Goal: Transaction & Acquisition: Purchase product/service

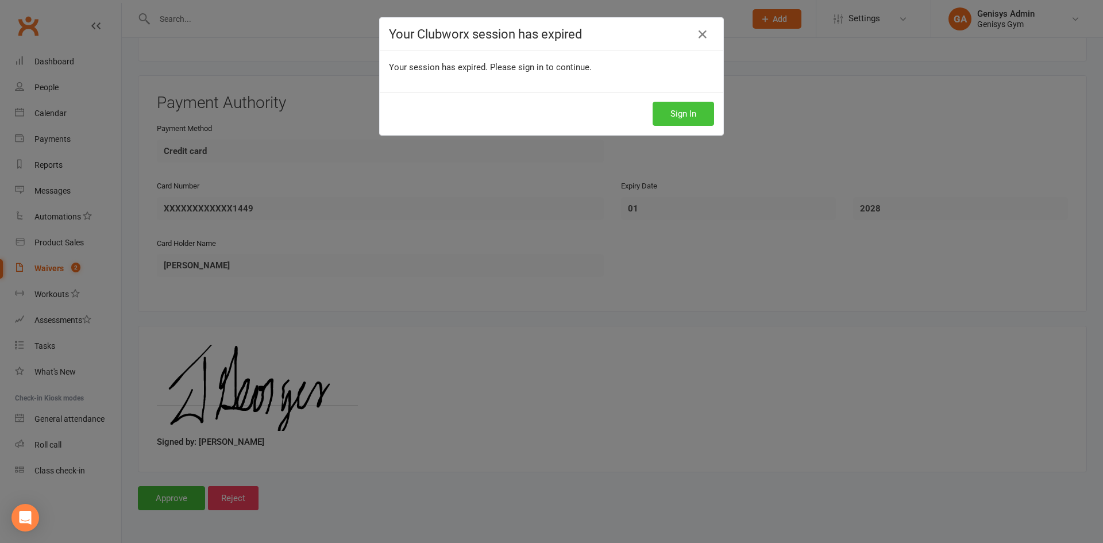
click at [684, 114] on button "Sign In" at bounding box center [683, 114] width 61 height 24
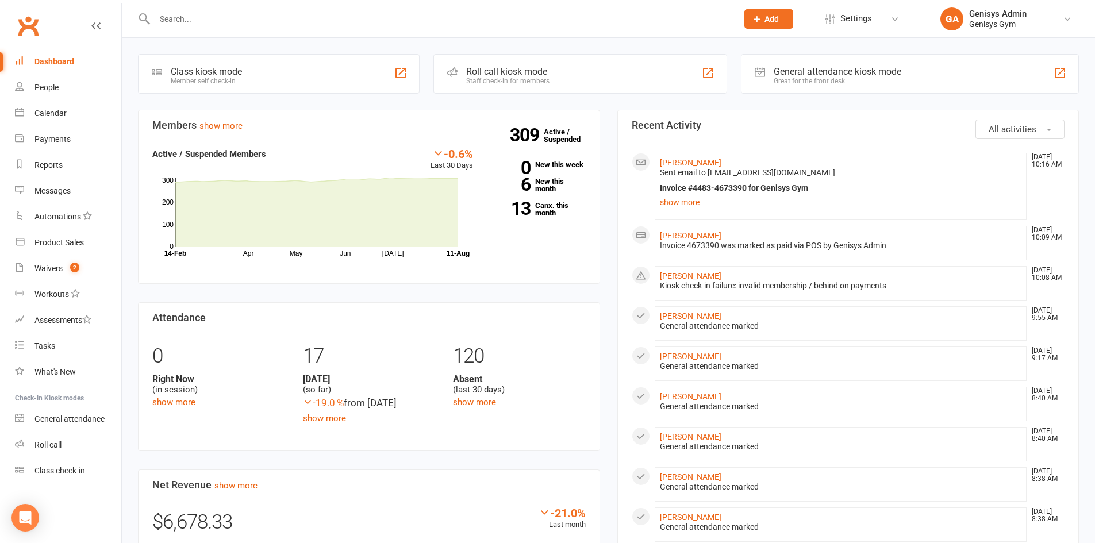
click at [221, 20] on input "text" at bounding box center [440, 19] width 578 height 16
type input "a"
click at [47, 324] on div "Assessments" at bounding box center [62, 319] width 57 height 9
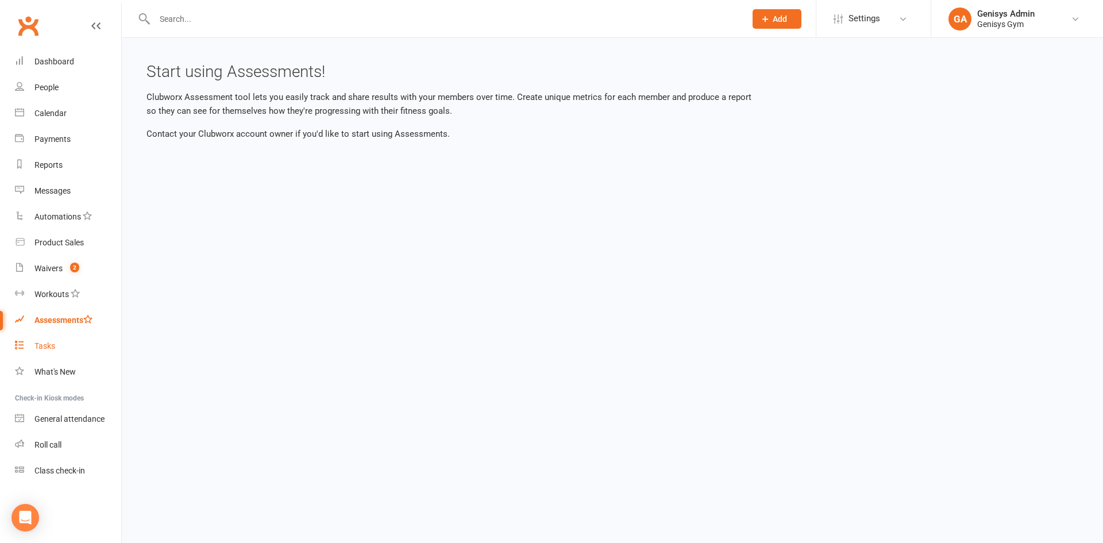
click at [47, 349] on div "Tasks" at bounding box center [44, 345] width 21 height 9
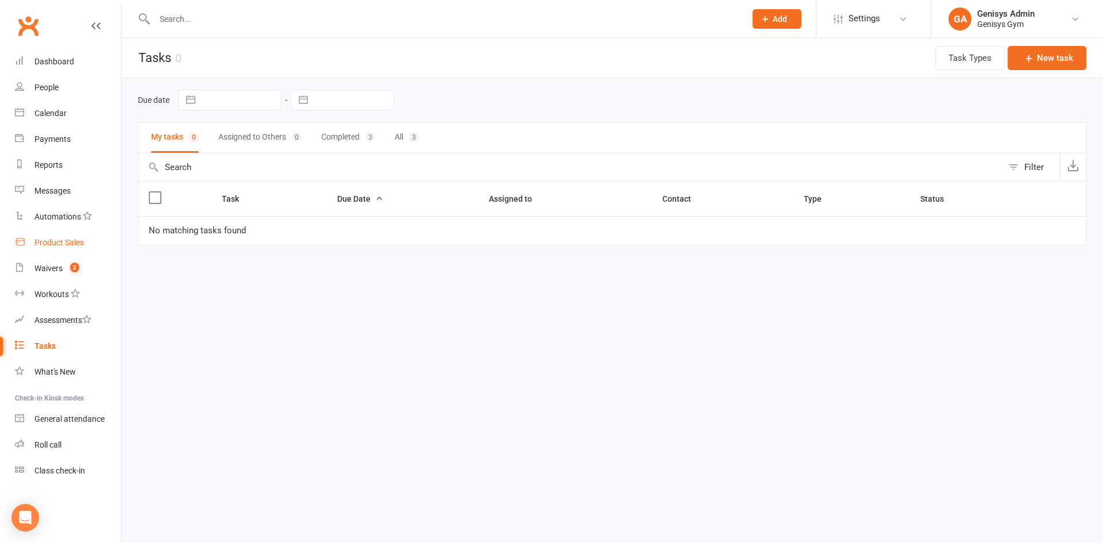
click at [52, 238] on div "Product Sales" at bounding box center [58, 242] width 49 height 9
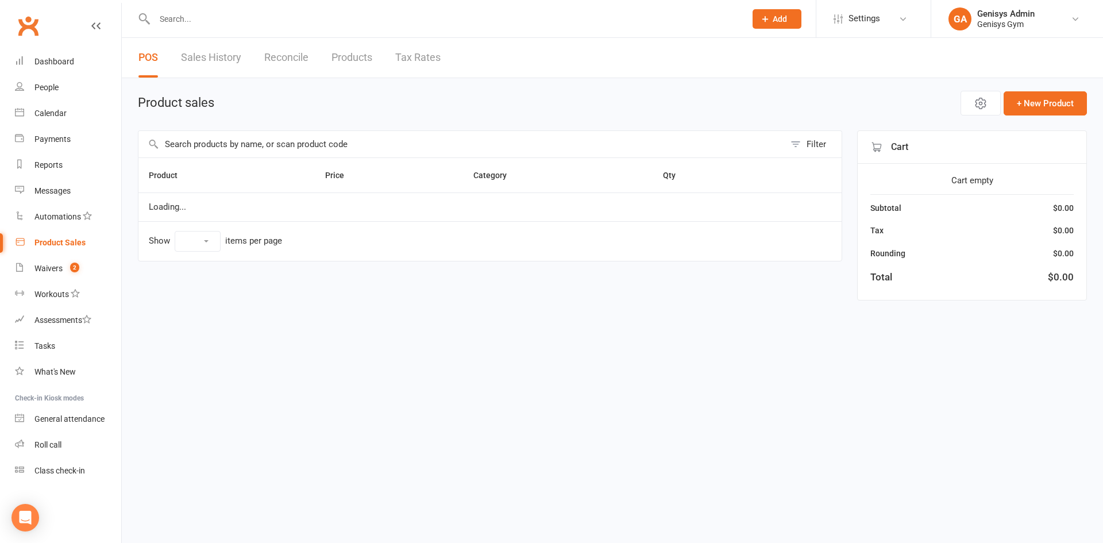
select select "100"
drag, startPoint x: 822, startPoint y: 107, endPoint x: 865, endPoint y: 106, distance: 42.6
click at [865, 106] on span "Open POS Portal" at bounding box center [894, 104] width 63 height 14
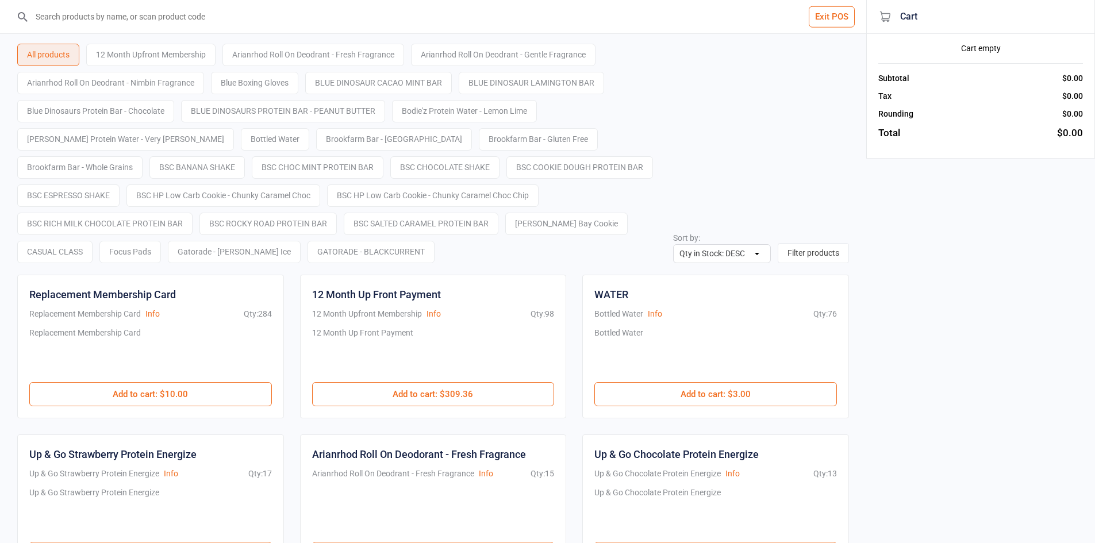
select select "stock_count-desc"
click at [260, 26] on input "search" at bounding box center [440, 16] width 820 height 33
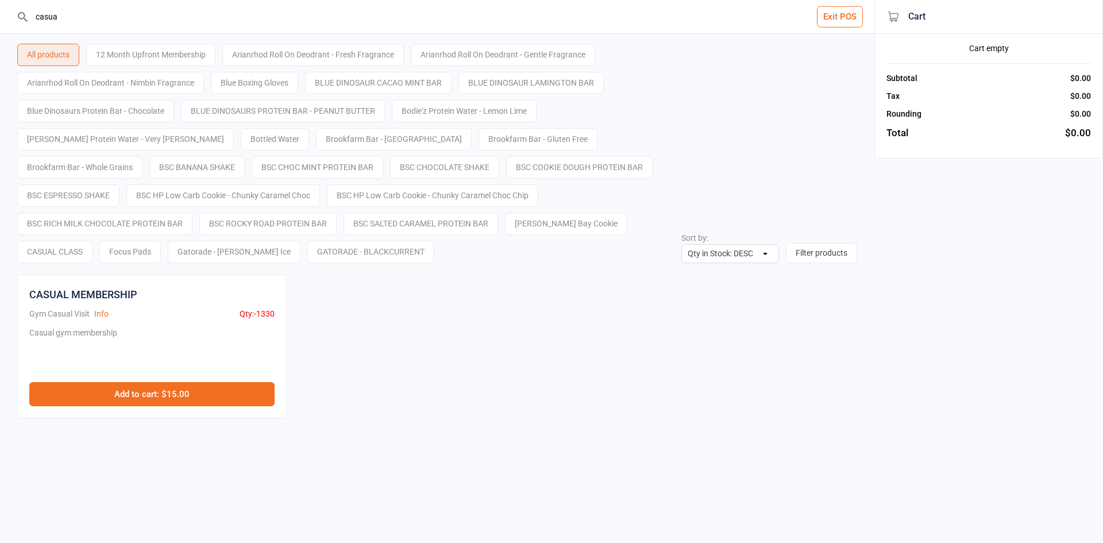
type input "casua"
click at [203, 390] on button "Add to cart : $15.00" at bounding box center [151, 394] width 245 height 24
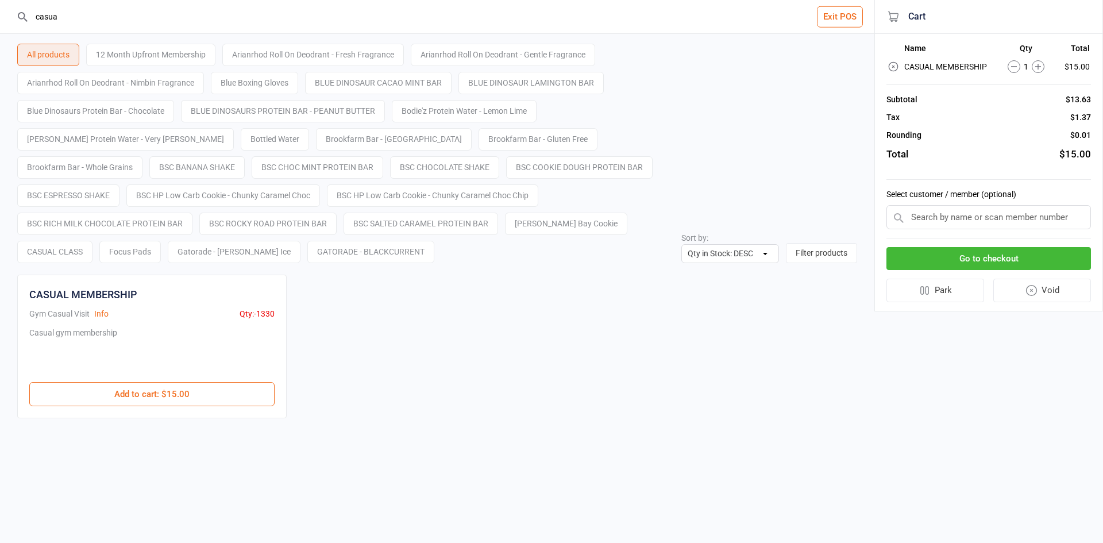
click at [1014, 255] on button "Go to checkout" at bounding box center [989, 259] width 205 height 24
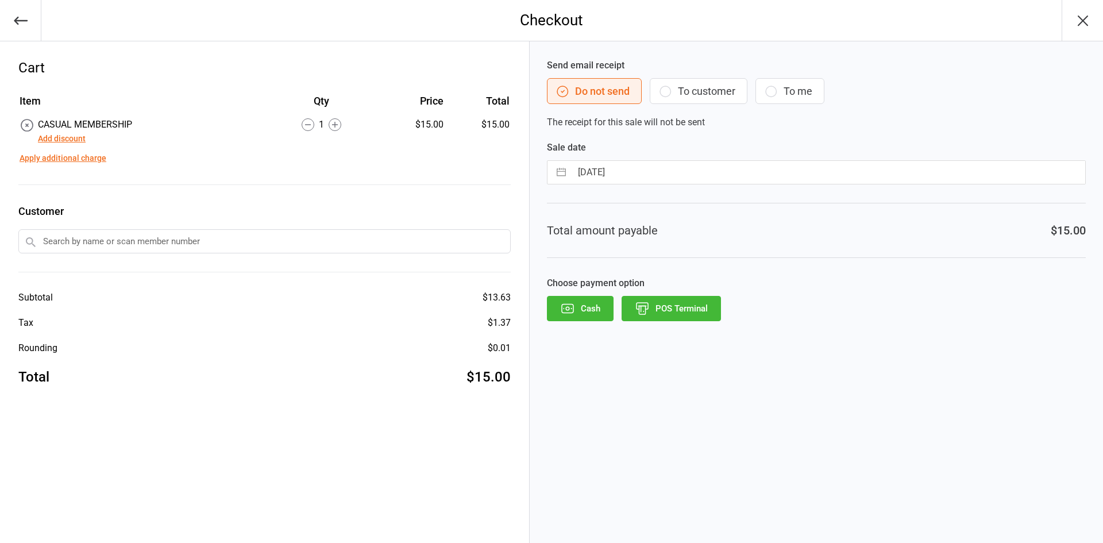
click at [57, 143] on button "Add discount" at bounding box center [62, 139] width 48 height 12
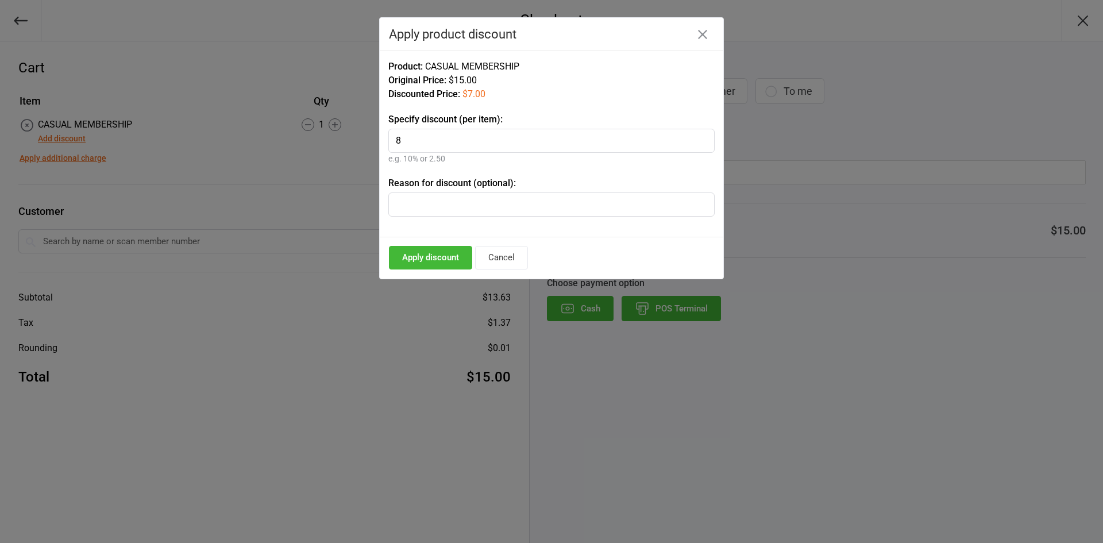
type input "8"
click at [419, 264] on button "Apply discount" at bounding box center [430, 258] width 83 height 24
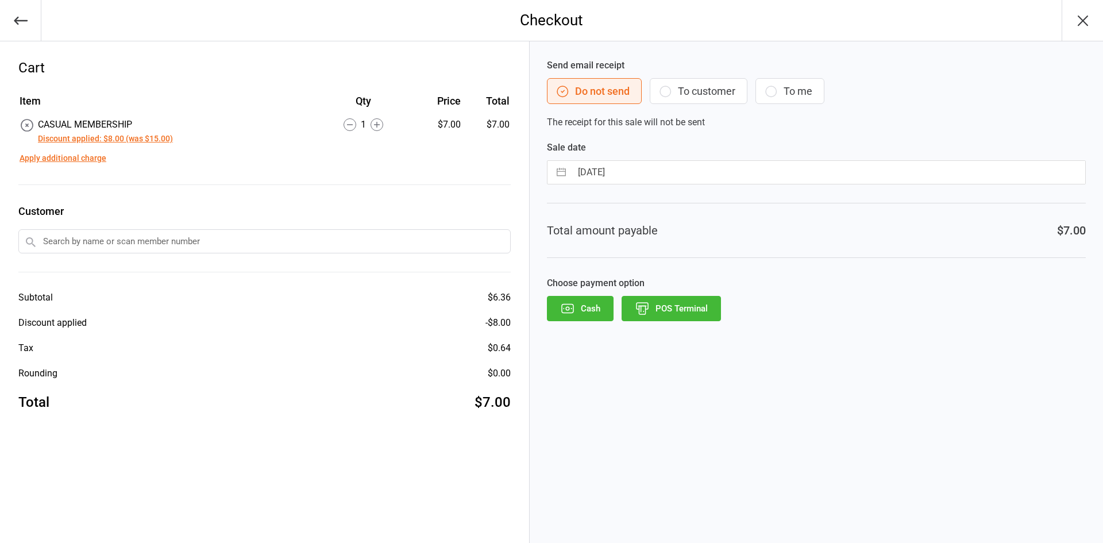
click at [701, 315] on button "POS Terminal" at bounding box center [671, 308] width 99 height 25
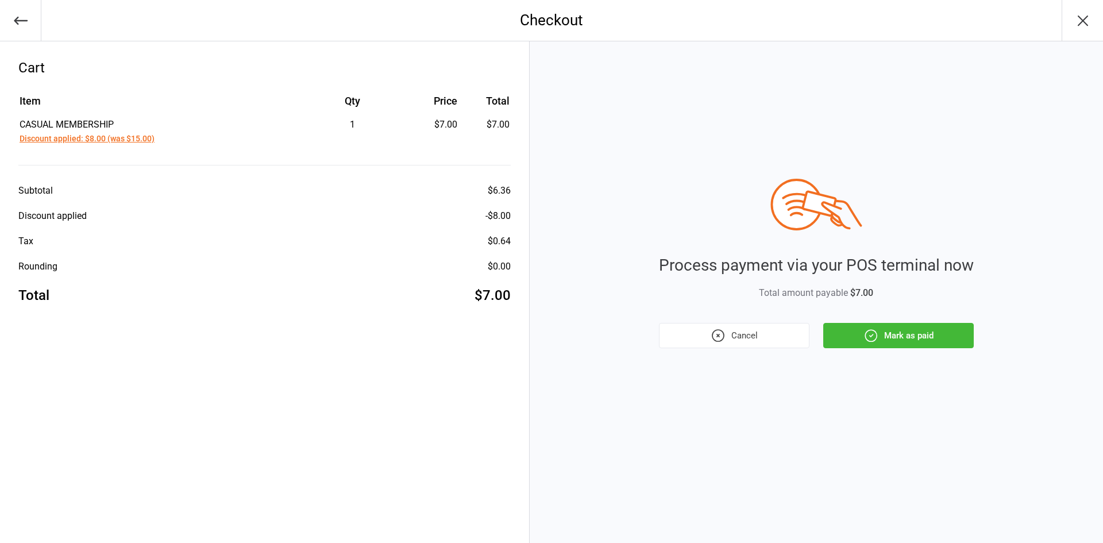
click at [931, 338] on button "Mark as paid" at bounding box center [898, 335] width 151 height 25
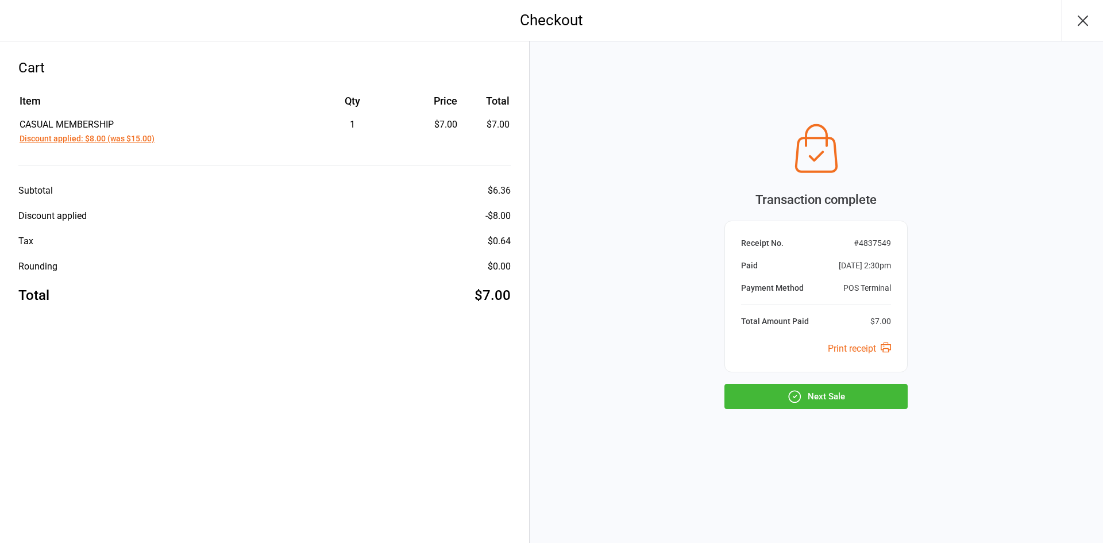
click at [807, 403] on button "Next Sale" at bounding box center [816, 396] width 183 height 25
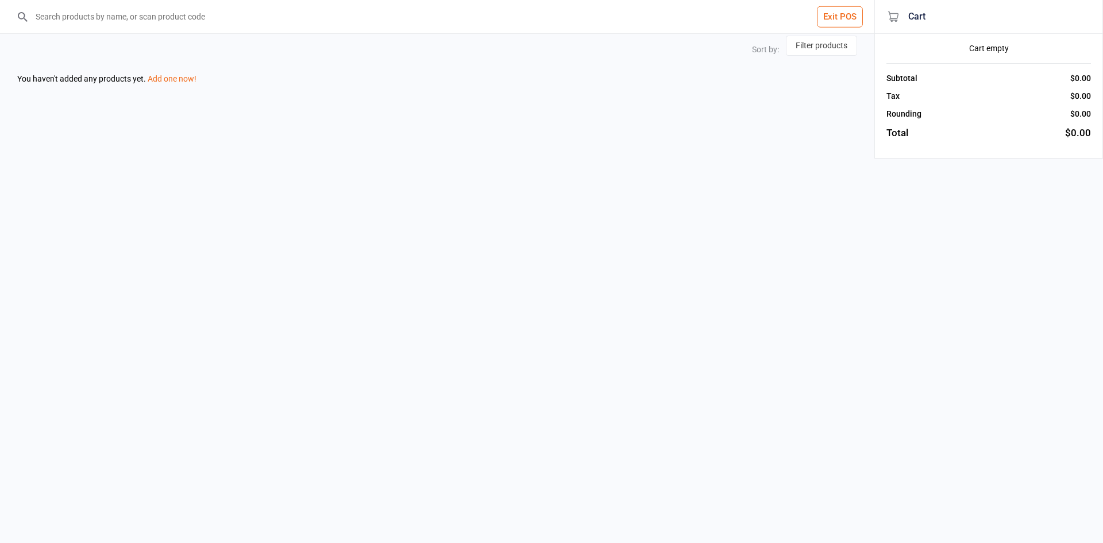
select select "stock_count-desc"
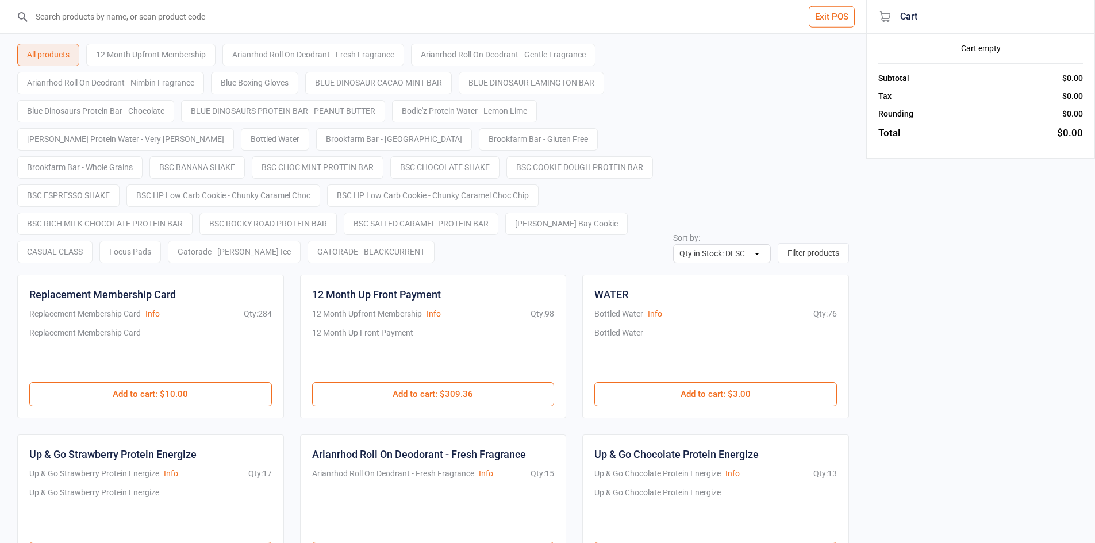
click at [826, 15] on button "Exit POS" at bounding box center [832, 16] width 46 height 21
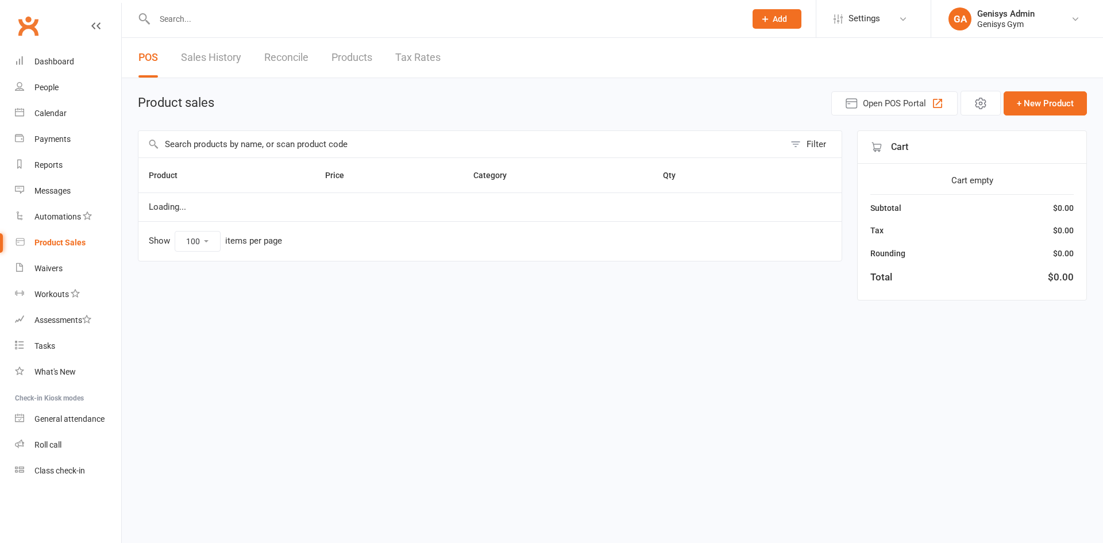
select select "100"
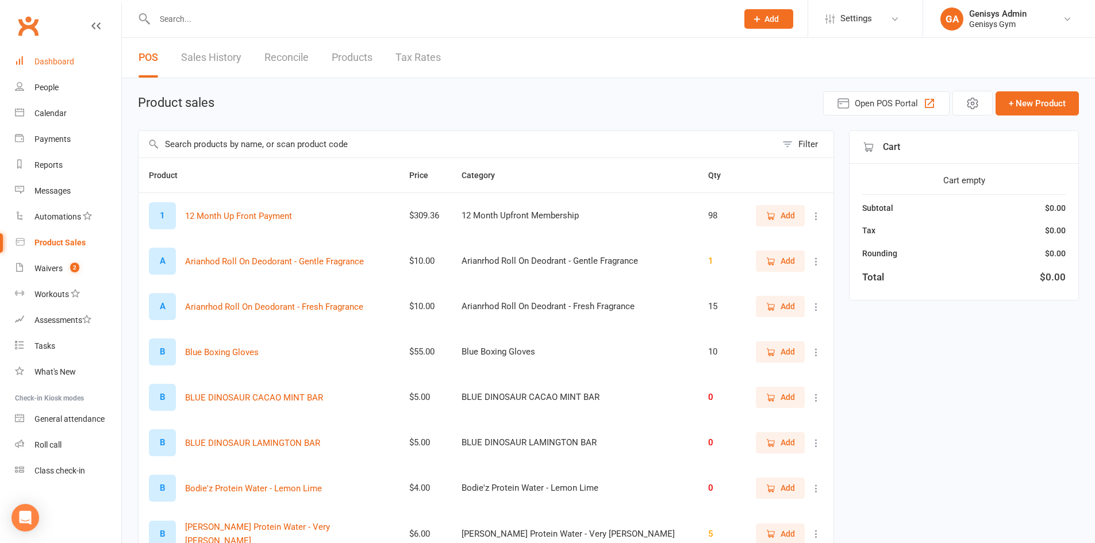
click at [53, 57] on div "Dashboard" at bounding box center [54, 61] width 40 height 9
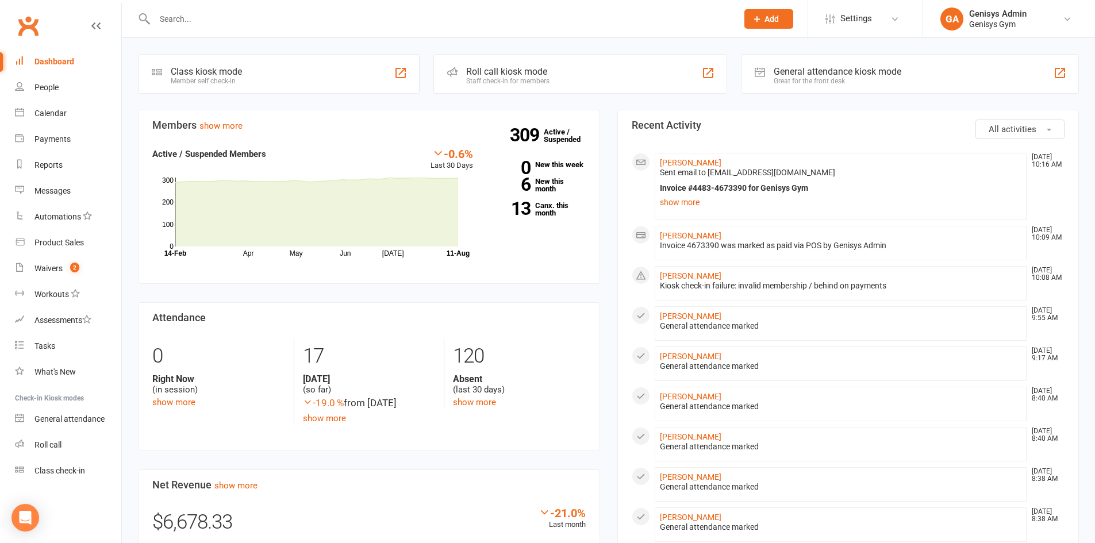
click at [950, 74] on div "General attendance kiosk mode Great for the front desk" at bounding box center [910, 74] width 338 height 40
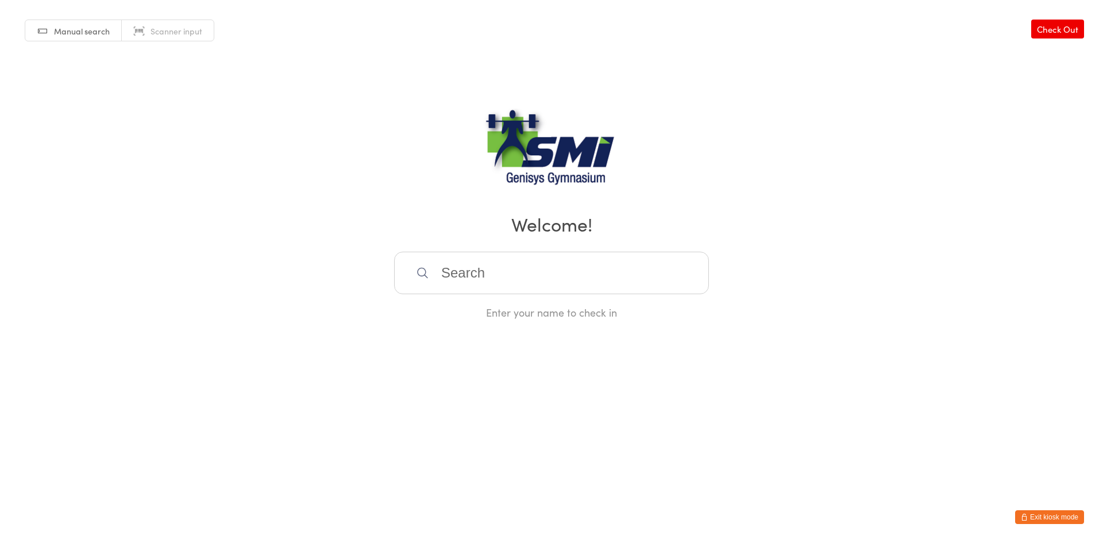
click at [582, 270] on input "search" at bounding box center [551, 273] width 315 height 43
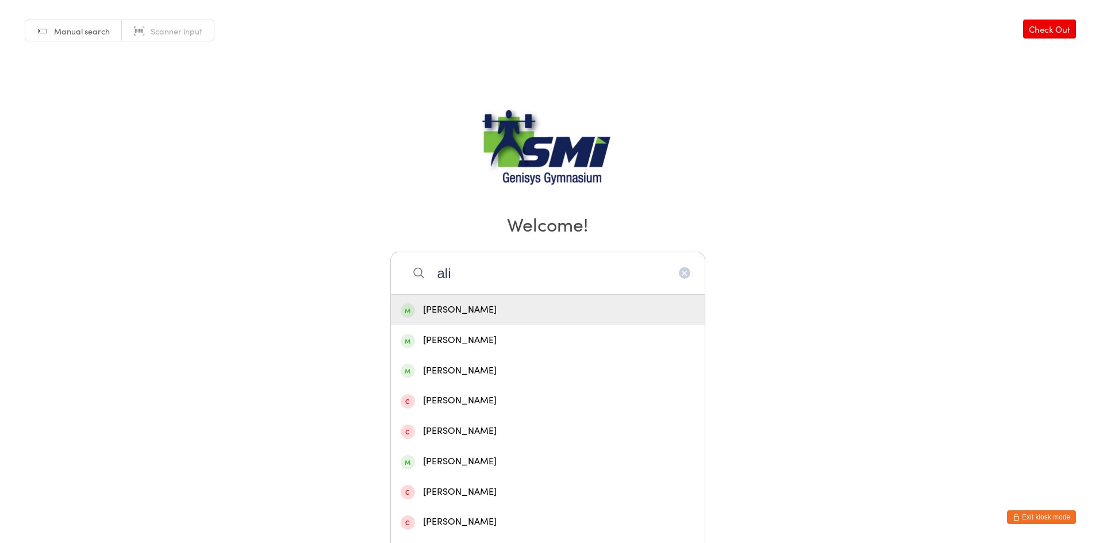
type input "ali"
click at [488, 314] on div "[PERSON_NAME]" at bounding box center [548, 310] width 294 height 16
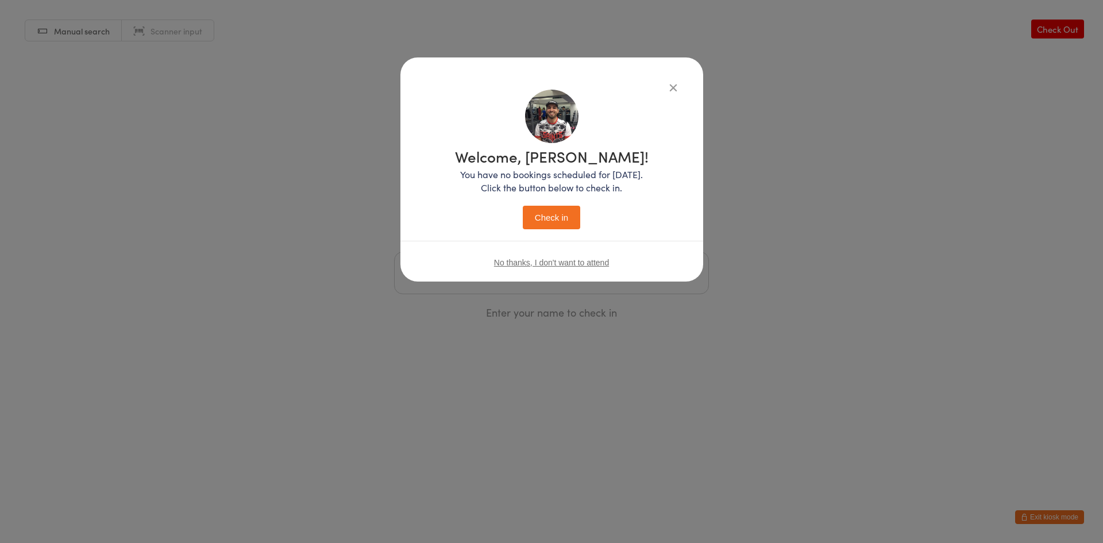
click at [559, 222] on button "Check in" at bounding box center [551, 218] width 57 height 24
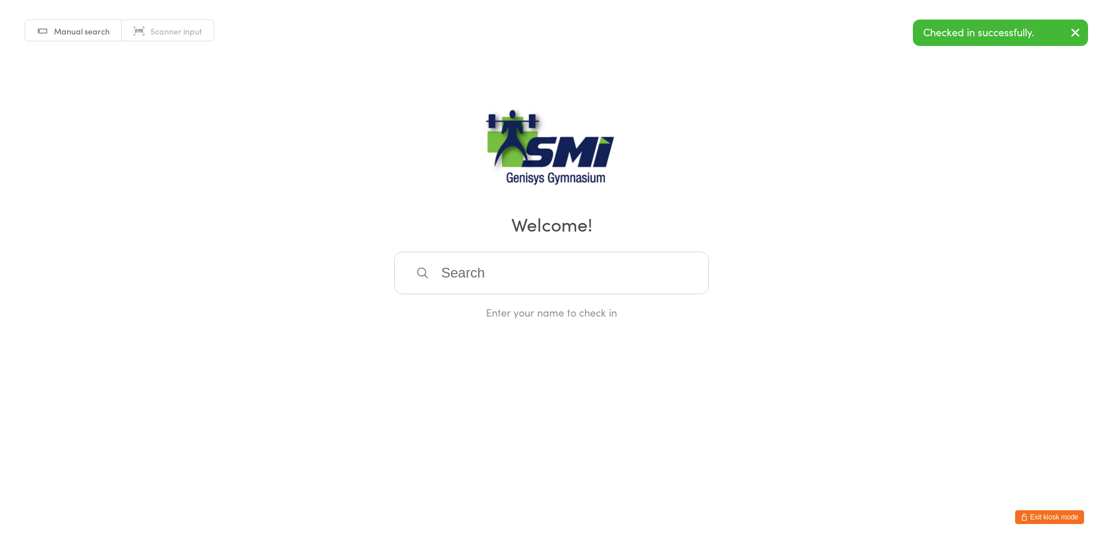
click at [151, 35] on span "Scanner input" at bounding box center [177, 30] width 52 height 11
click at [1072, 34] on icon "button" at bounding box center [1076, 32] width 14 height 14
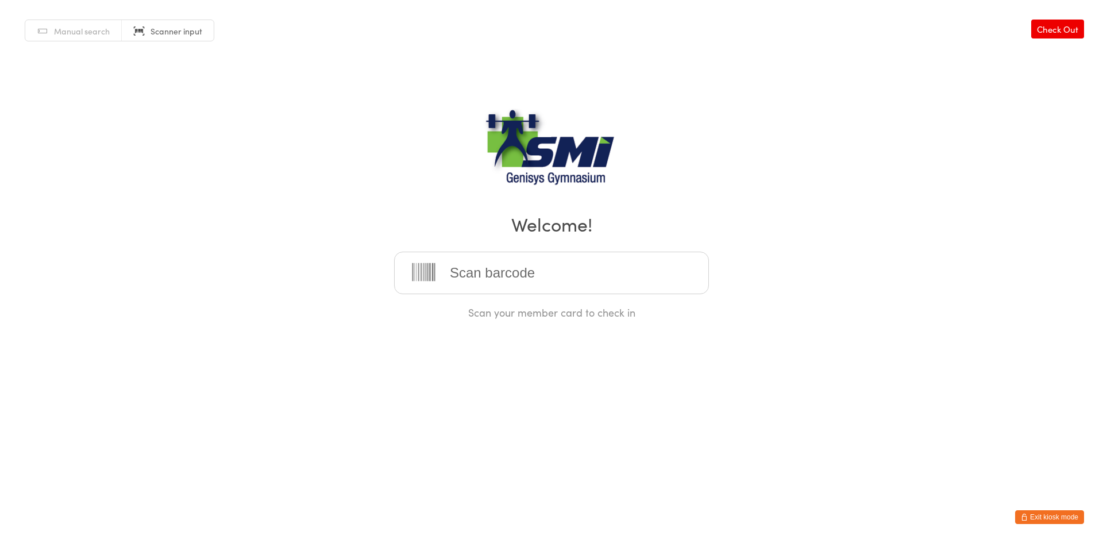
click at [1062, 511] on button "Exit kiosk mode" at bounding box center [1049, 517] width 69 height 14
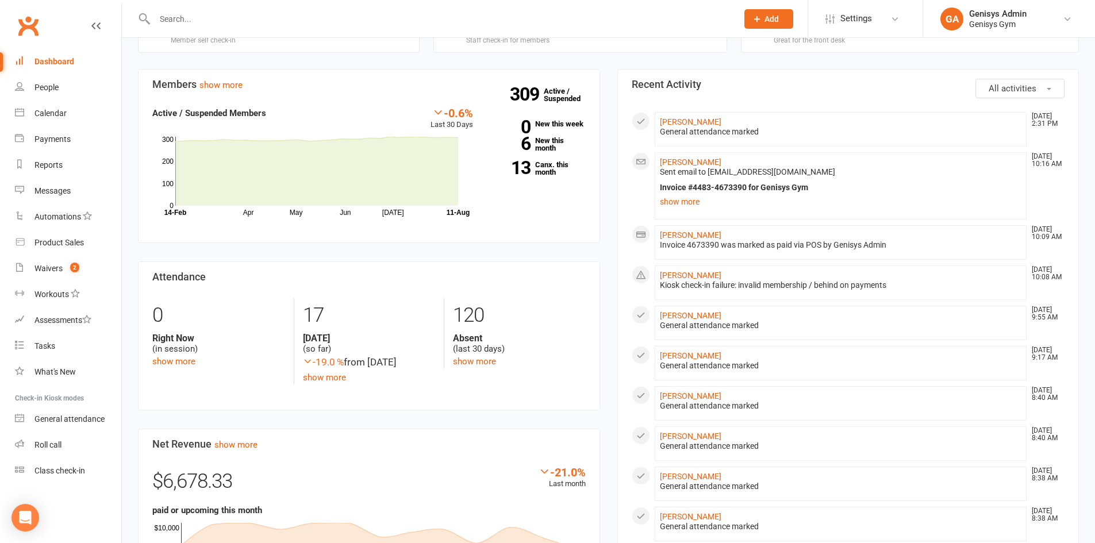
scroll to position [57, 0]
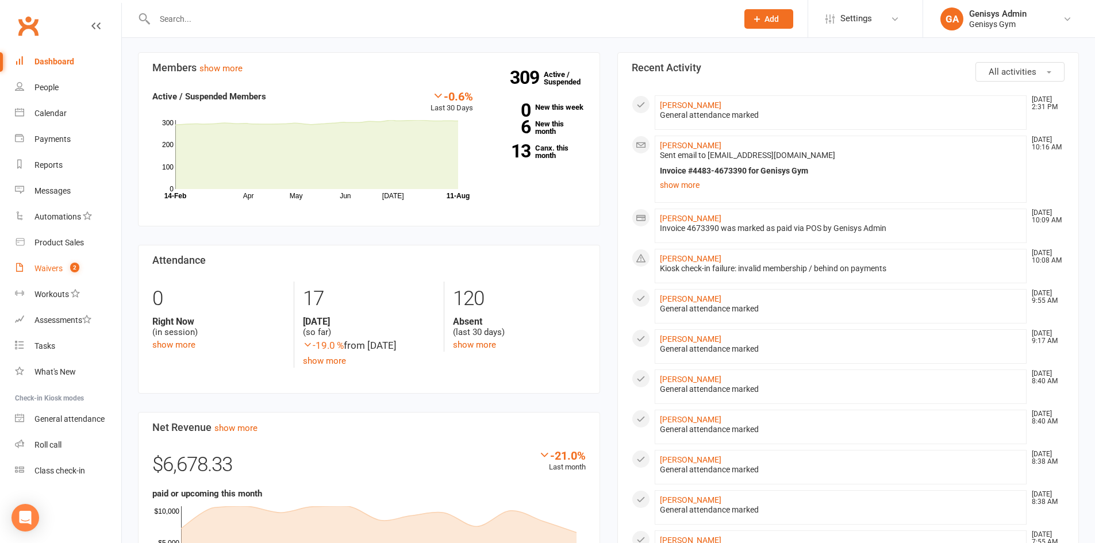
click at [74, 271] on span "2" at bounding box center [74, 268] width 9 height 10
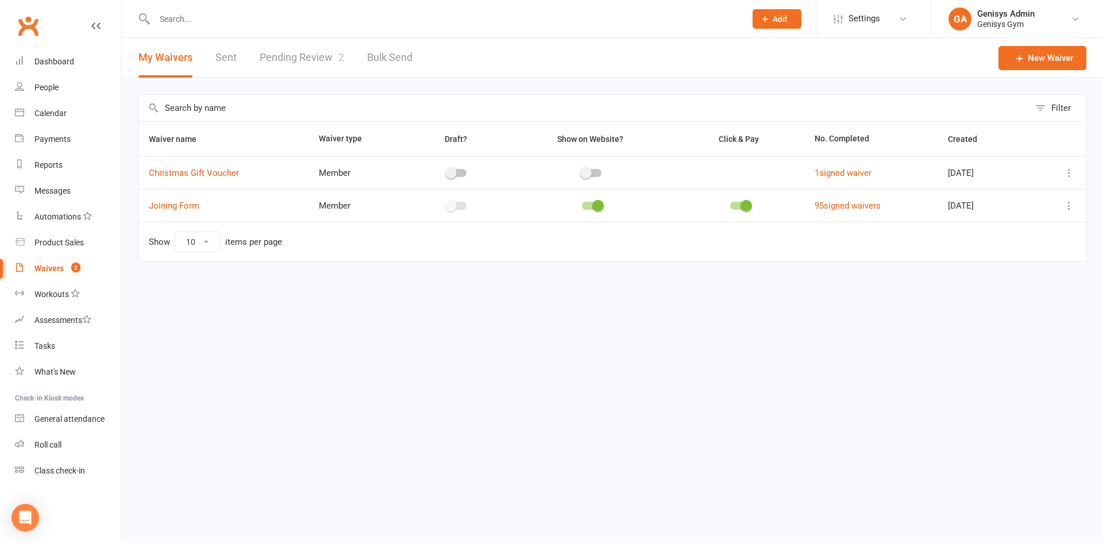
click at [316, 59] on link "Pending Review 2" at bounding box center [302, 58] width 84 height 40
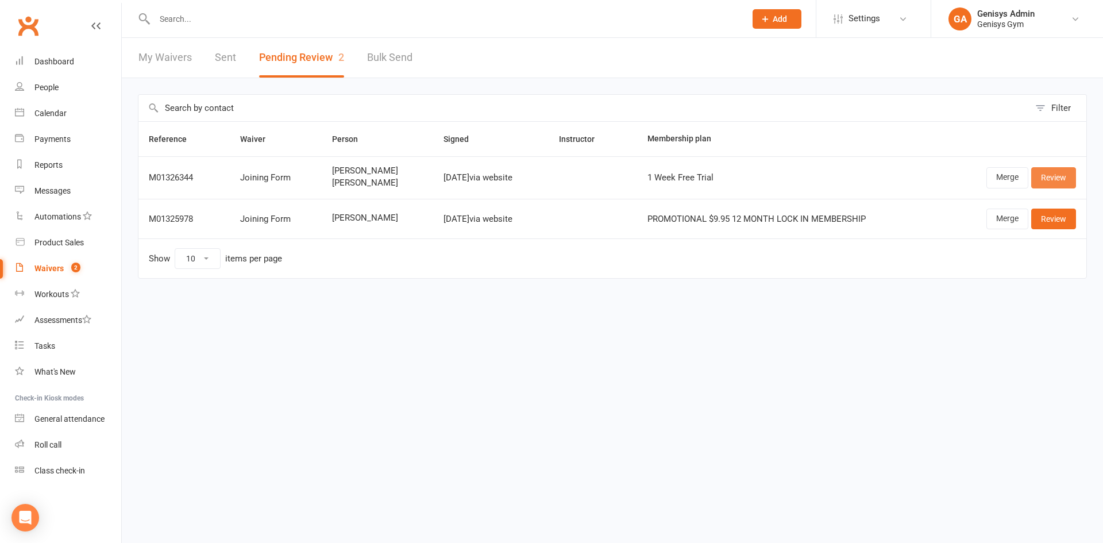
click at [1044, 183] on link "Review" at bounding box center [1053, 177] width 45 height 21
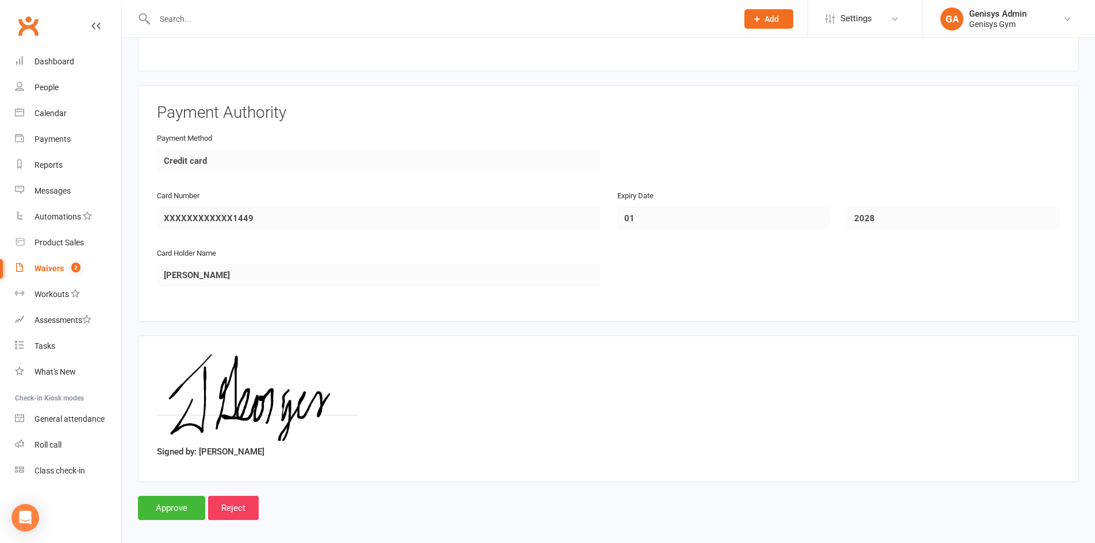
scroll to position [1252, 0]
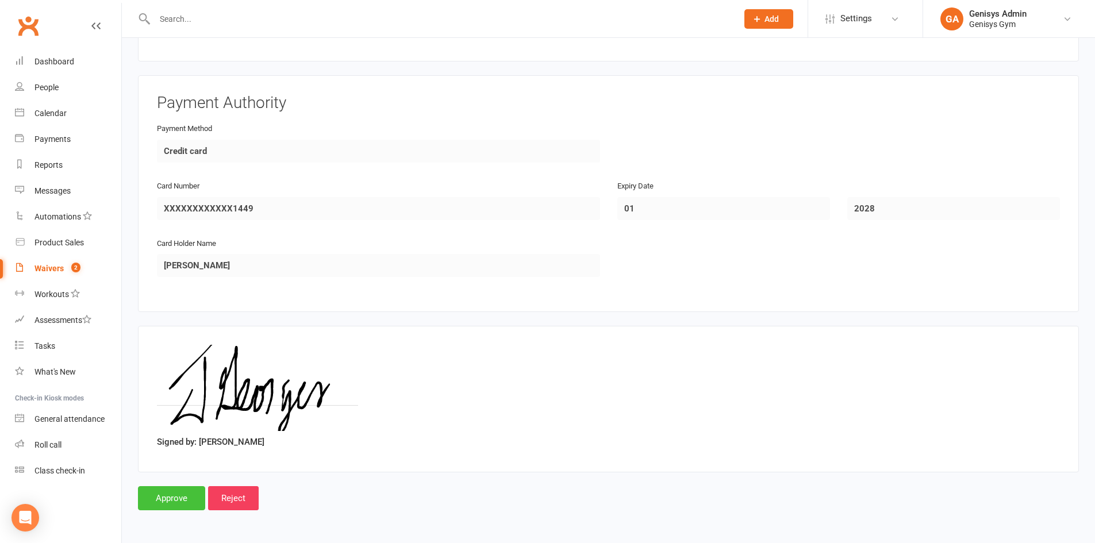
click at [183, 501] on input "Approve" at bounding box center [171, 498] width 67 height 24
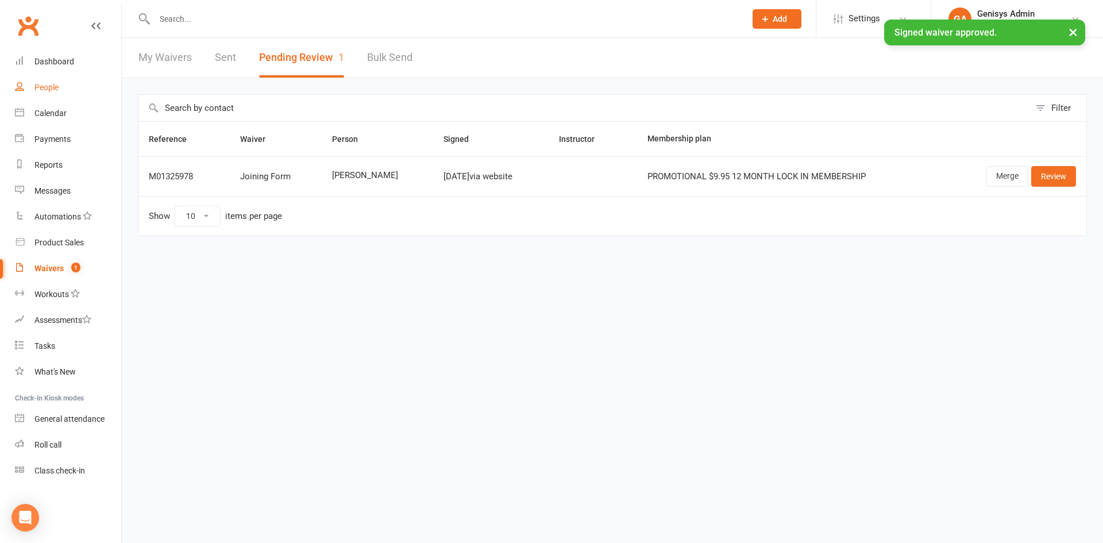
click at [72, 85] on link "People" at bounding box center [68, 88] width 106 height 26
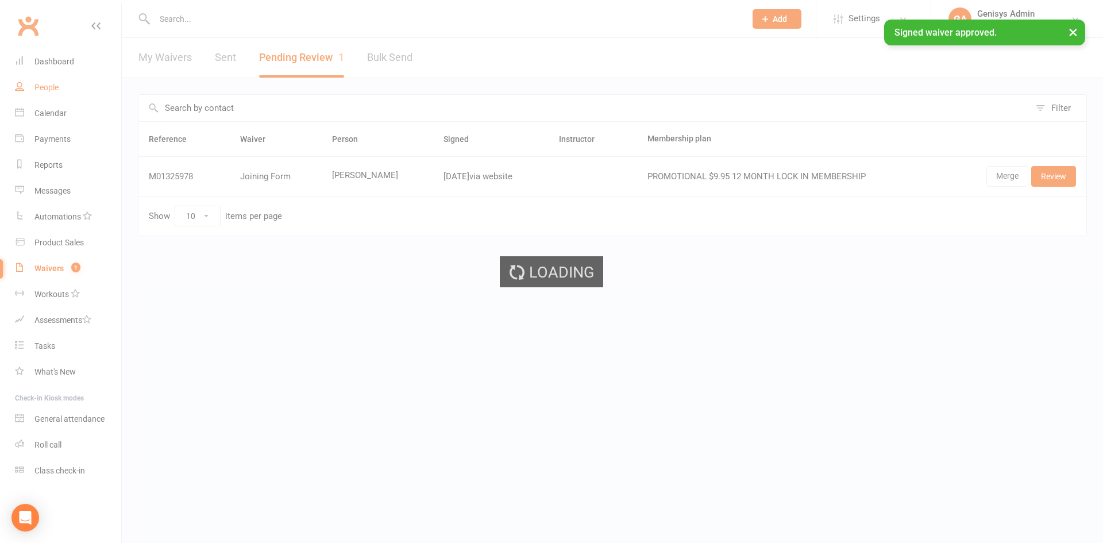
select select "100"
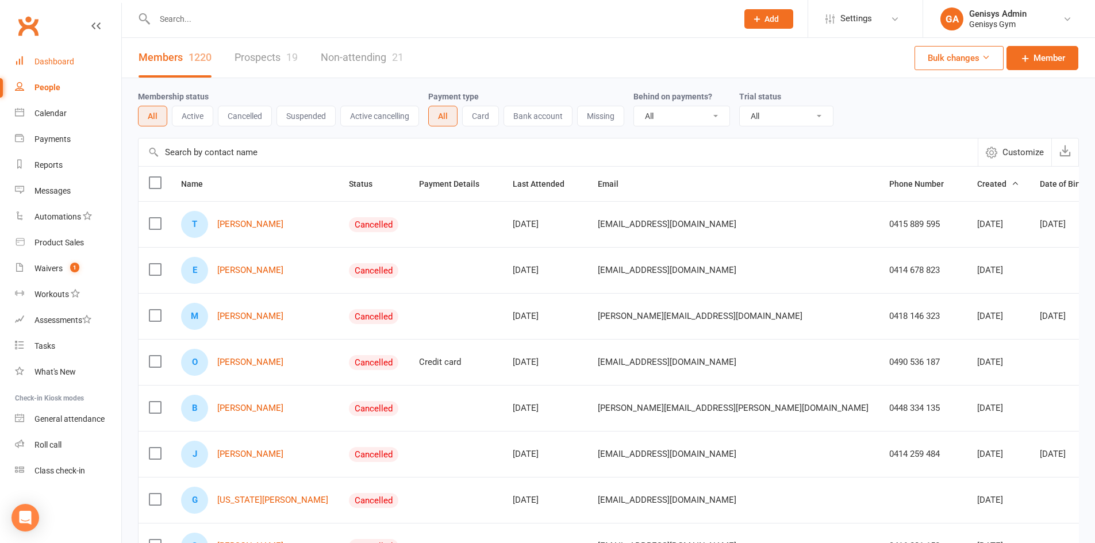
click at [61, 64] on div "Dashboard" at bounding box center [54, 61] width 40 height 9
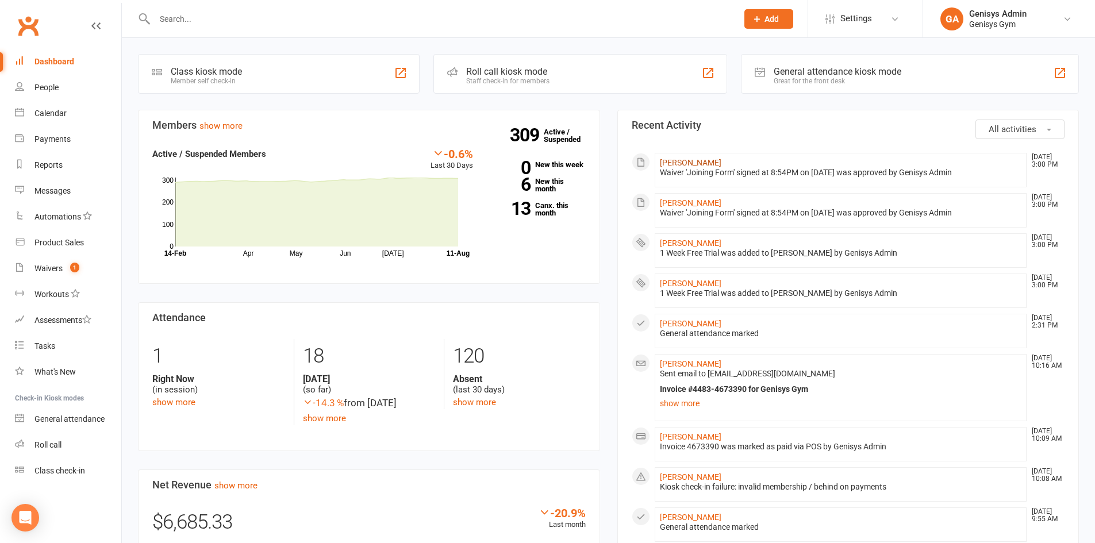
click at [703, 160] on link "Chase Georges" at bounding box center [690, 162] width 61 height 9
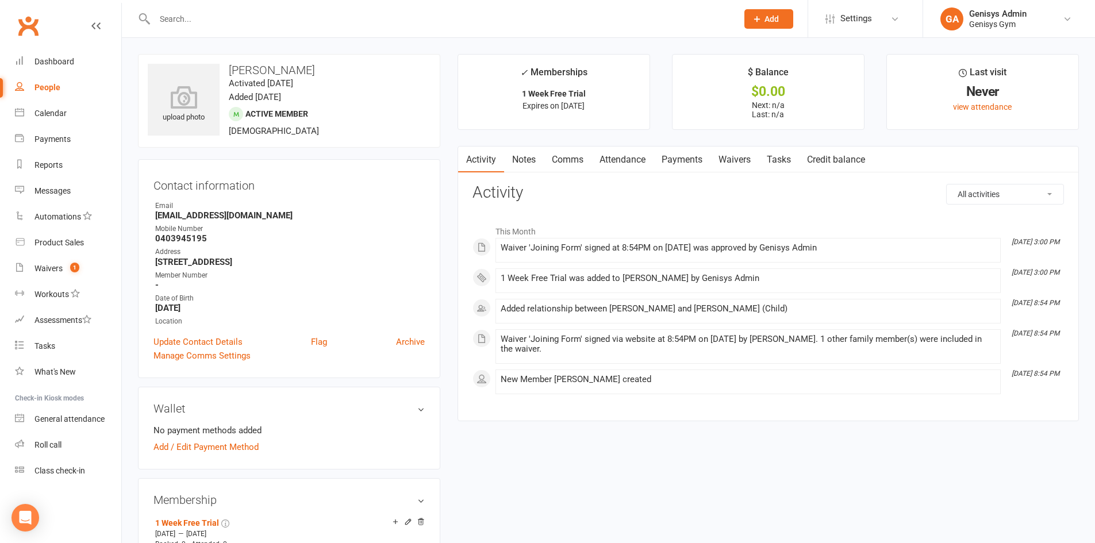
click at [738, 156] on link "Waivers" at bounding box center [734, 160] width 48 height 26
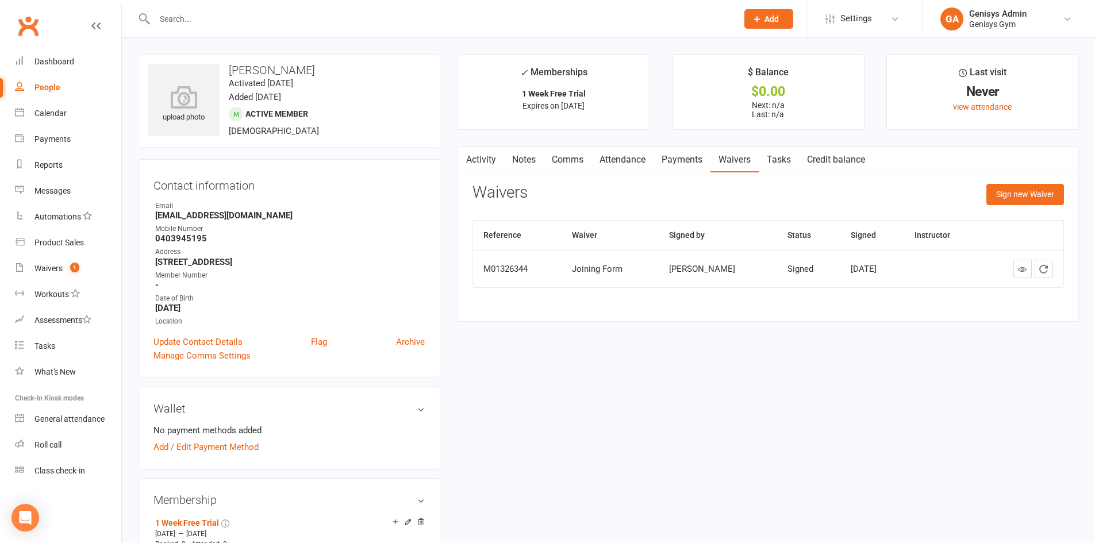
click at [495, 162] on link "Activity" at bounding box center [481, 160] width 46 height 26
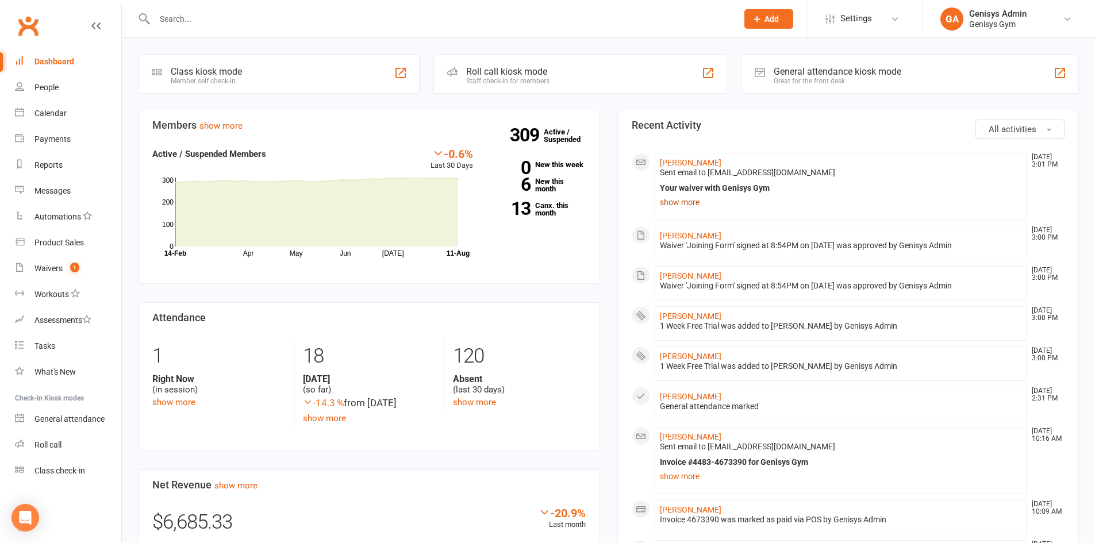
click at [695, 202] on link "show more" at bounding box center [841, 202] width 362 height 16
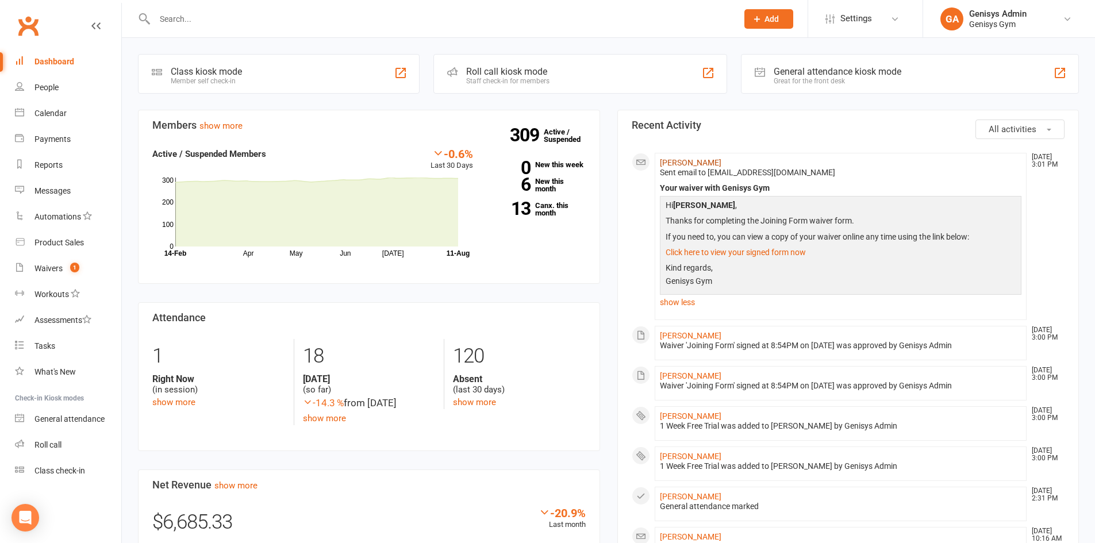
click at [683, 164] on link "Julie Georges" at bounding box center [690, 162] width 61 height 9
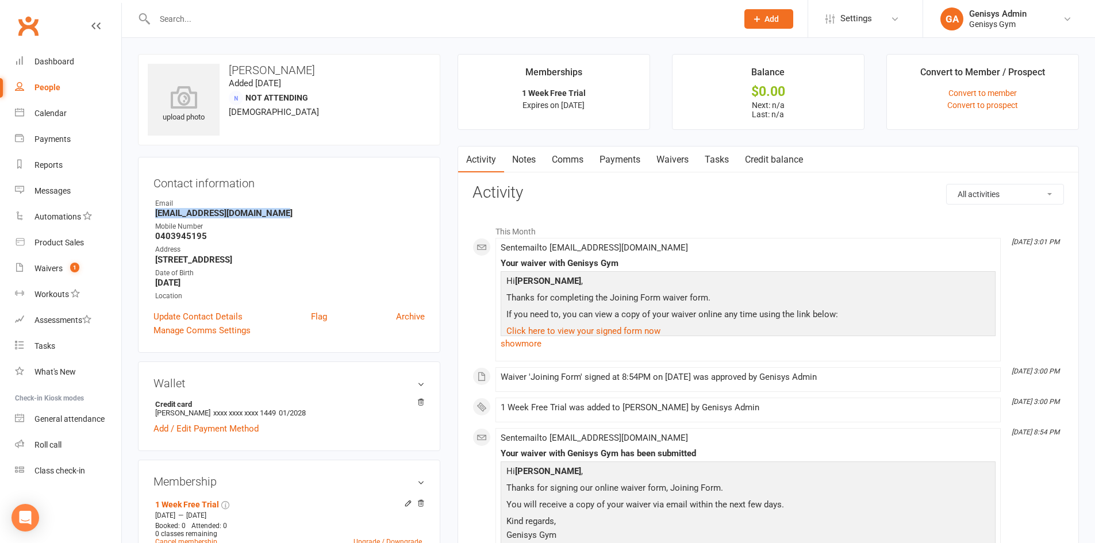
drag, startPoint x: 276, startPoint y: 213, endPoint x: 152, endPoint y: 213, distance: 123.5
click at [152, 213] on div "Contact information Owner Email Juliemichelle15@hotmail.com Mobile Number 04039…" at bounding box center [289, 255] width 302 height 196
copy strong "Juliemichelle15@hotmail.com"
click at [99, 26] on icon at bounding box center [95, 25] width 9 height 9
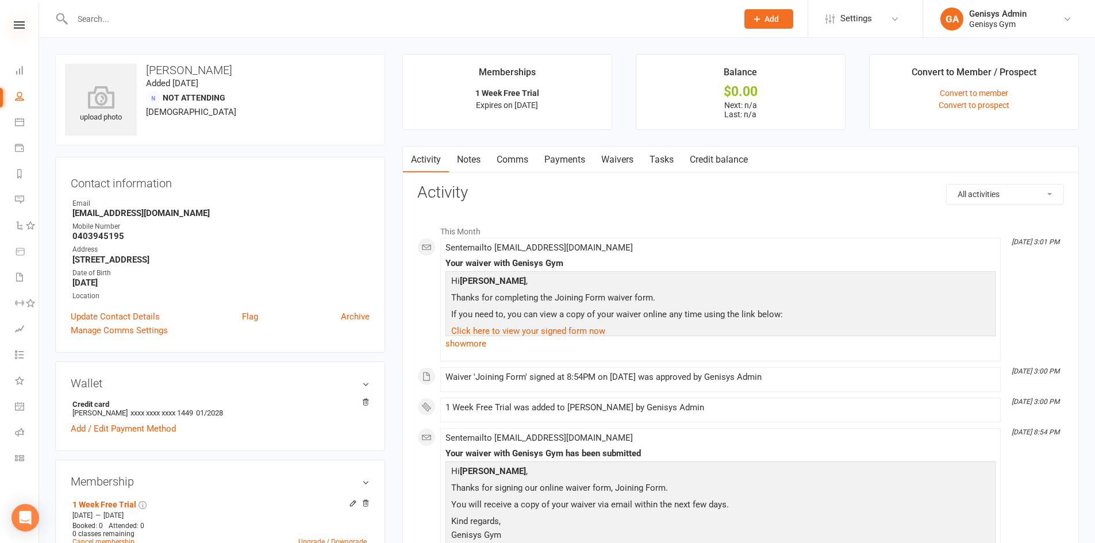
click at [21, 21] on icon at bounding box center [19, 24] width 11 height 7
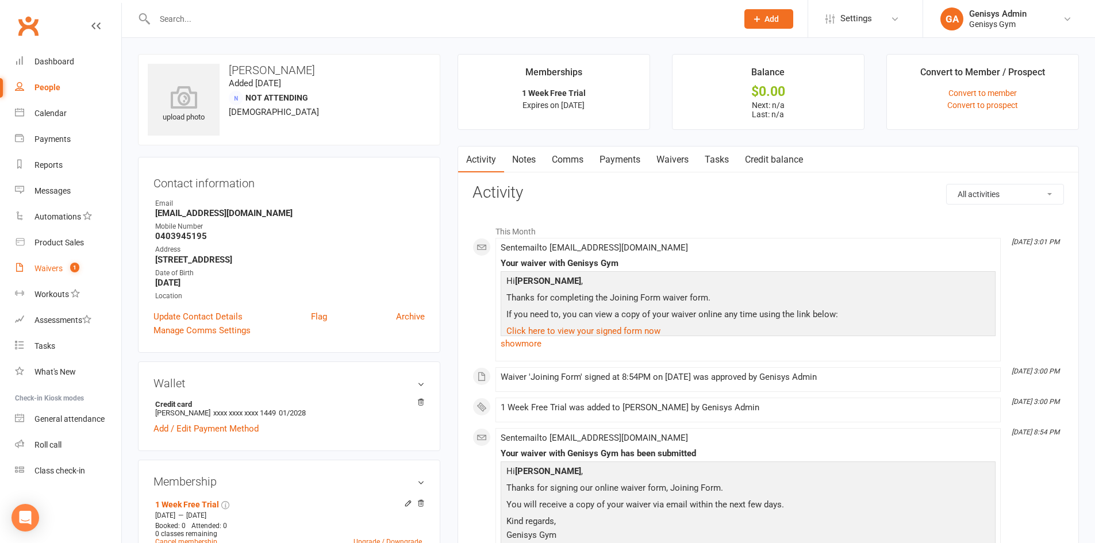
click at [48, 274] on link "Waivers 1" at bounding box center [68, 269] width 106 height 26
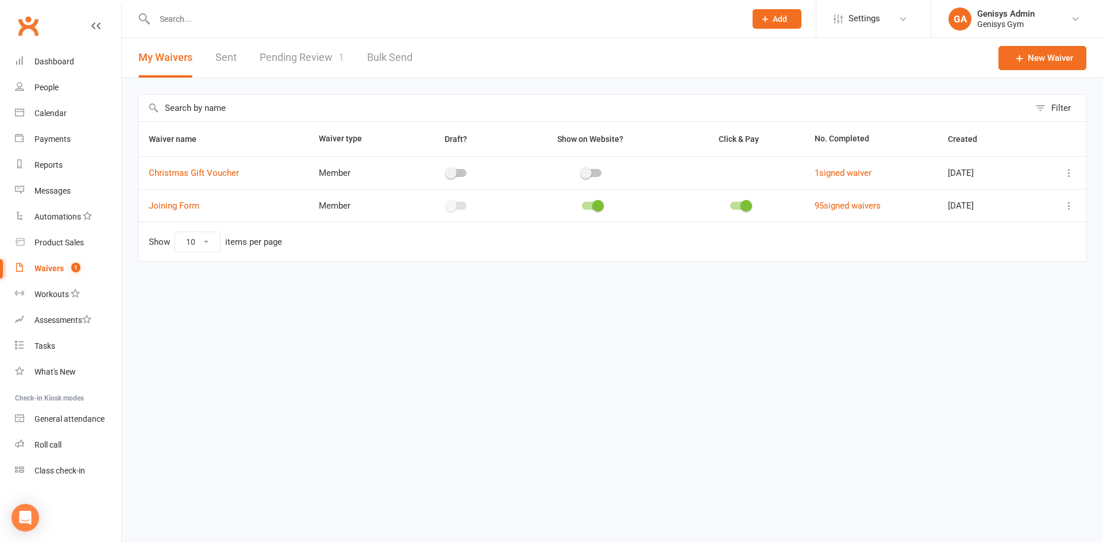
click at [325, 57] on link "Pending Review 1" at bounding box center [302, 58] width 84 height 40
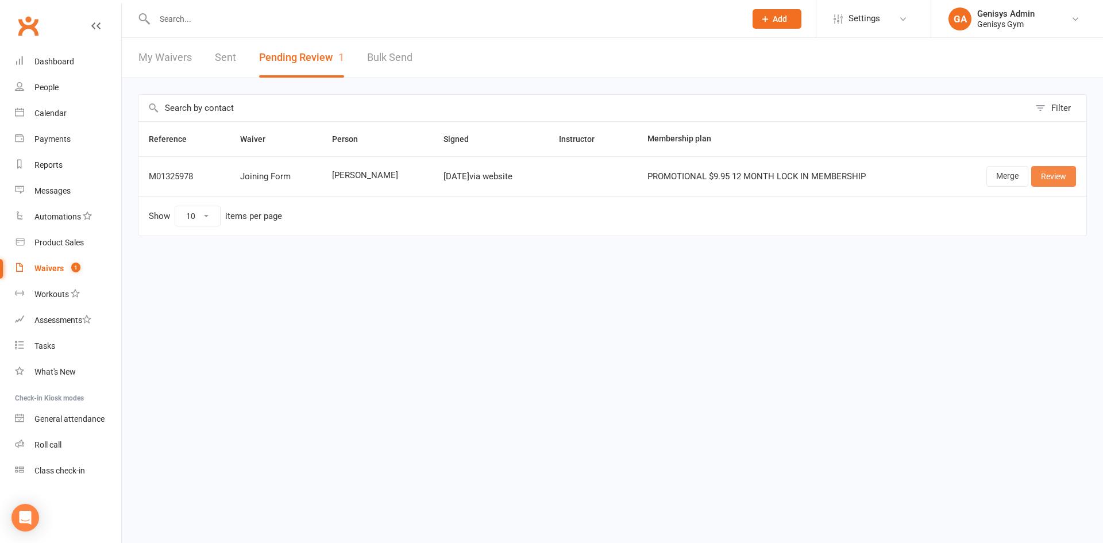
click at [1048, 180] on link "Review" at bounding box center [1053, 176] width 45 height 21
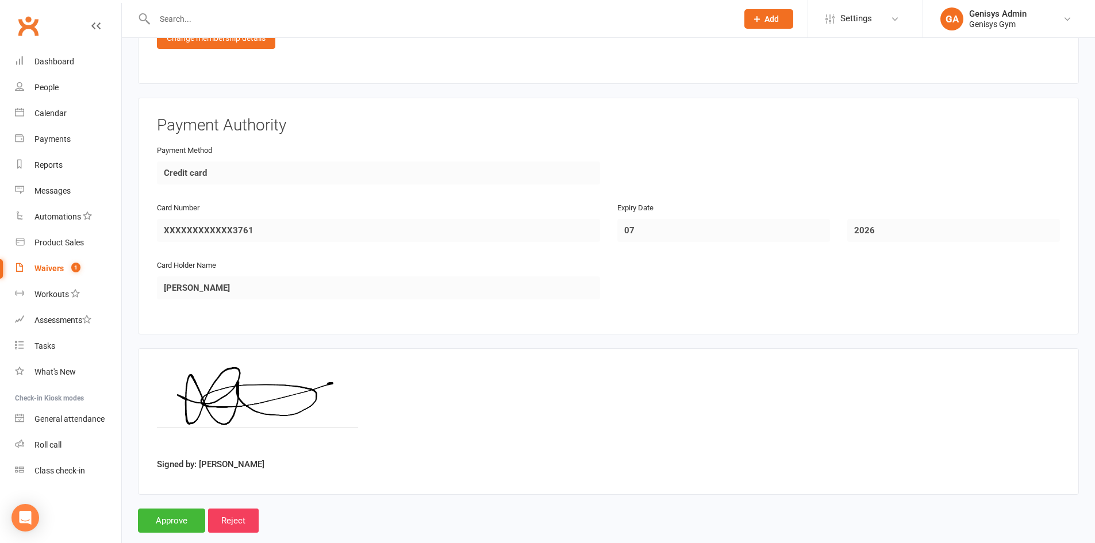
scroll to position [689, 0]
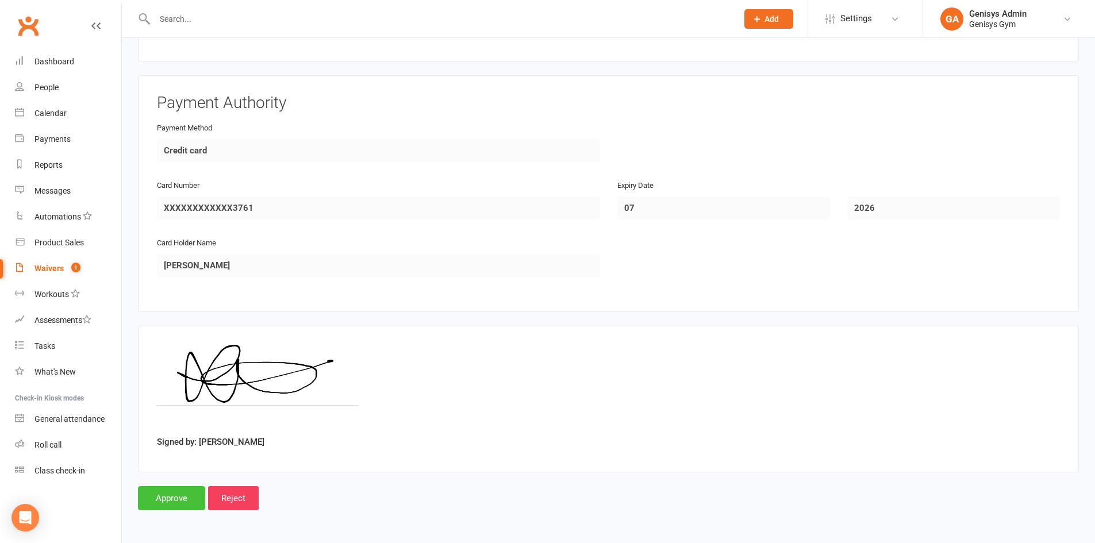
click at [183, 496] on input "Approve" at bounding box center [171, 498] width 67 height 24
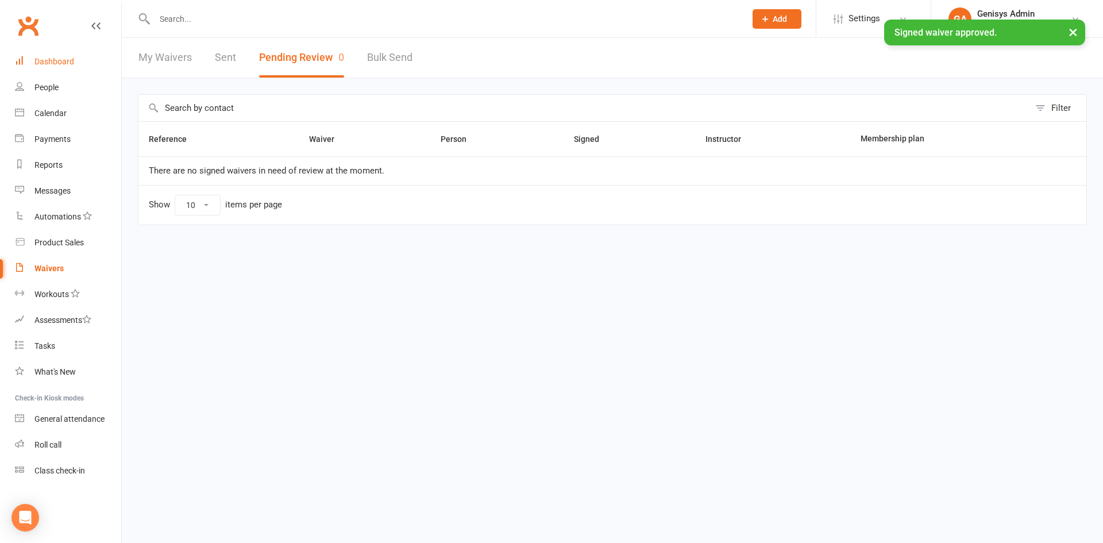
click at [84, 60] on link "Dashboard" at bounding box center [68, 62] width 106 height 26
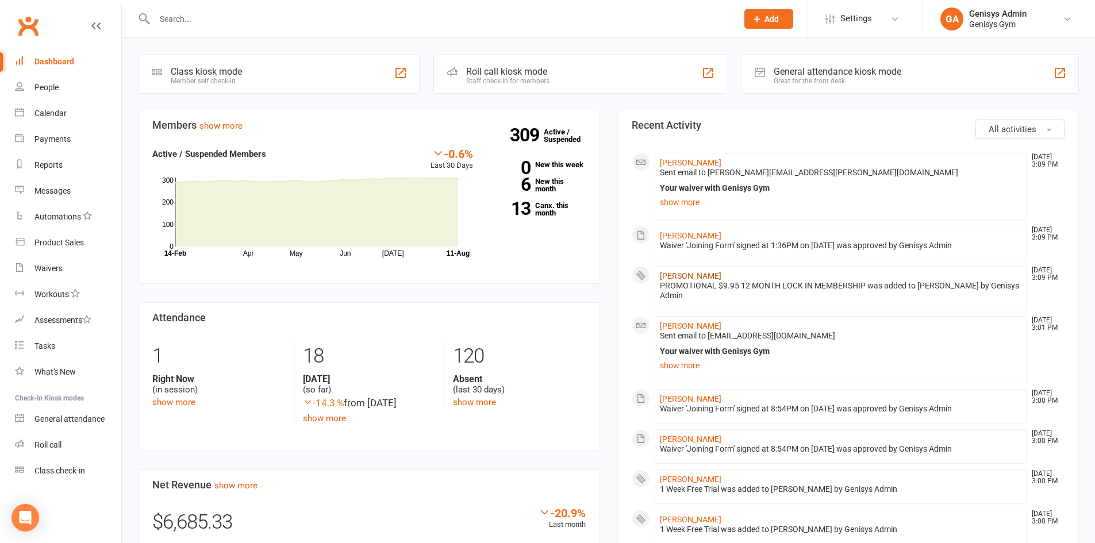
click at [678, 278] on link "Leanne Grant" at bounding box center [690, 275] width 61 height 9
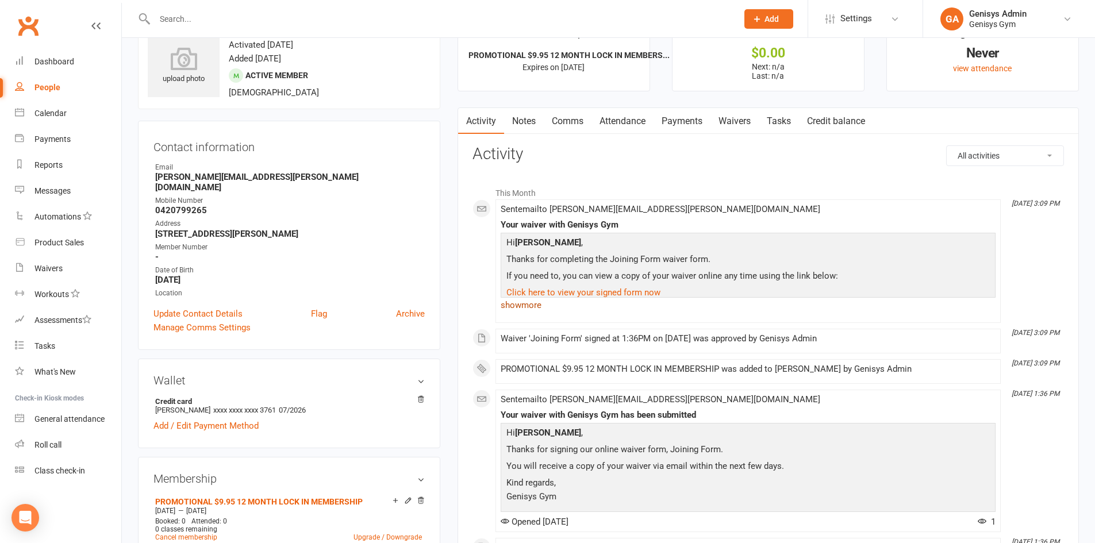
scroll to position [57, 0]
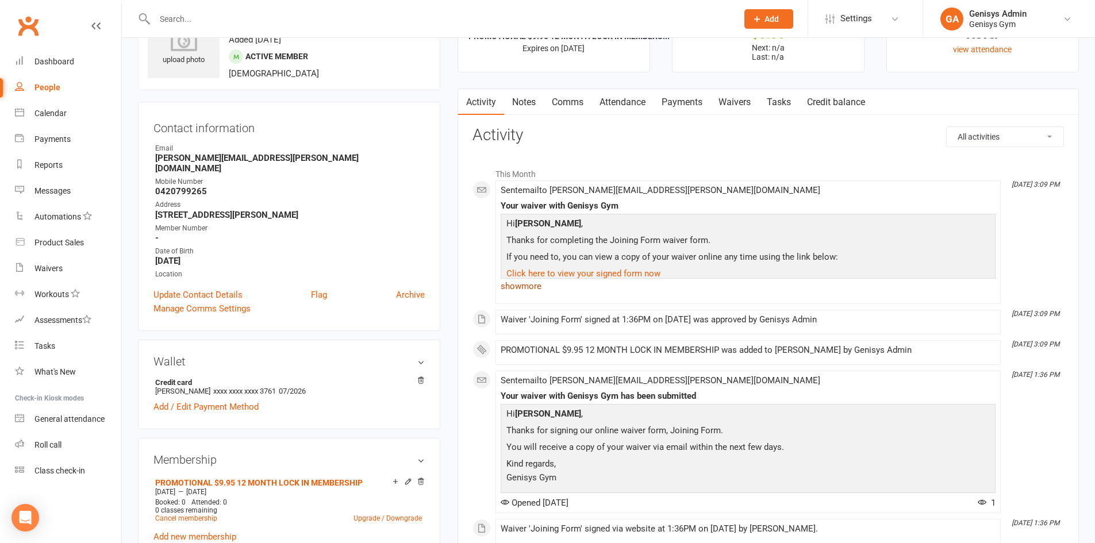
click at [525, 286] on link "show more" at bounding box center [748, 286] width 495 height 16
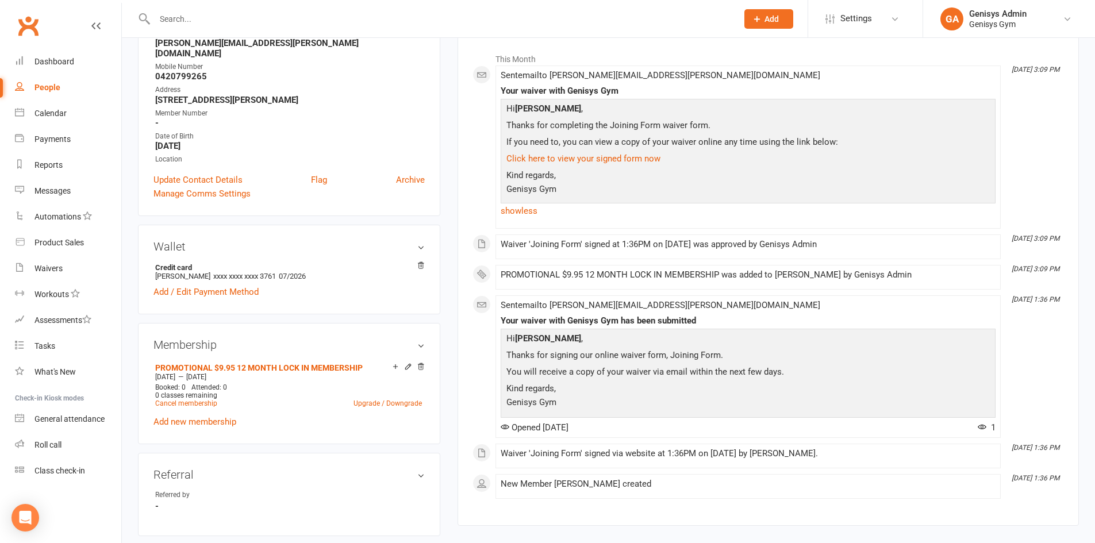
scroll to position [115, 0]
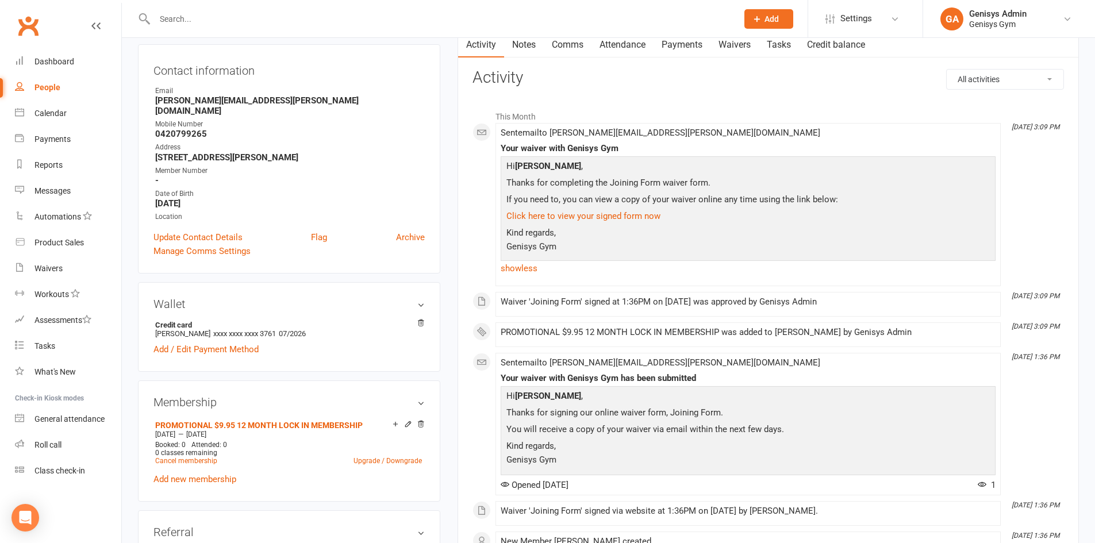
click at [637, 94] on div "All activities Bookings / Attendances Communications Notes Failed SMSes Grading…" at bounding box center [767, 317] width 591 height 496
click at [737, 55] on link "Waivers" at bounding box center [734, 45] width 48 height 26
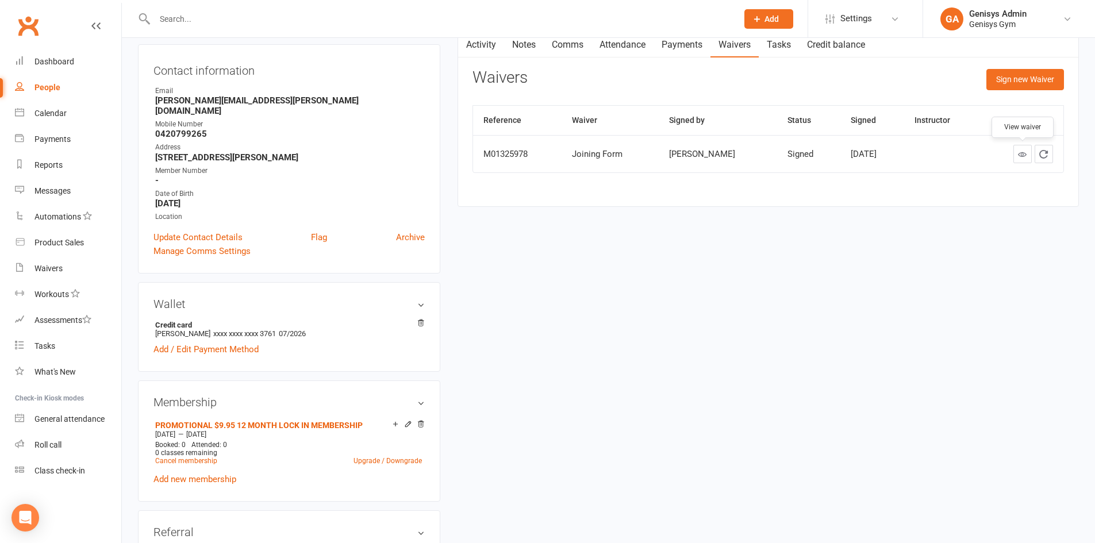
click at [1024, 157] on icon at bounding box center [1022, 154] width 9 height 9
click at [69, 64] on div "Dashboard" at bounding box center [54, 61] width 40 height 9
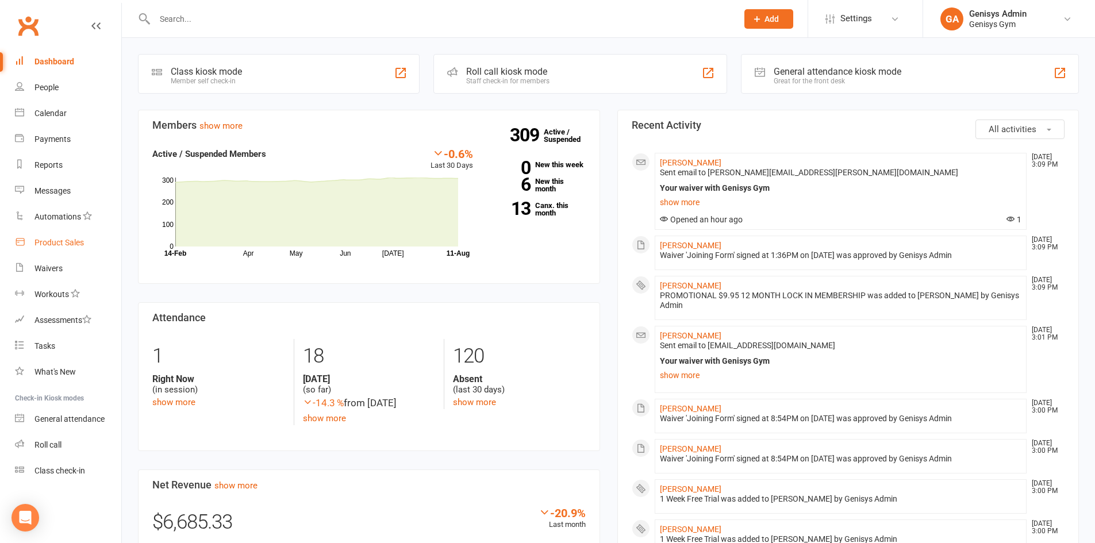
click at [66, 242] on div "Product Sales" at bounding box center [58, 242] width 49 height 9
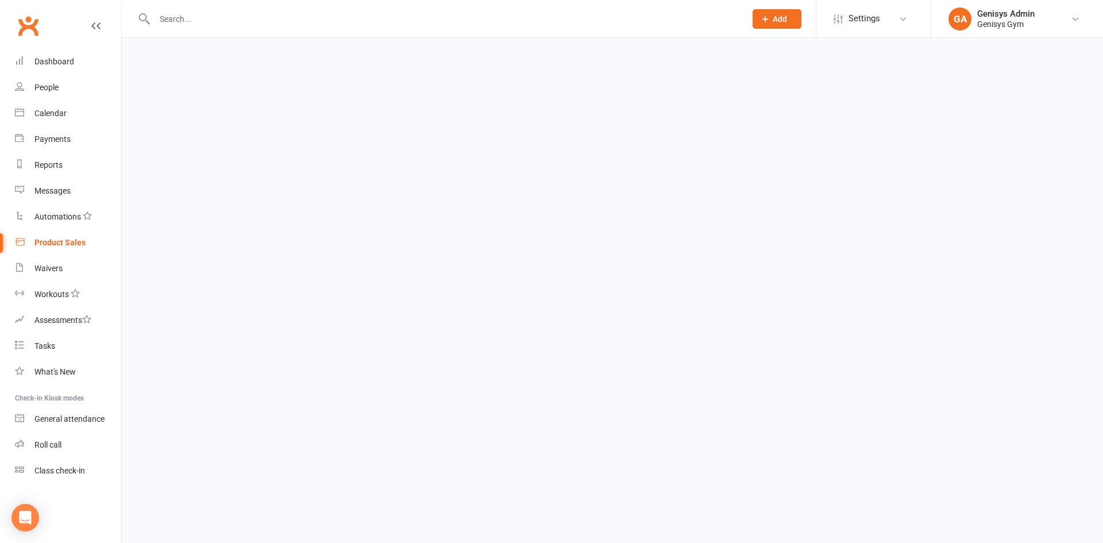
select select "100"
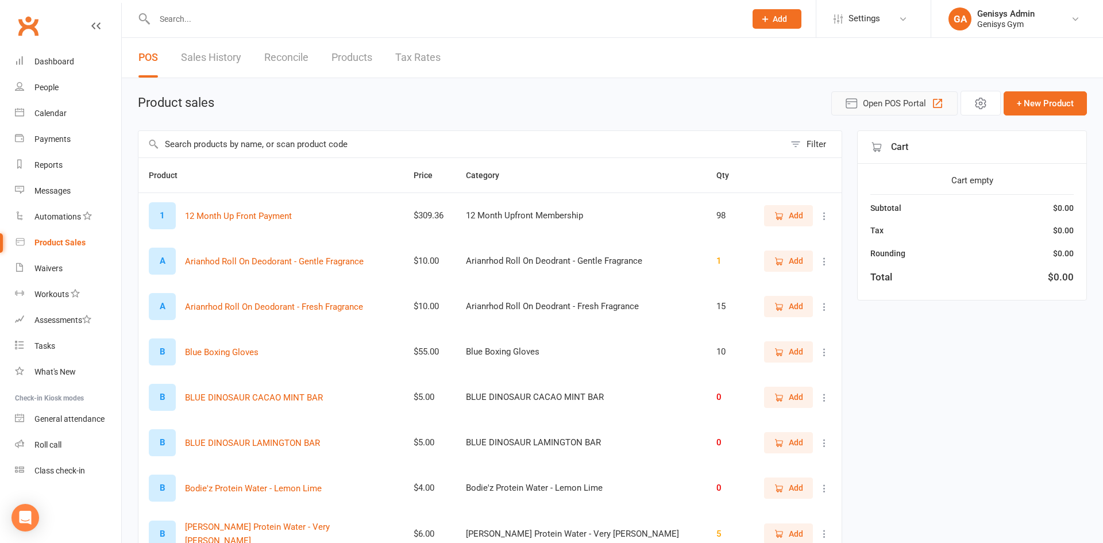
click at [940, 105] on button "Open POS Portal" at bounding box center [894, 103] width 126 height 24
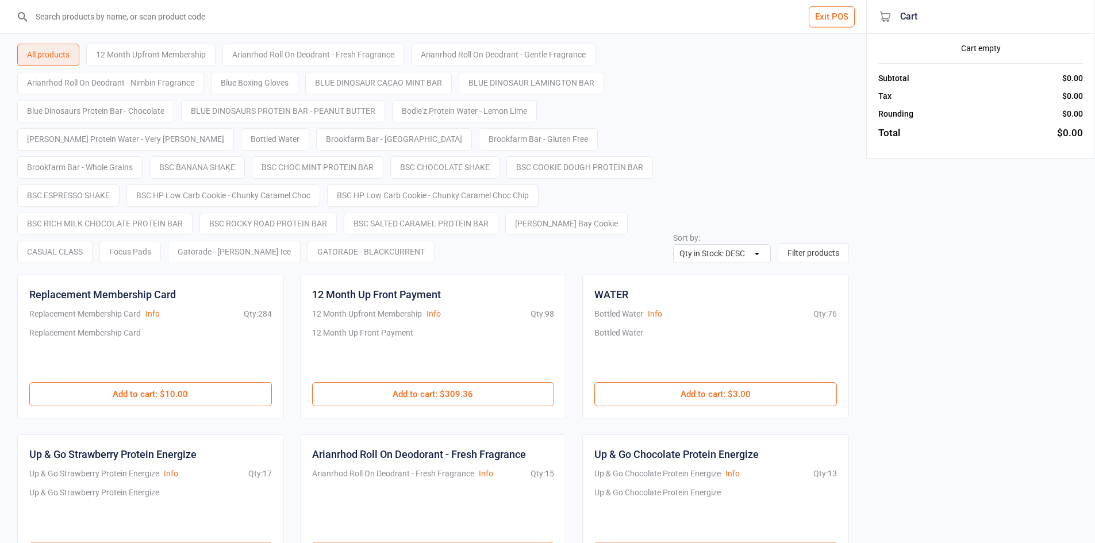
select select "stock_count-desc"
click at [198, 18] on input "search" at bounding box center [440, 16] width 820 height 33
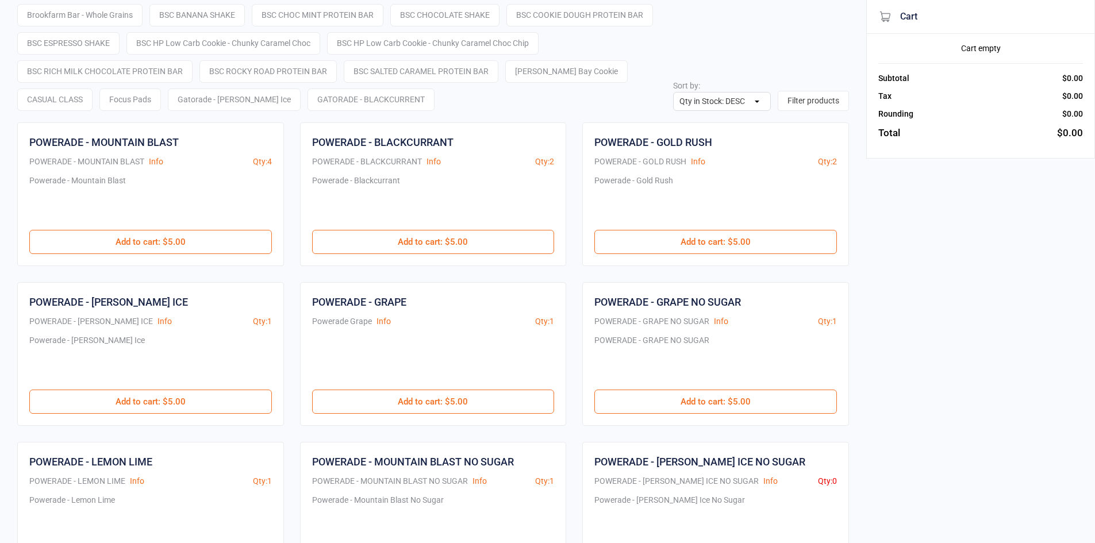
scroll to position [172, 0]
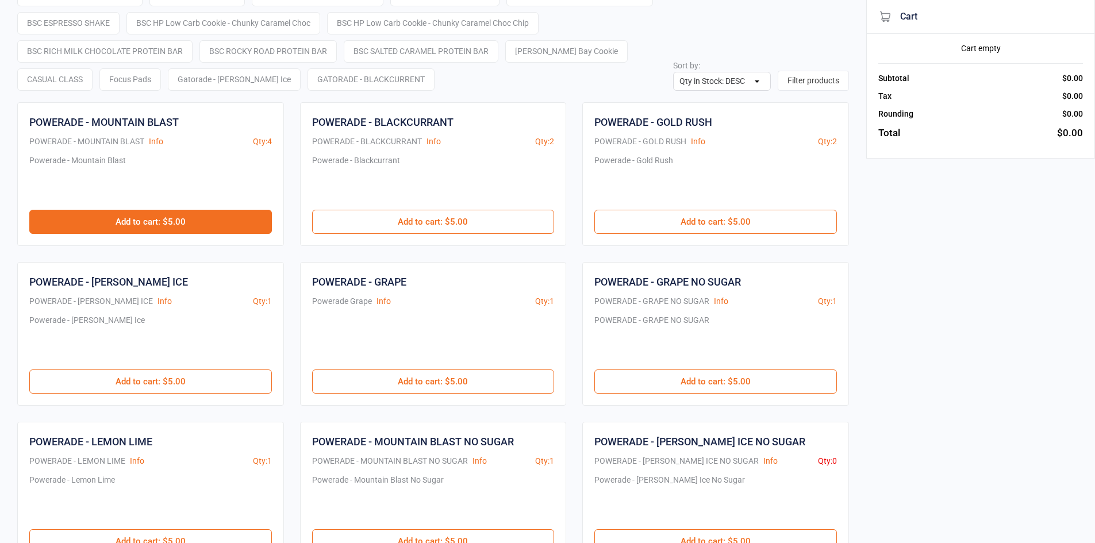
click at [252, 215] on button "Add to cart : $5.00" at bounding box center [150, 222] width 242 height 24
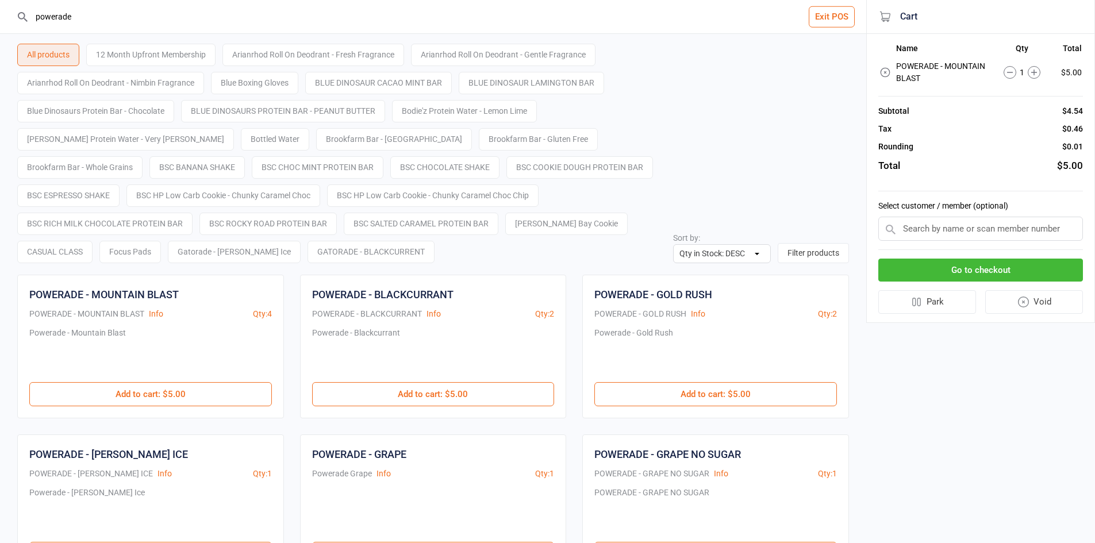
drag, startPoint x: 180, startPoint y: 21, endPoint x: 0, endPoint y: 30, distance: 180.1
click at [0, 30] on header "powerade Exit POS" at bounding box center [433, 17] width 866 height 34
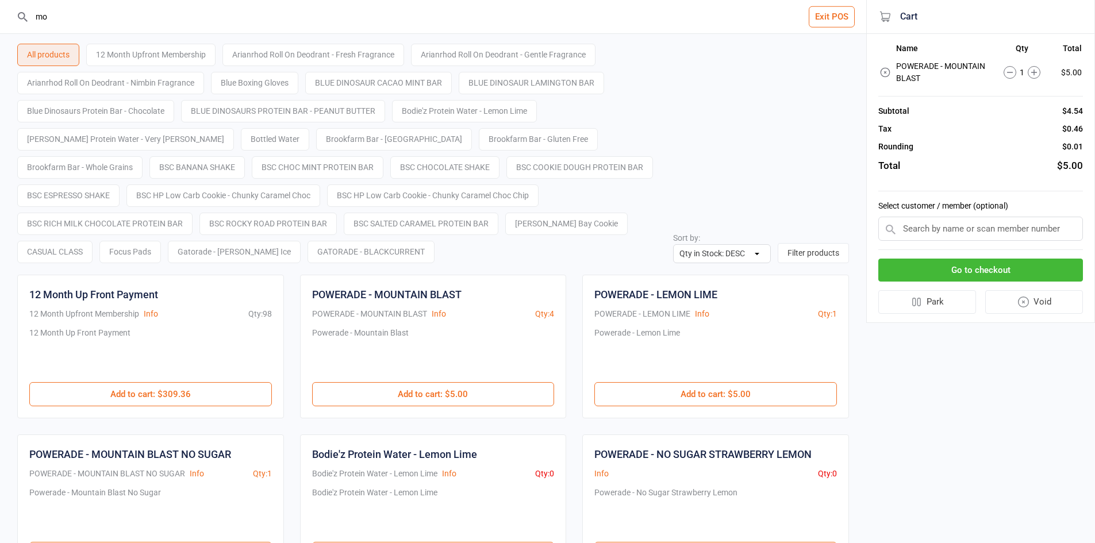
type input "m"
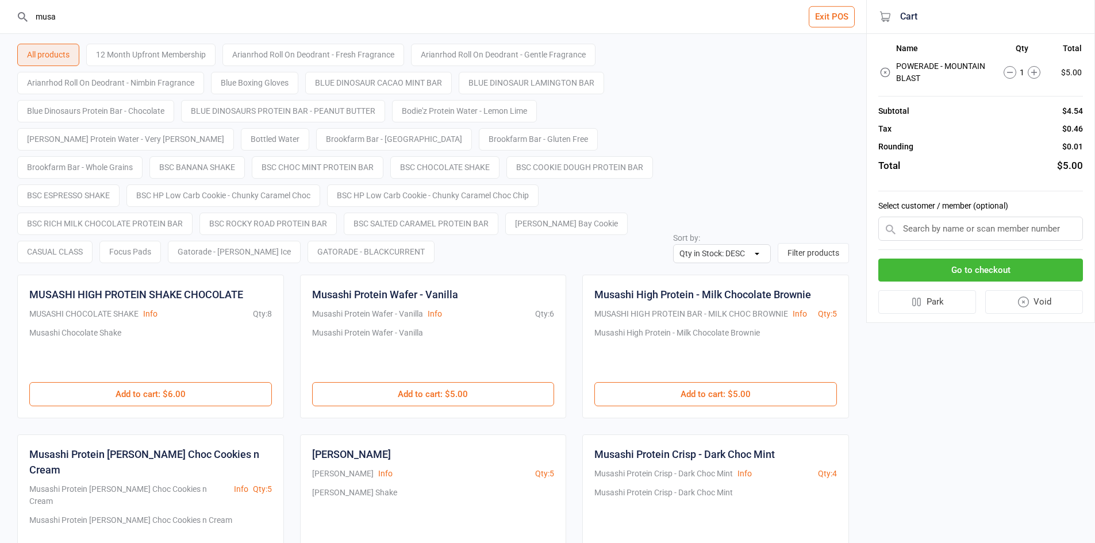
scroll to position [57, 0]
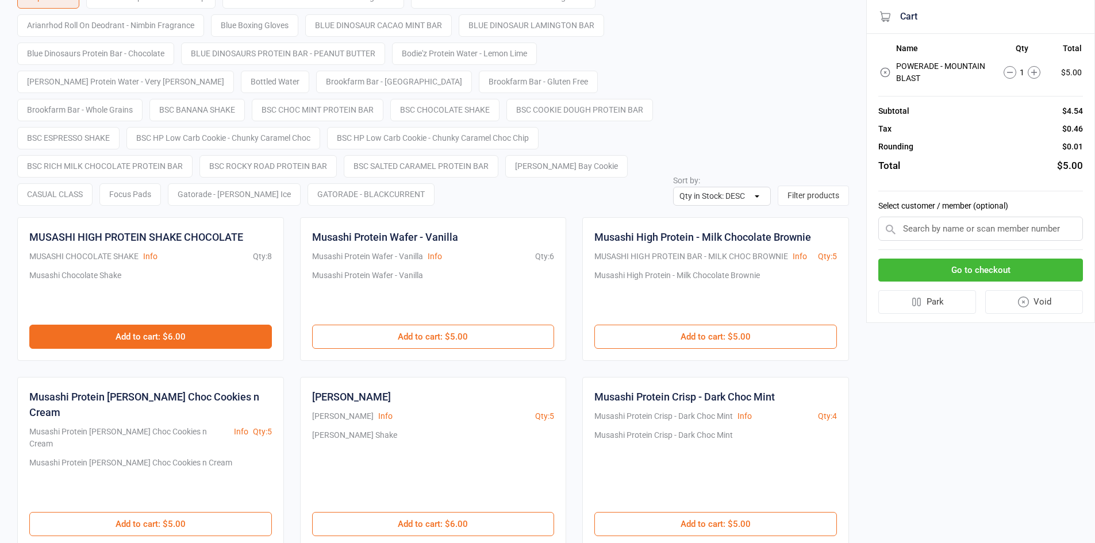
type input "musa"
click at [210, 331] on button "Add to cart : $6.00" at bounding box center [150, 337] width 242 height 24
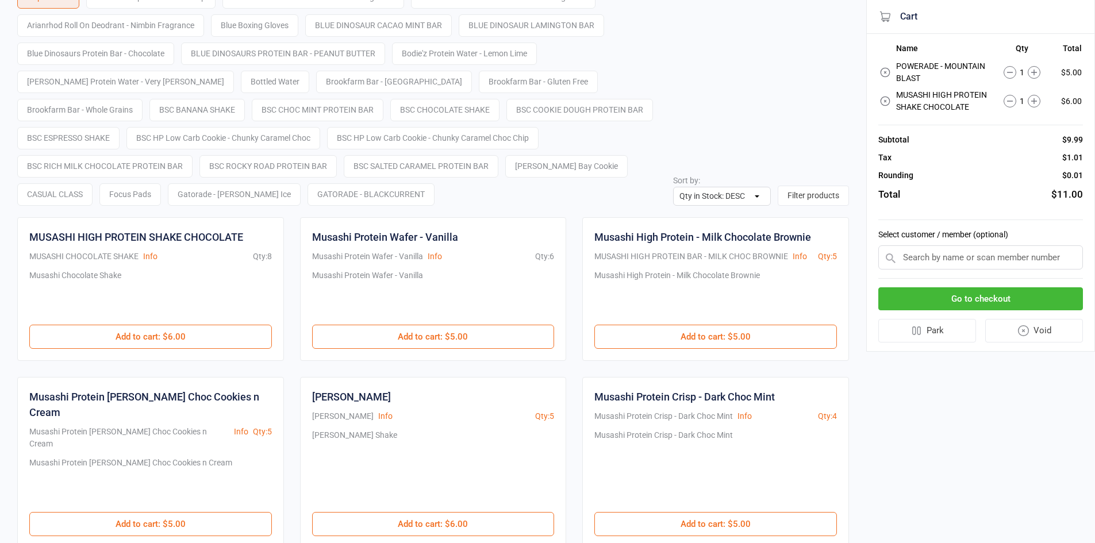
click at [915, 301] on button "Go to checkout" at bounding box center [980, 299] width 205 height 24
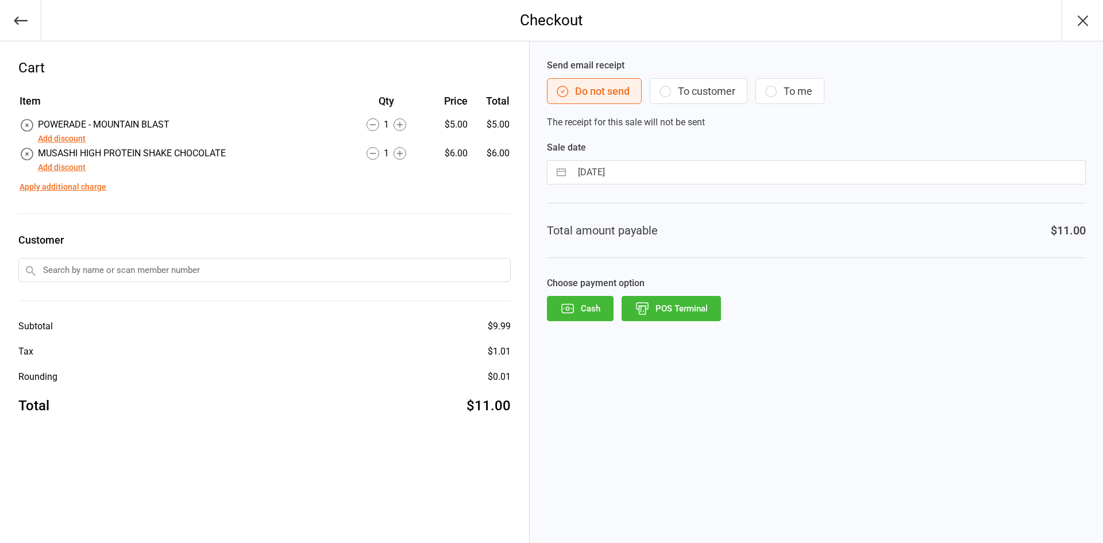
click at [702, 308] on button "POS Terminal" at bounding box center [671, 308] width 99 height 25
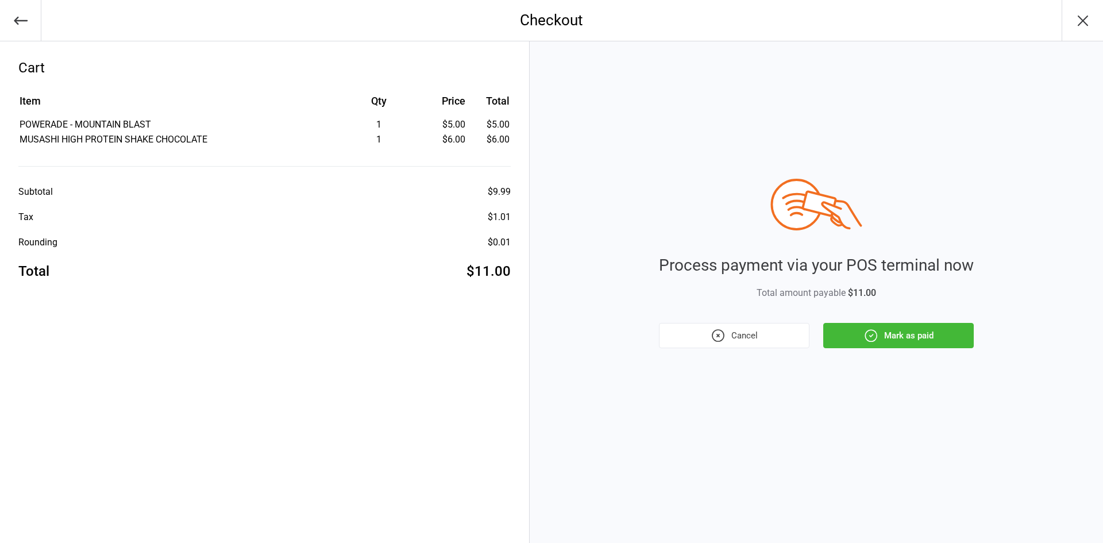
click at [901, 340] on button "Mark as paid" at bounding box center [898, 335] width 151 height 25
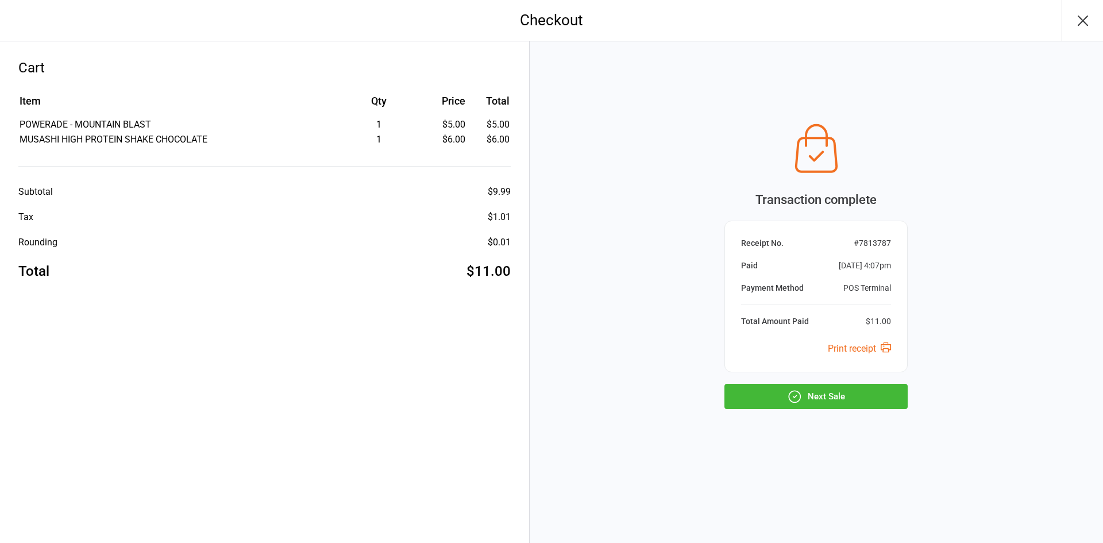
click at [742, 389] on button "Next Sale" at bounding box center [816, 396] width 183 height 25
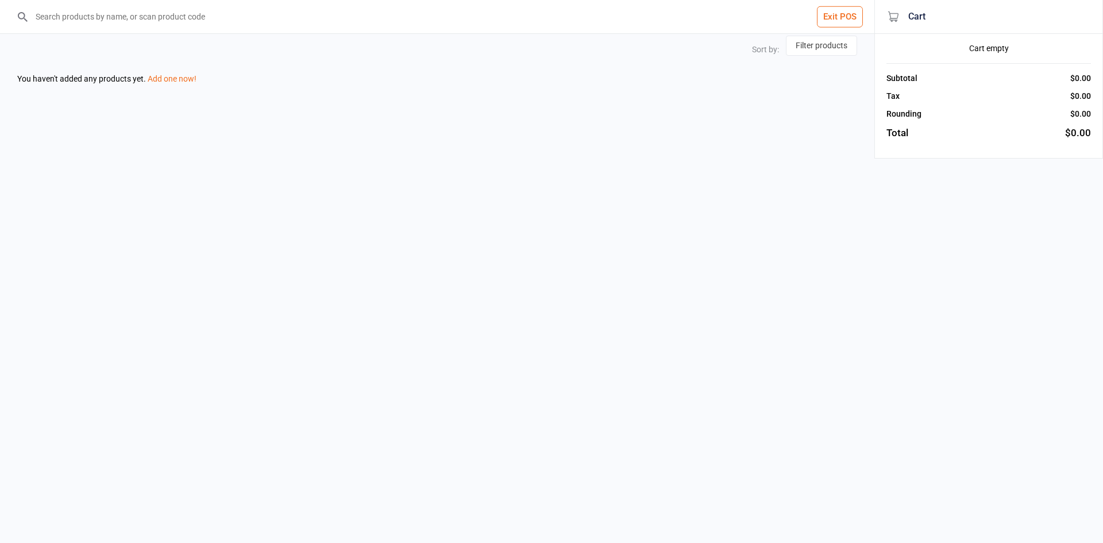
select select "stock_count-desc"
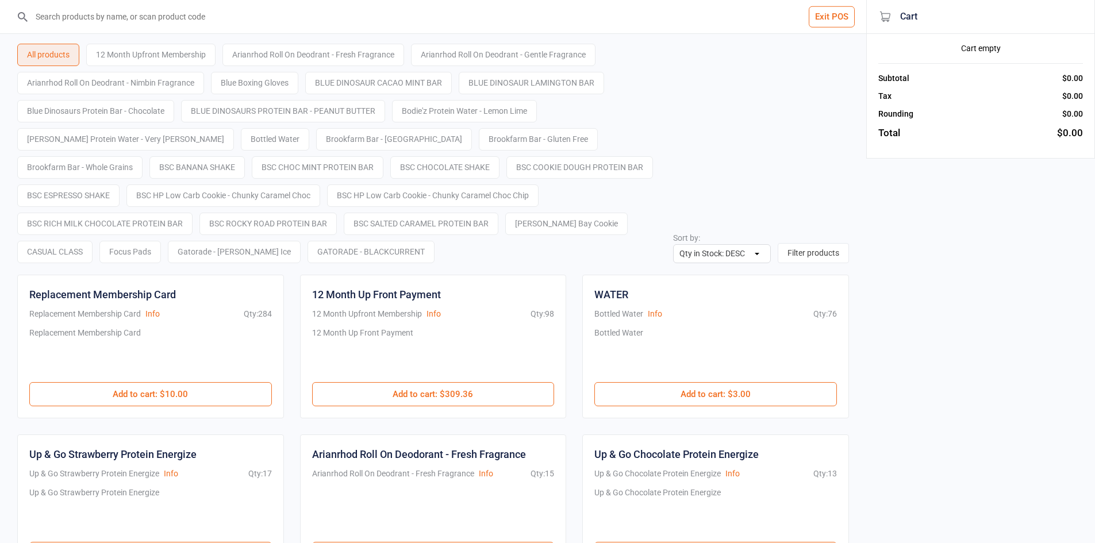
click at [836, 14] on button "Exit POS" at bounding box center [832, 16] width 46 height 21
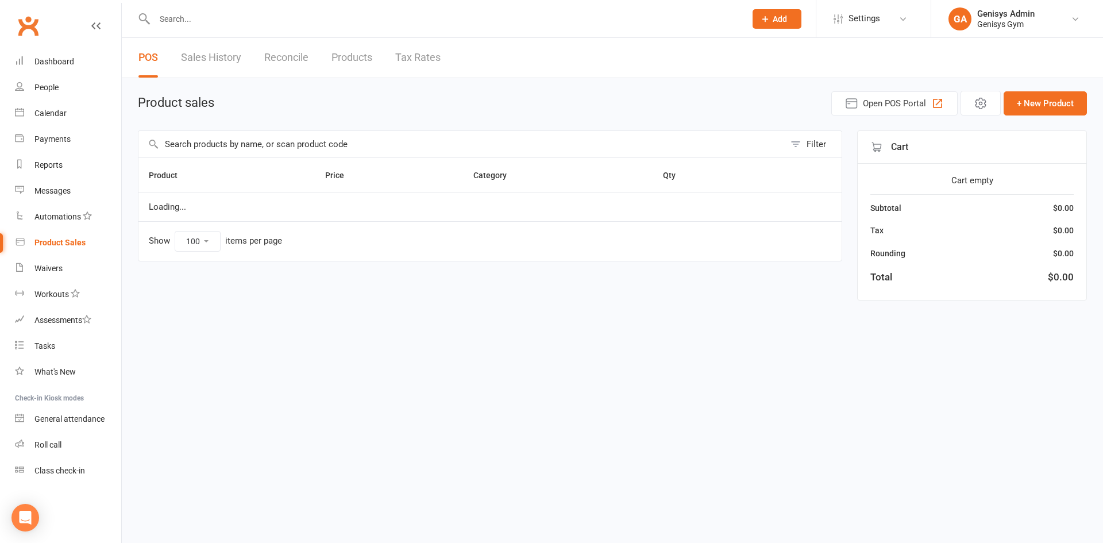
select select "100"
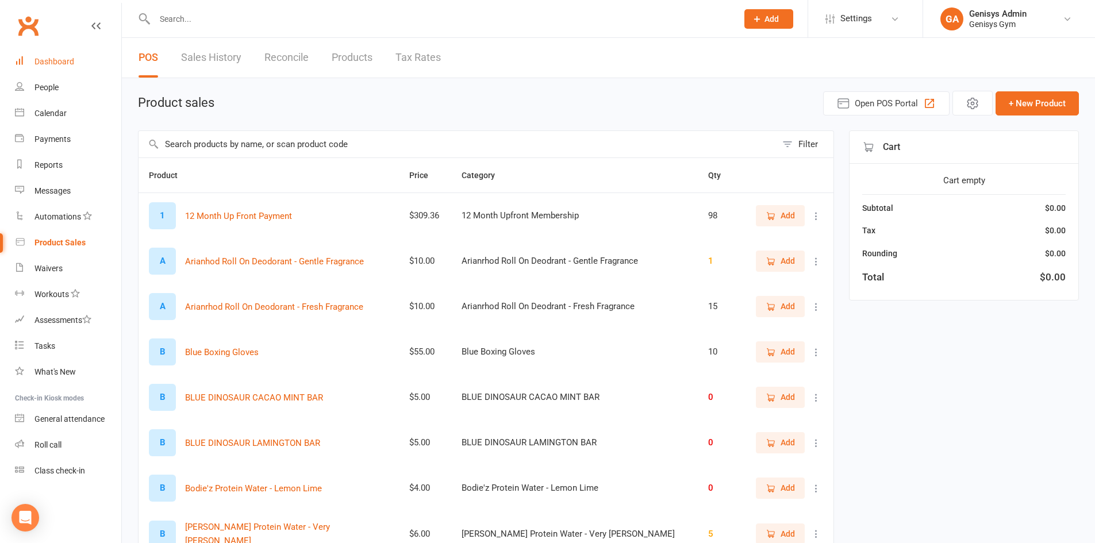
click at [59, 49] on link "Dashboard" at bounding box center [68, 62] width 106 height 26
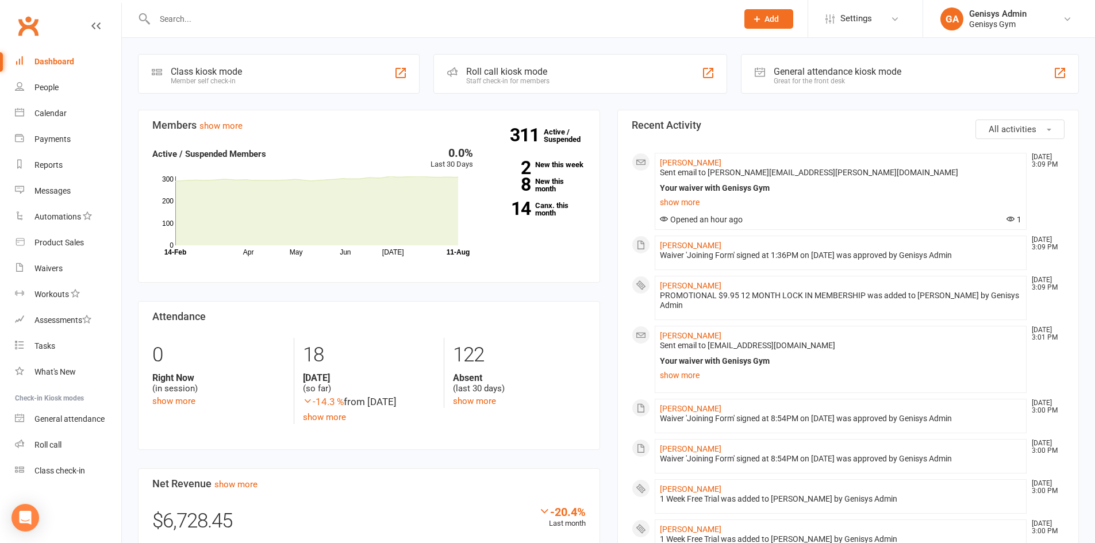
click at [812, 71] on div "General attendance kiosk mode" at bounding box center [837, 71] width 128 height 11
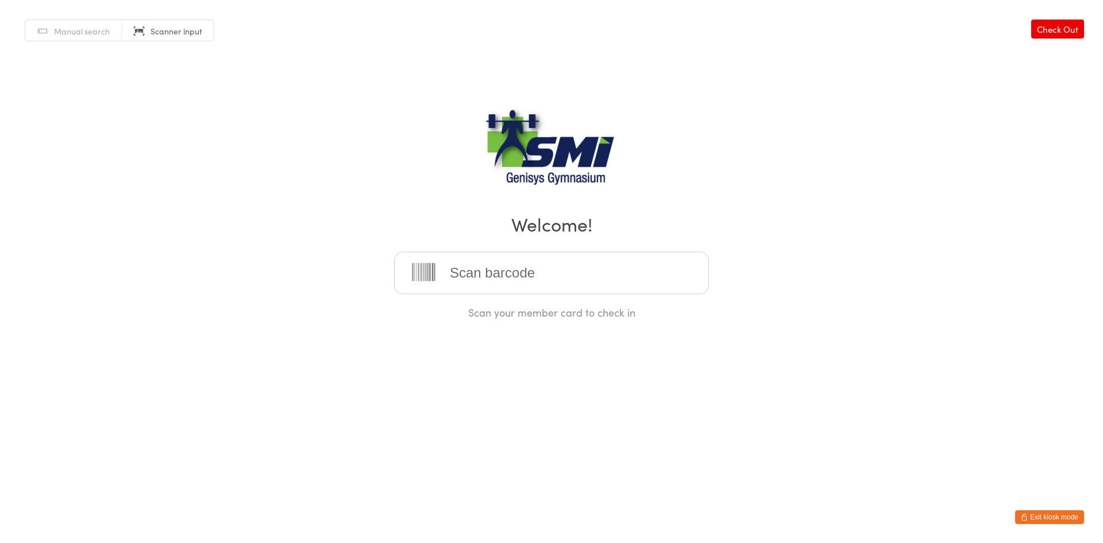
click at [1062, 515] on button "Exit kiosk mode" at bounding box center [1049, 517] width 69 height 14
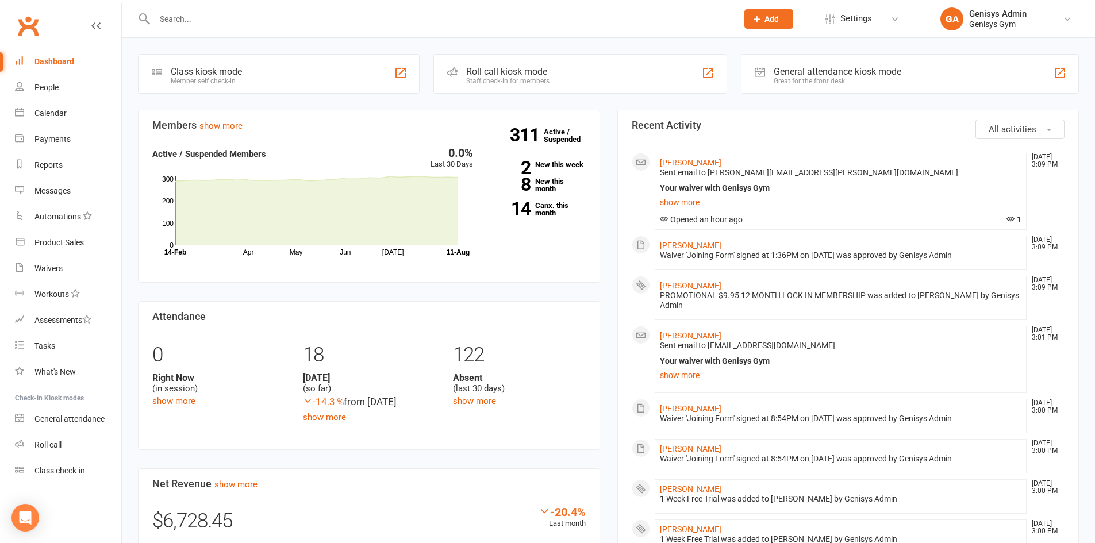
click at [696, 156] on li "Leanne Grant Aug 11, 3:09 PM Sent email to Leanne.Grant@me.com Your waiver with…" at bounding box center [841, 191] width 372 height 77
click at [701, 165] on link "[PERSON_NAME]" at bounding box center [690, 162] width 61 height 9
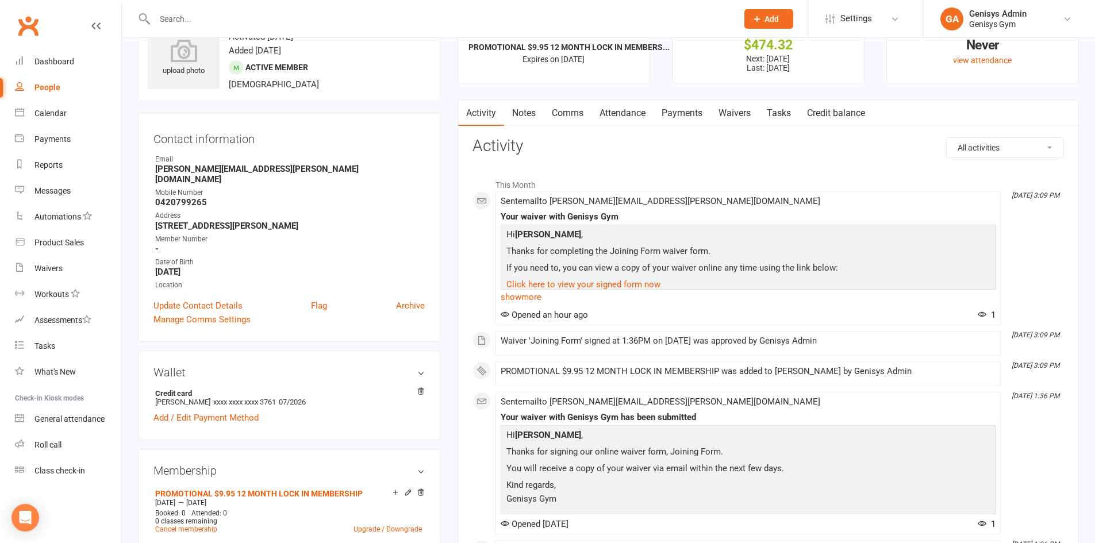
scroll to position [115, 0]
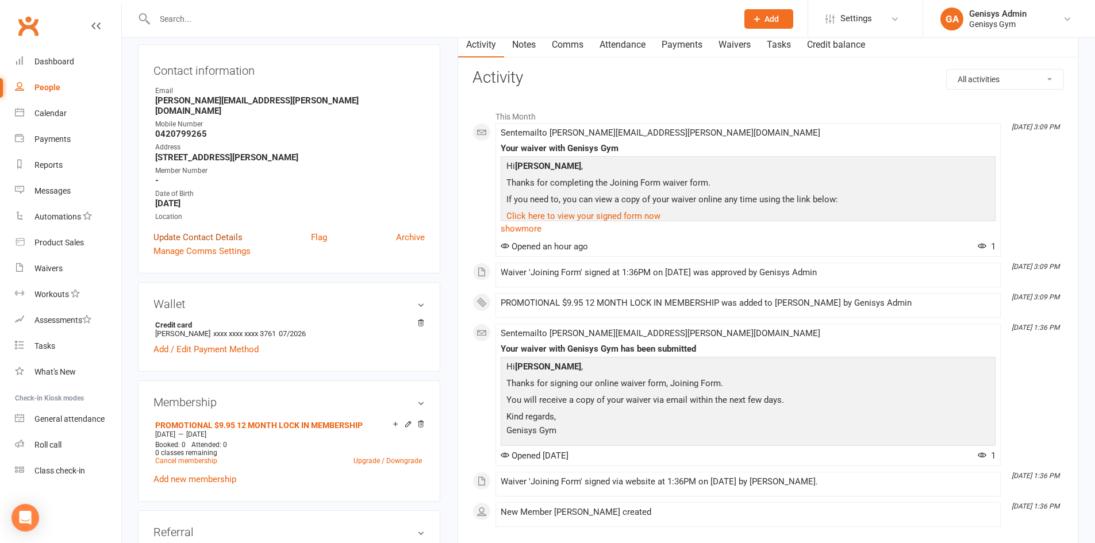
click at [230, 230] on link "Update Contact Details" at bounding box center [197, 237] width 89 height 14
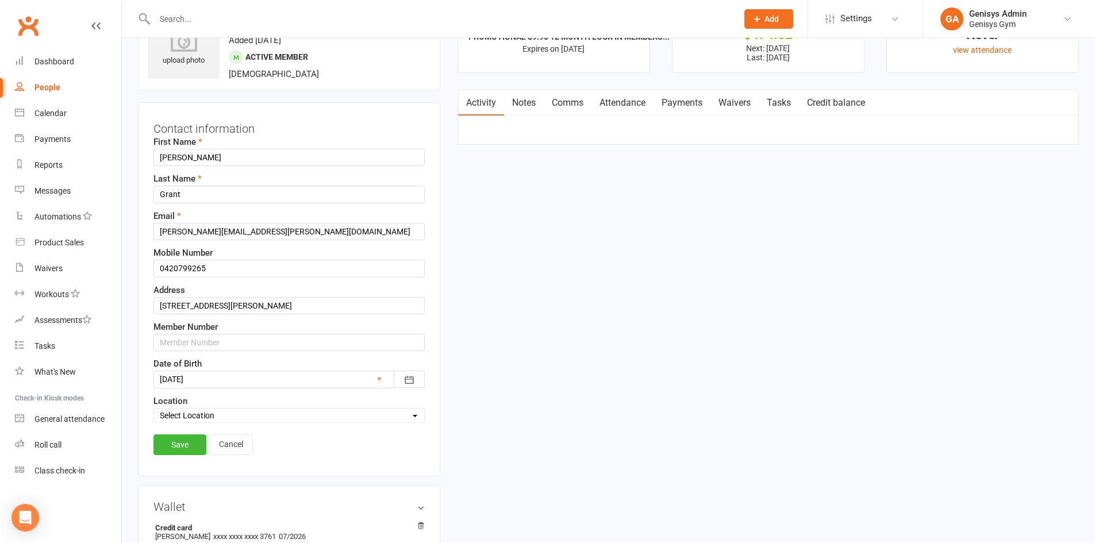
scroll to position [54, 0]
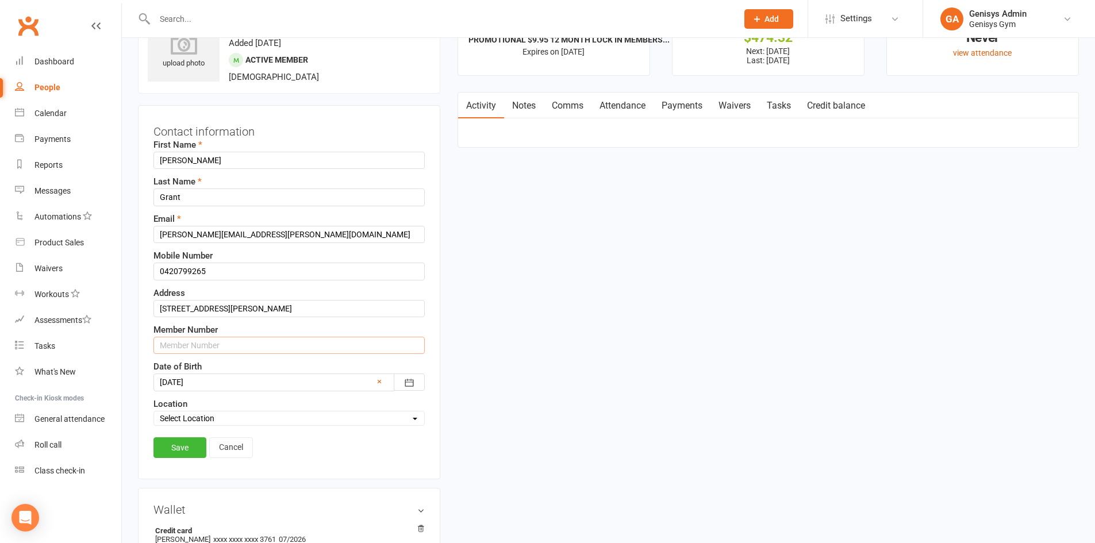
click at [207, 353] on input "text" at bounding box center [288, 345] width 271 height 17
type input "21571311325"
click at [194, 451] on link "Save" at bounding box center [179, 447] width 53 height 21
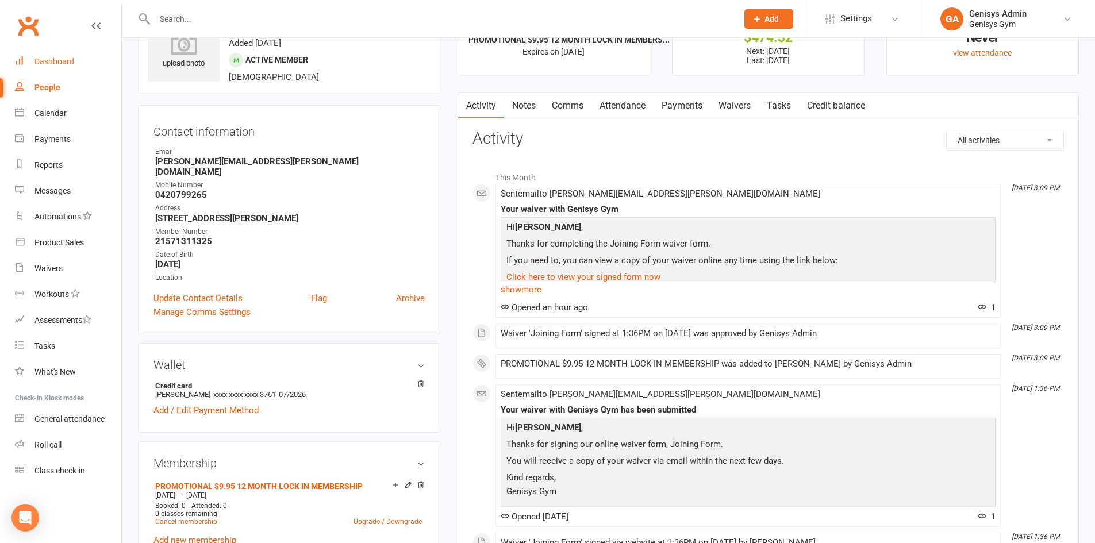
click at [72, 69] on link "Dashboard" at bounding box center [68, 62] width 106 height 26
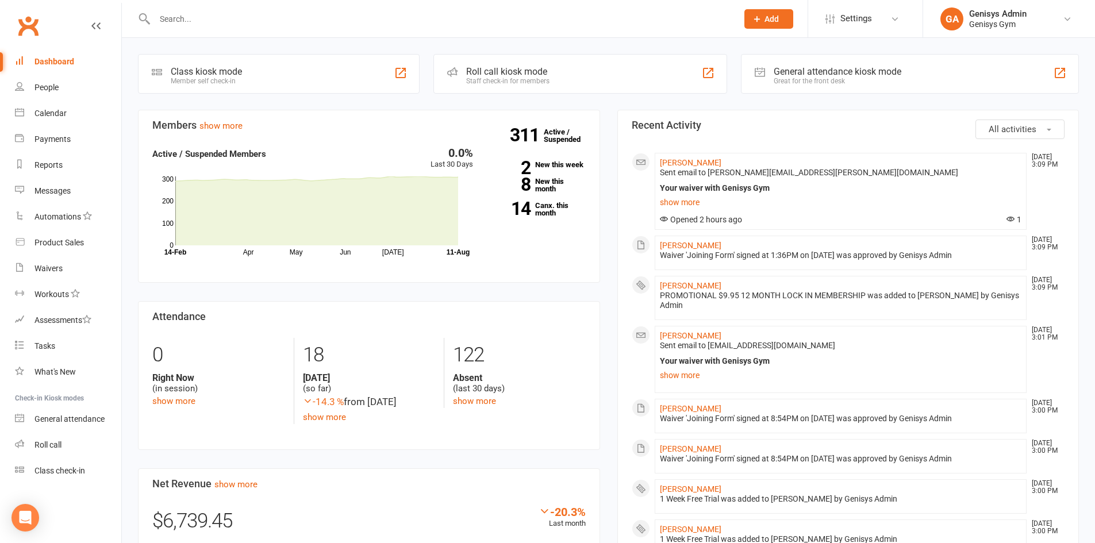
click at [101, 66] on link "Dashboard" at bounding box center [68, 62] width 106 height 26
click at [786, 18] on button "Add" at bounding box center [768, 19] width 49 height 20
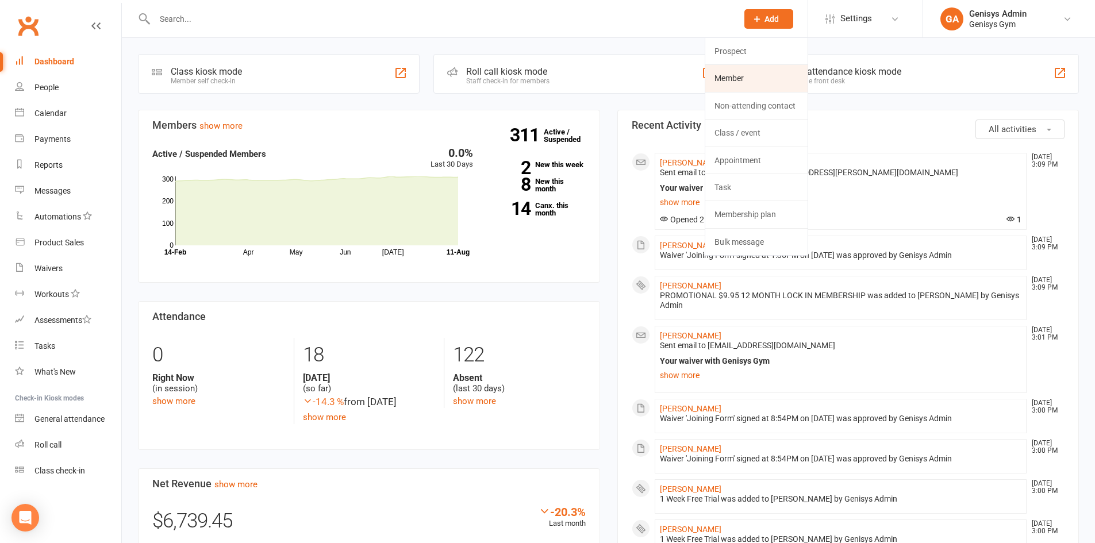
click at [764, 80] on link "Member" at bounding box center [756, 78] width 102 height 26
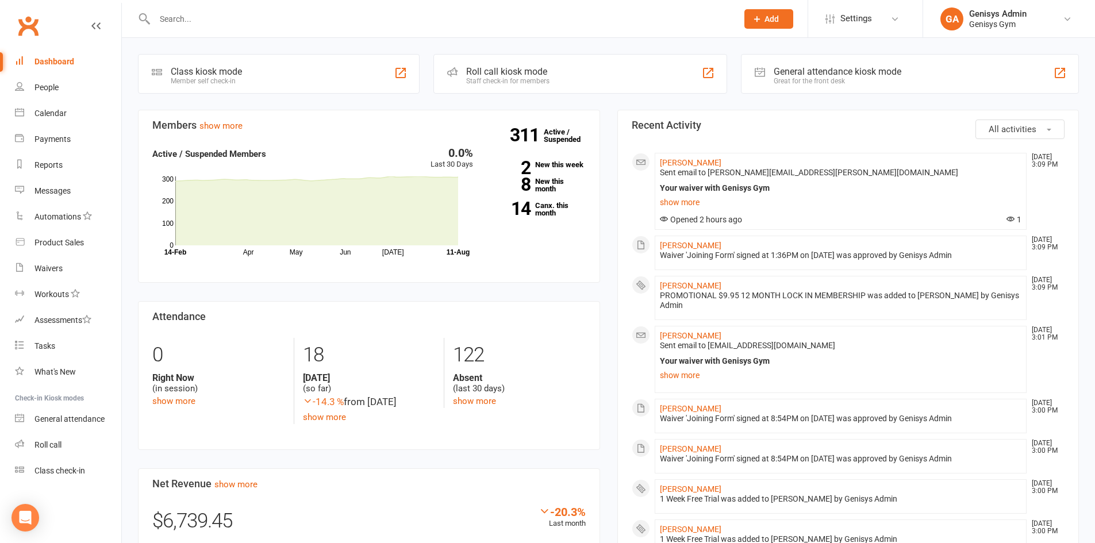
click at [782, 10] on button "Add" at bounding box center [768, 19] width 49 height 20
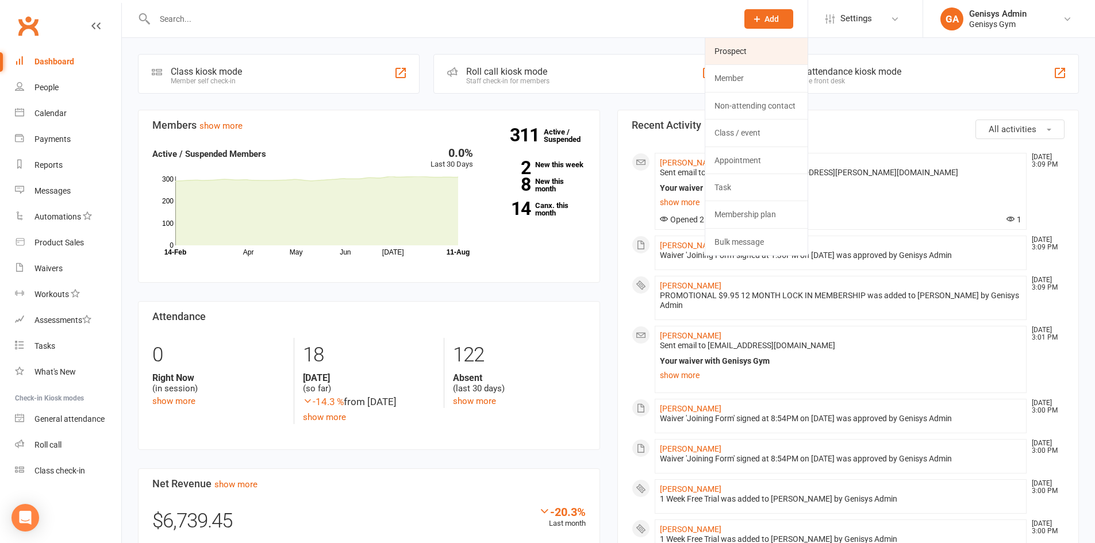
click at [756, 53] on link "Prospect" at bounding box center [756, 51] width 102 height 26
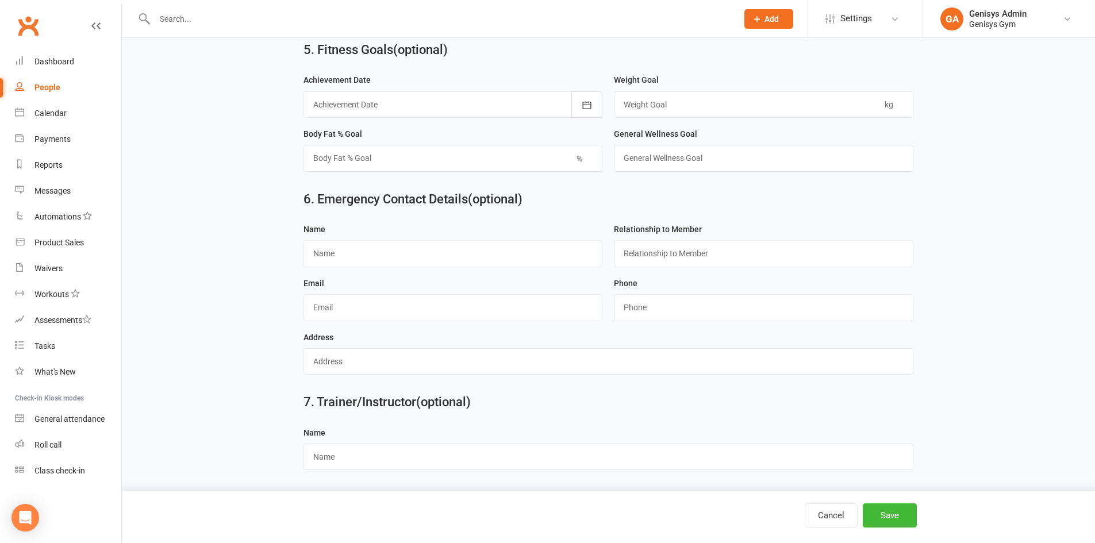
scroll to position [864, 0]
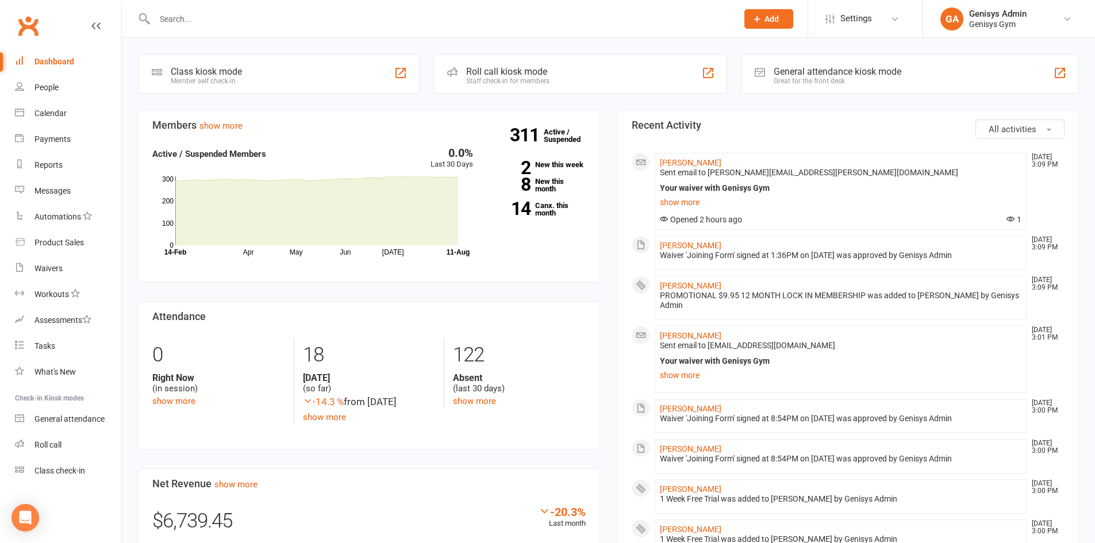
click at [754, 18] on icon at bounding box center [757, 19] width 10 height 10
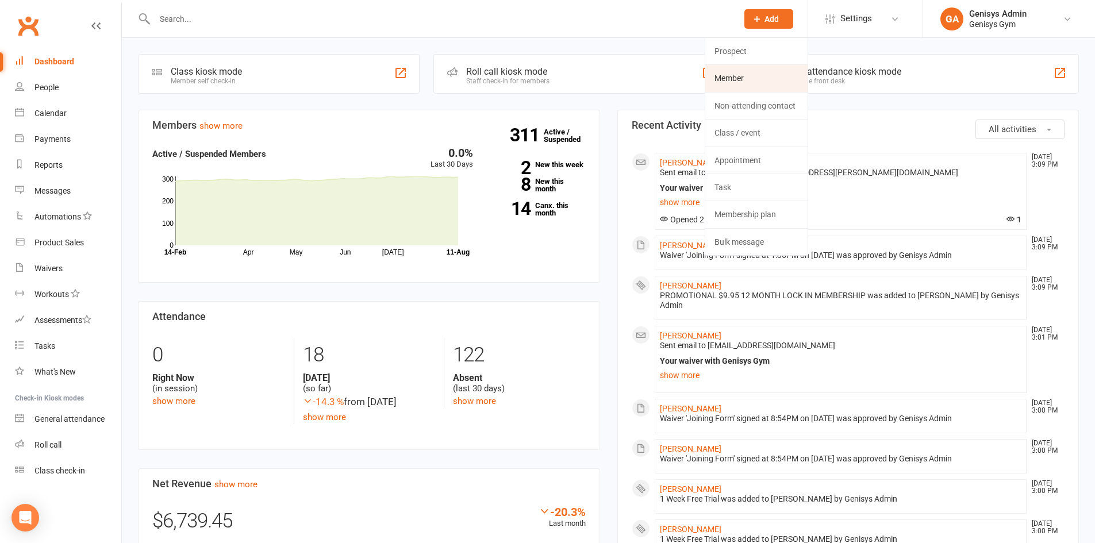
click at [763, 76] on link "Member" at bounding box center [756, 78] width 102 height 26
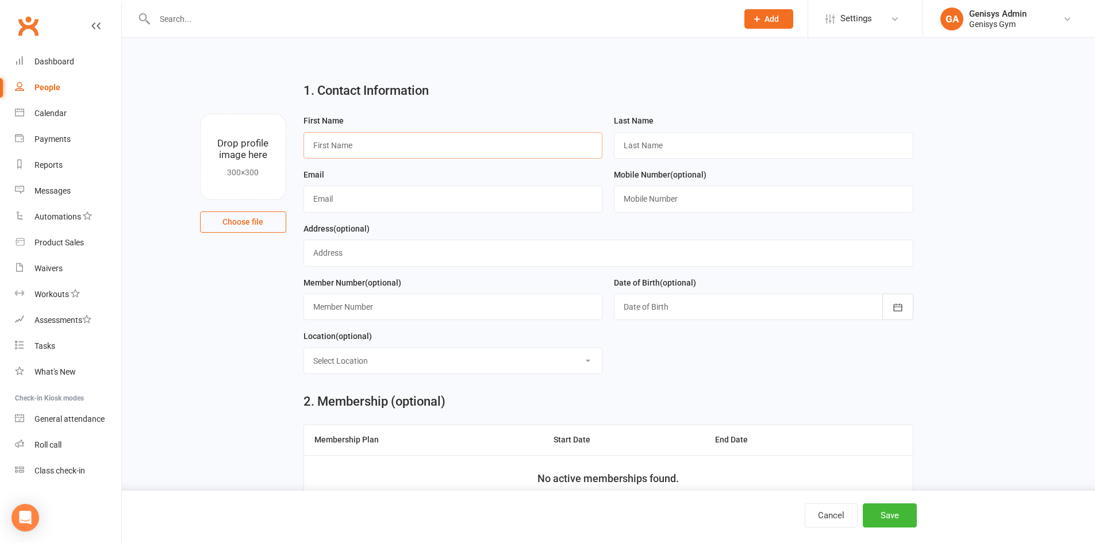
click at [435, 153] on input "text" at bounding box center [452, 145] width 299 height 26
type input "Ahmed"
click at [638, 151] on input "text" at bounding box center [763, 145] width 299 height 26
type input "Naji"
click at [424, 197] on input "text" at bounding box center [452, 199] width 299 height 26
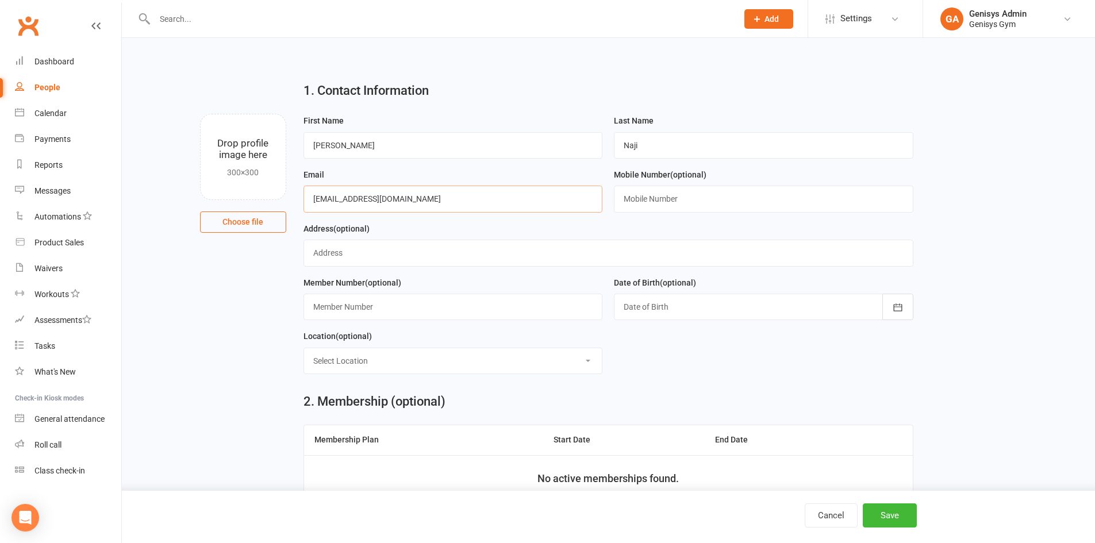
type input "ahmednaji@icloud.com"
click at [642, 202] on input "text" at bounding box center [763, 199] width 299 height 26
type input "0416 012 035"
click at [394, 261] on input "text" at bounding box center [608, 253] width 610 height 26
drag, startPoint x: 402, startPoint y: 250, endPoint x: 317, endPoint y: 259, distance: 84.9
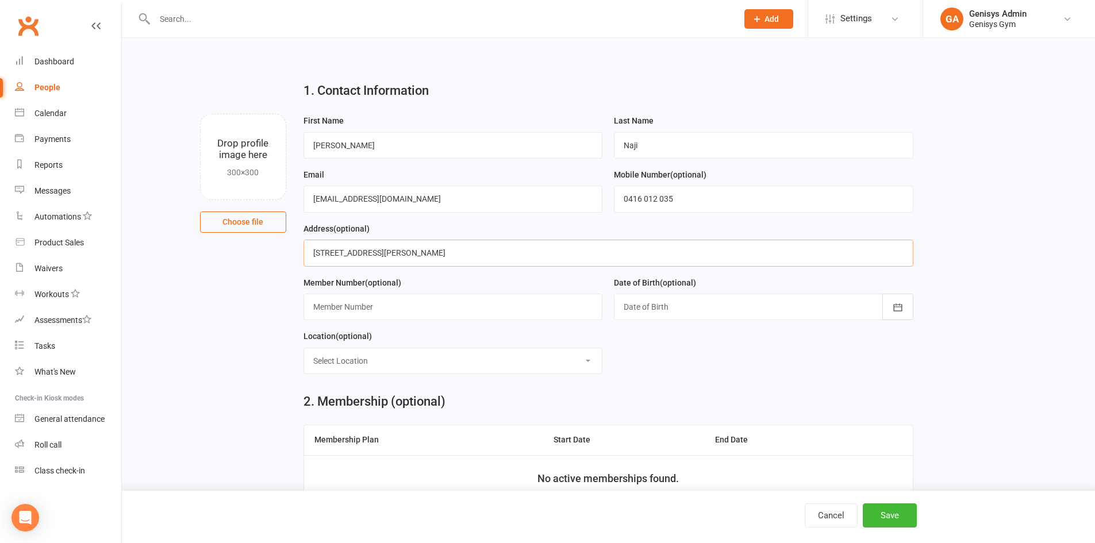
click at [317, 259] on input "35 Culver St Monterry" at bounding box center [608, 253] width 610 height 26
click at [409, 260] on input "35 Culver St Monterry" at bounding box center [608, 253] width 610 height 26
drag, startPoint x: 413, startPoint y: 255, endPoint x: 221, endPoint y: 270, distance: 192.5
paste input "e"
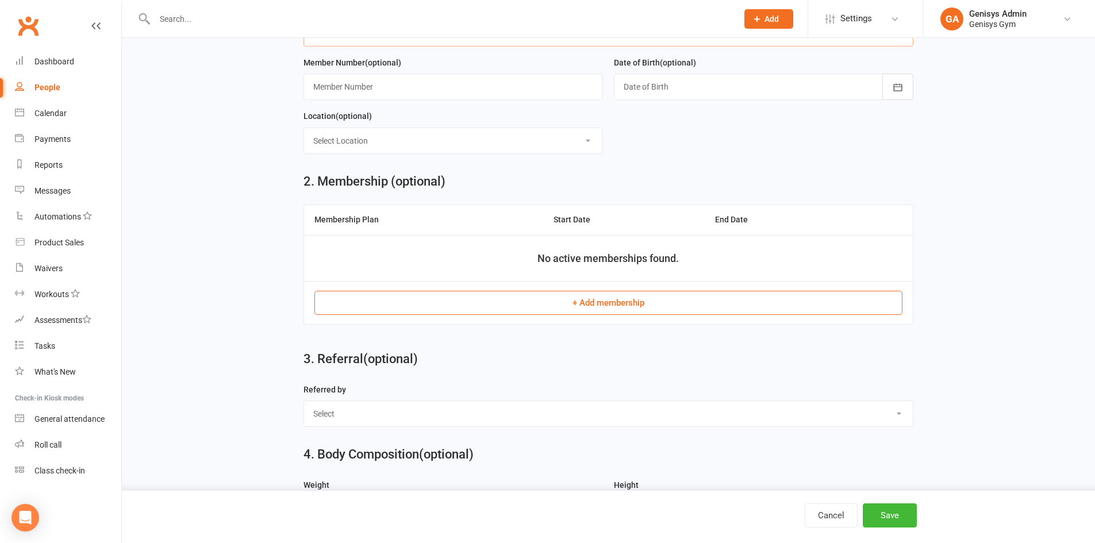
scroll to position [345, 0]
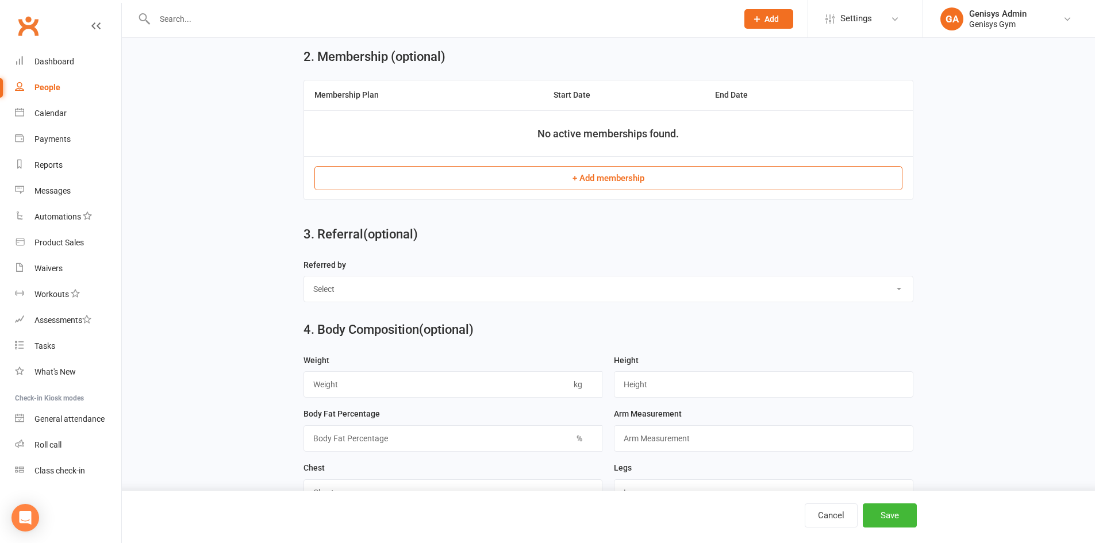
type input "35 Culver St Monterey"
click at [540, 183] on button "+ Add membership" at bounding box center [608, 178] width 588 height 24
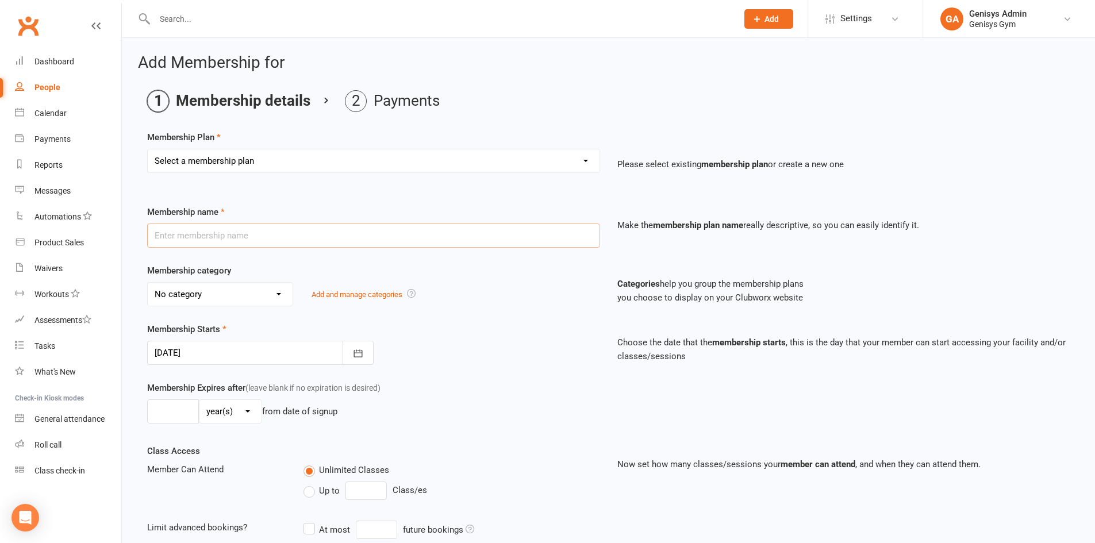
click at [296, 235] on input "text" at bounding box center [373, 236] width 453 height 24
click at [299, 155] on select "Select a membership plan Create new Membership Plan 12 Month Membership Christm…" at bounding box center [374, 160] width 452 height 23
select select "8"
click at [148, 149] on select "Select a membership plan Create new Membership Plan 12 Month Membership Christm…" at bounding box center [374, 160] width 452 height 23
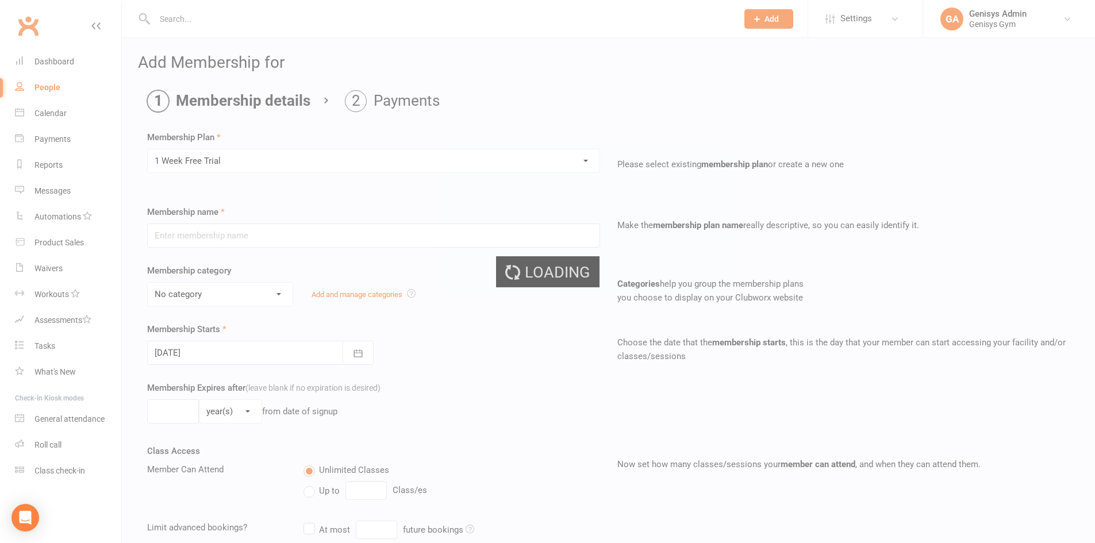
type input "1 Week Free Trial"
select select "0"
type input "1"
select select "1"
type input "0"
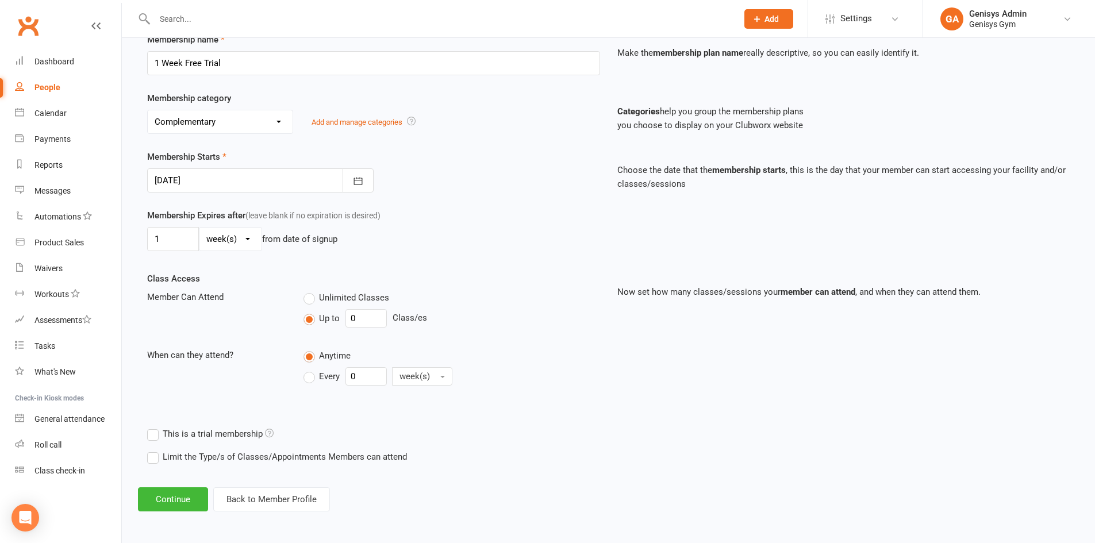
scroll to position [174, 0]
click at [184, 492] on button "Continue" at bounding box center [173, 498] width 70 height 24
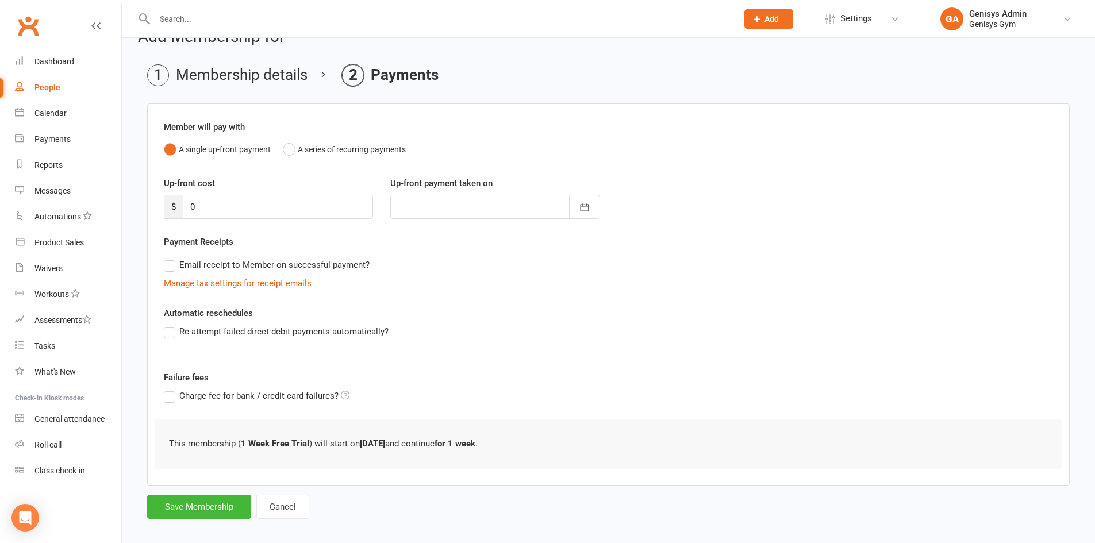
scroll to position [37, 0]
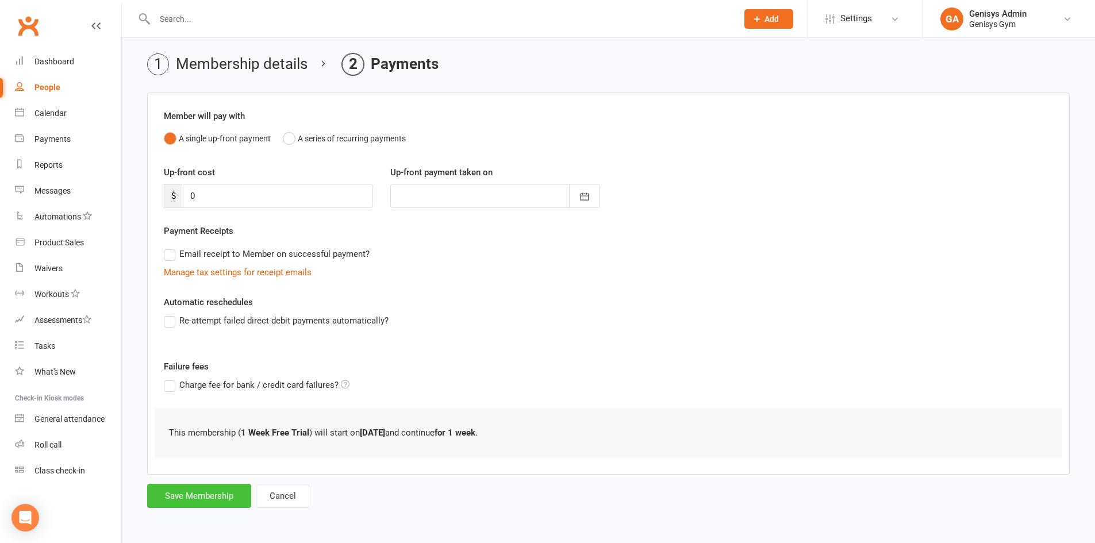
click at [213, 496] on button "Save Membership" at bounding box center [199, 496] width 104 height 24
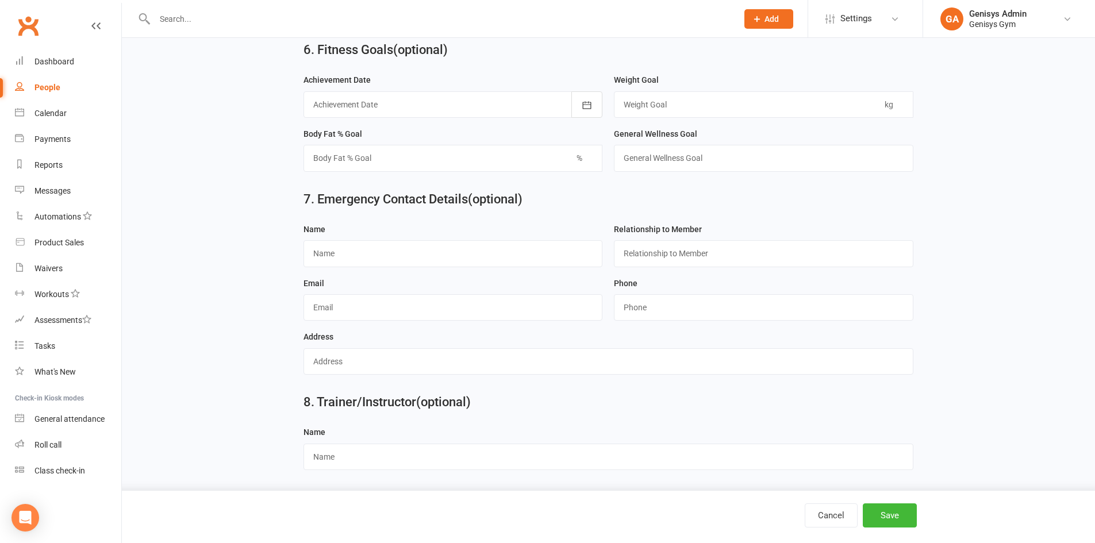
scroll to position [980, 0]
click at [900, 515] on button "Save" at bounding box center [890, 515] width 54 height 24
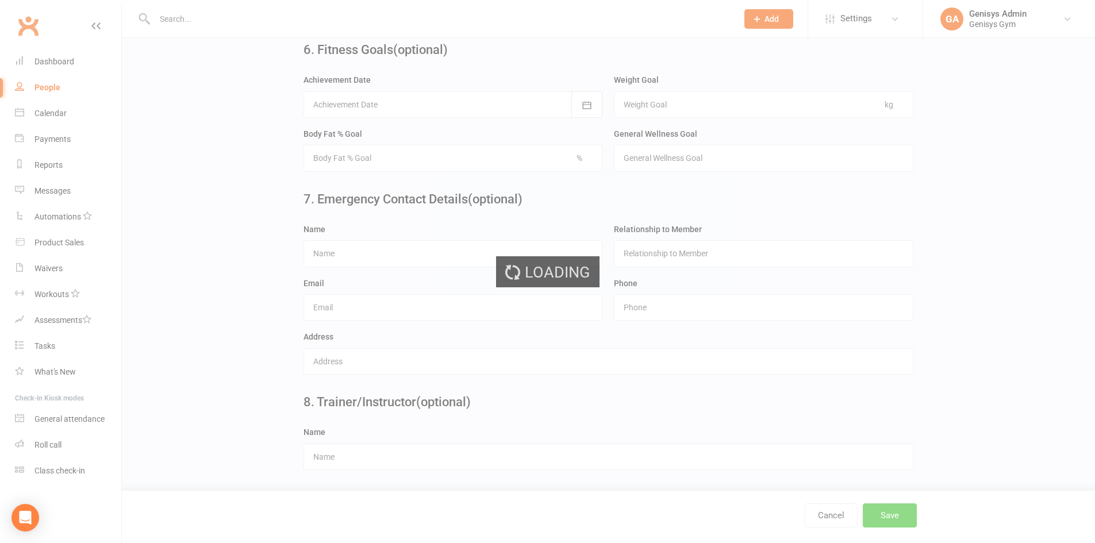
scroll to position [0, 0]
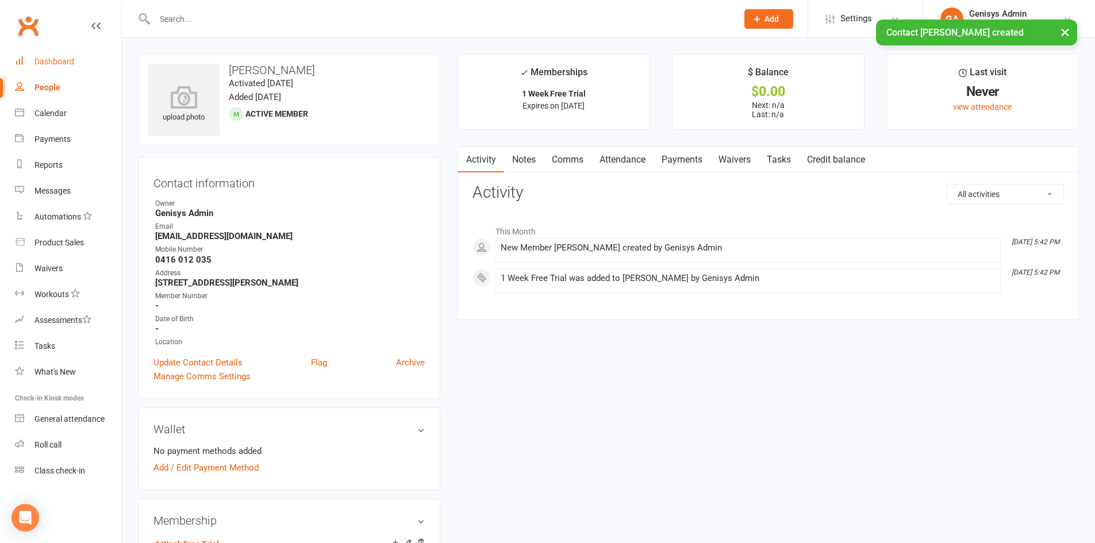
click at [74, 59] on link "Dashboard" at bounding box center [68, 62] width 106 height 26
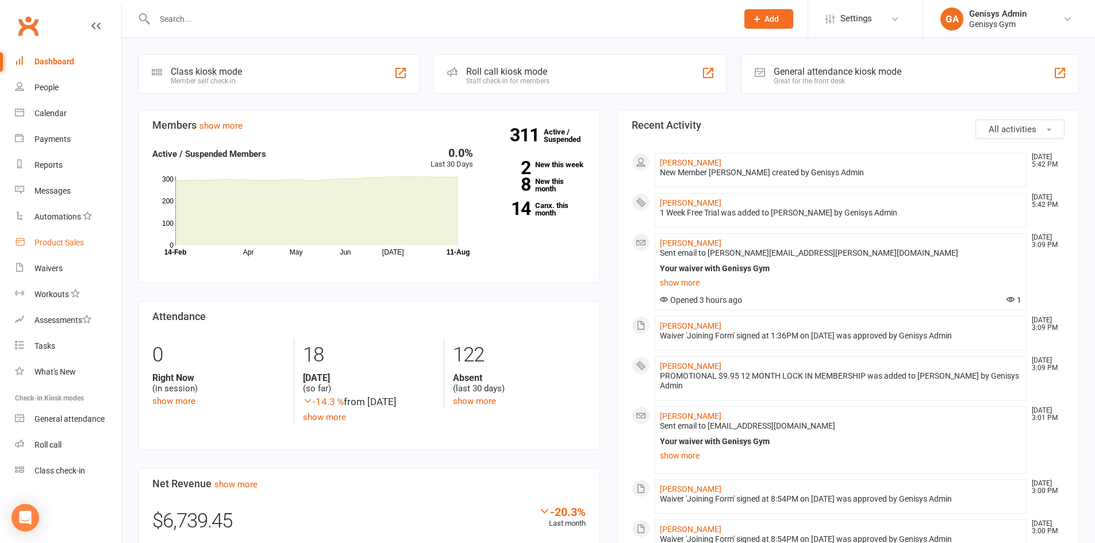
click at [59, 247] on div "Product Sales" at bounding box center [58, 242] width 49 height 9
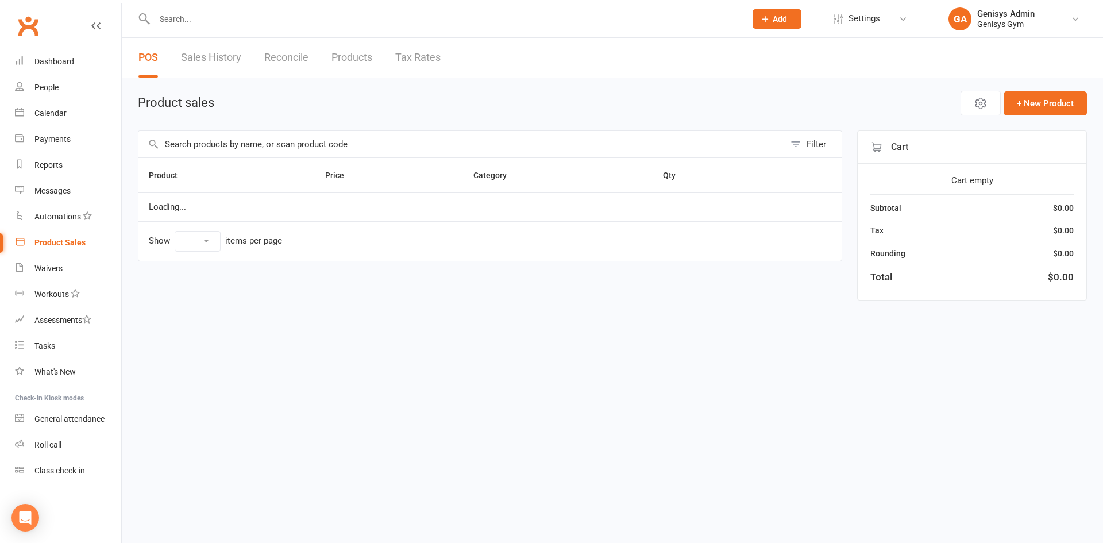
select select "100"
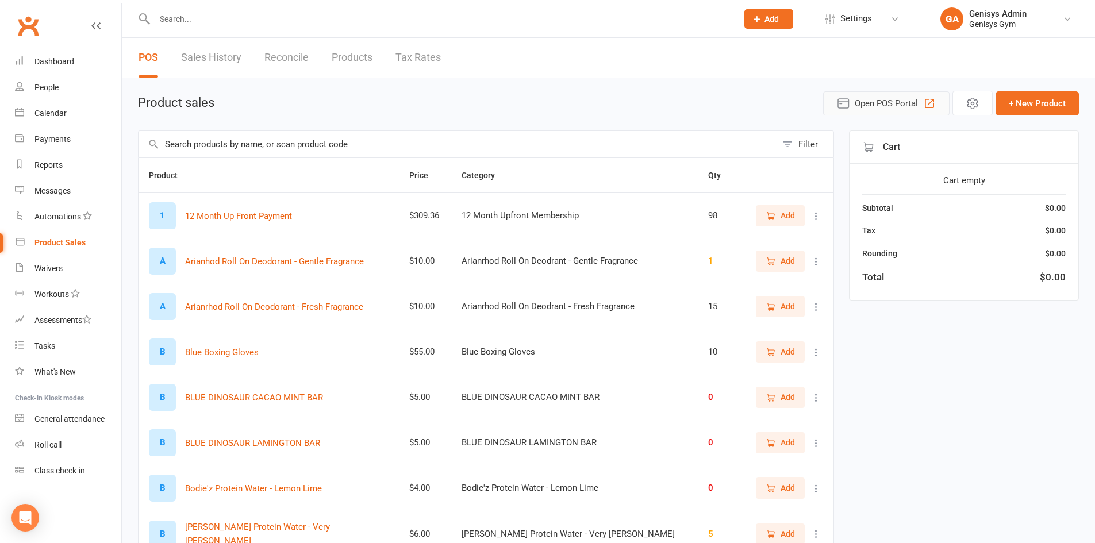
click at [873, 104] on span "Open POS Portal" at bounding box center [885, 104] width 63 height 14
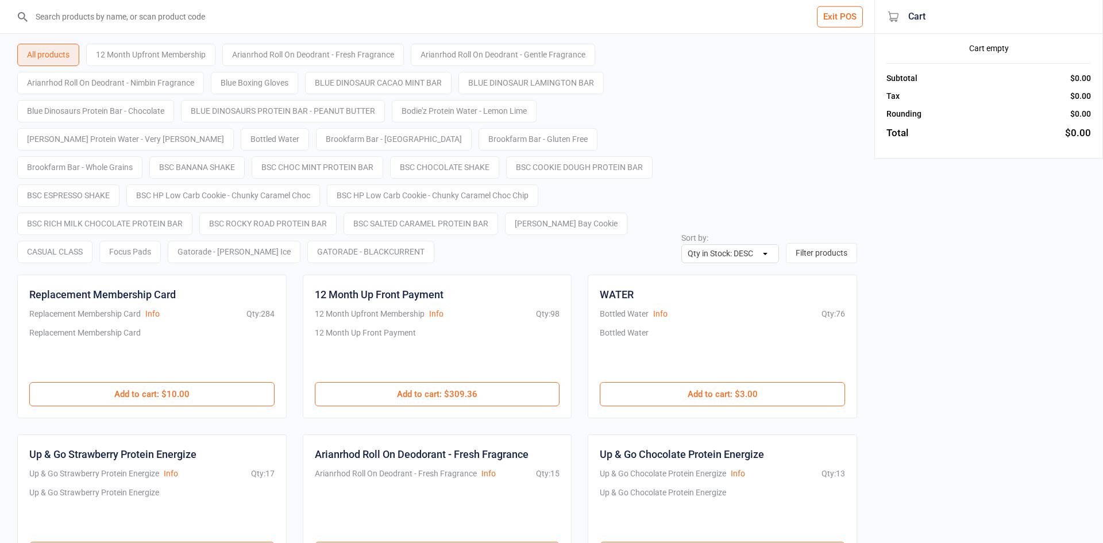
select select "stock_count-desc"
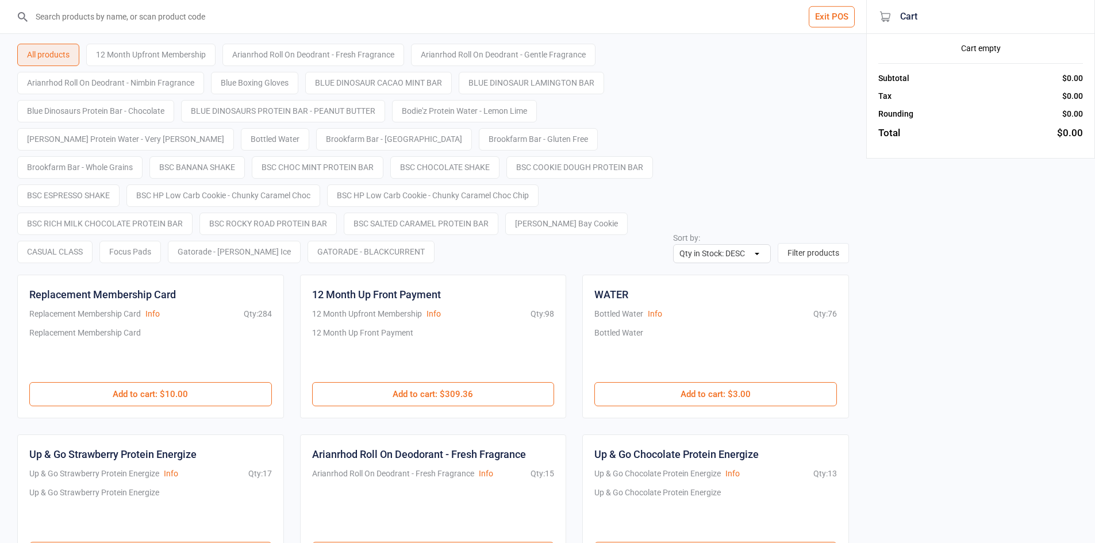
click at [327, 25] on input "search" at bounding box center [440, 16] width 820 height 33
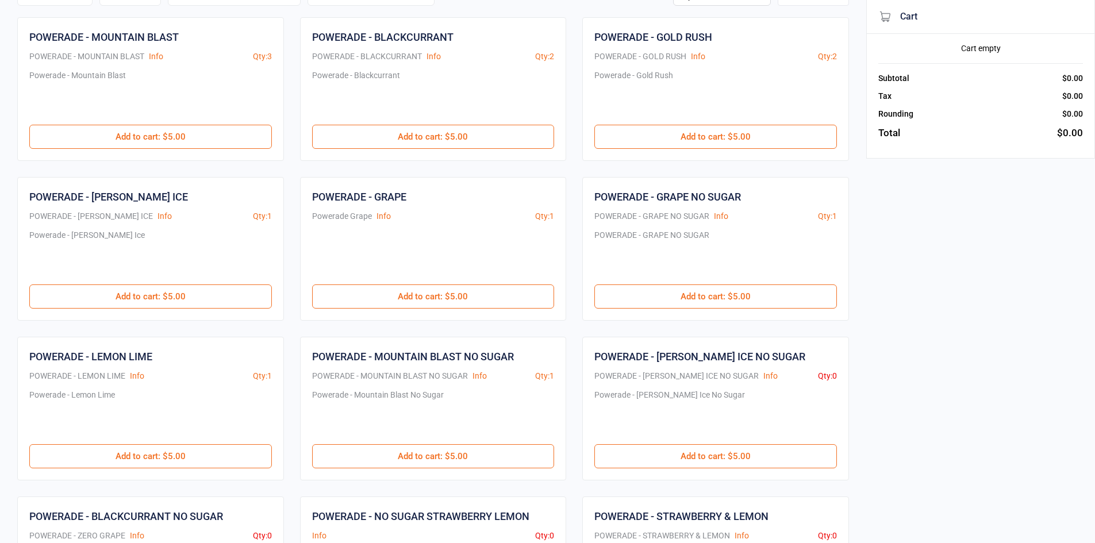
scroll to position [287, 0]
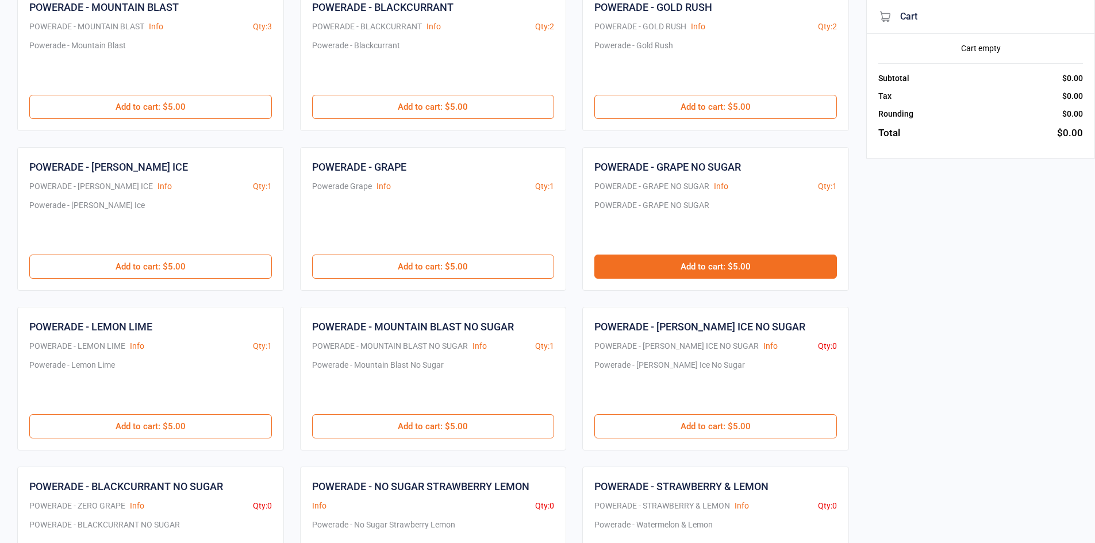
click at [673, 259] on button "Add to cart : $5.00" at bounding box center [715, 267] width 242 height 24
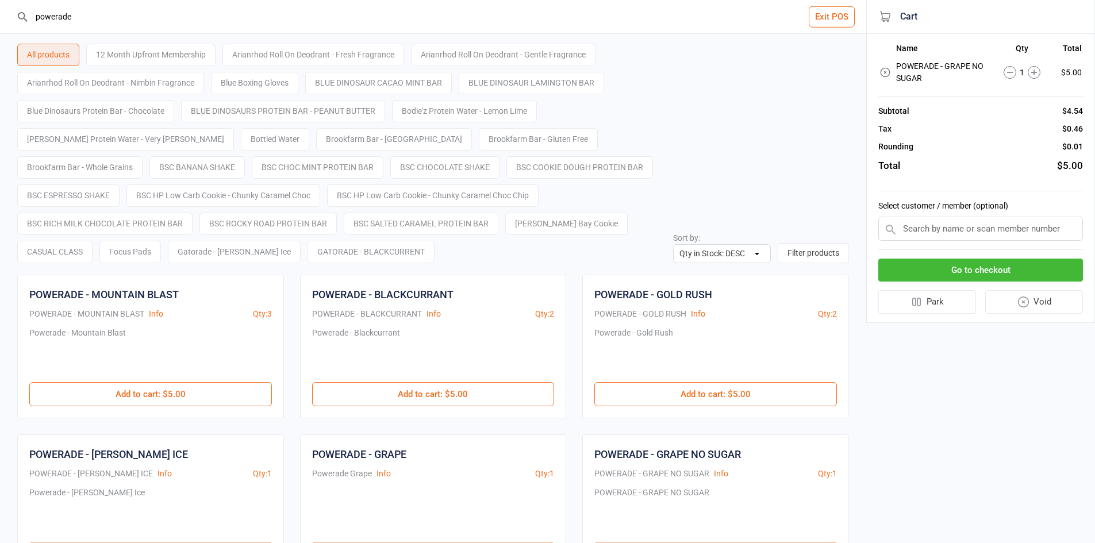
click at [272, 19] on input "powerade" at bounding box center [440, 16] width 820 height 33
drag, startPoint x: 272, startPoint y: 19, endPoint x: 44, endPoint y: 10, distance: 228.3
click at [44, 10] on input "powerade" at bounding box center [440, 16] width 820 height 33
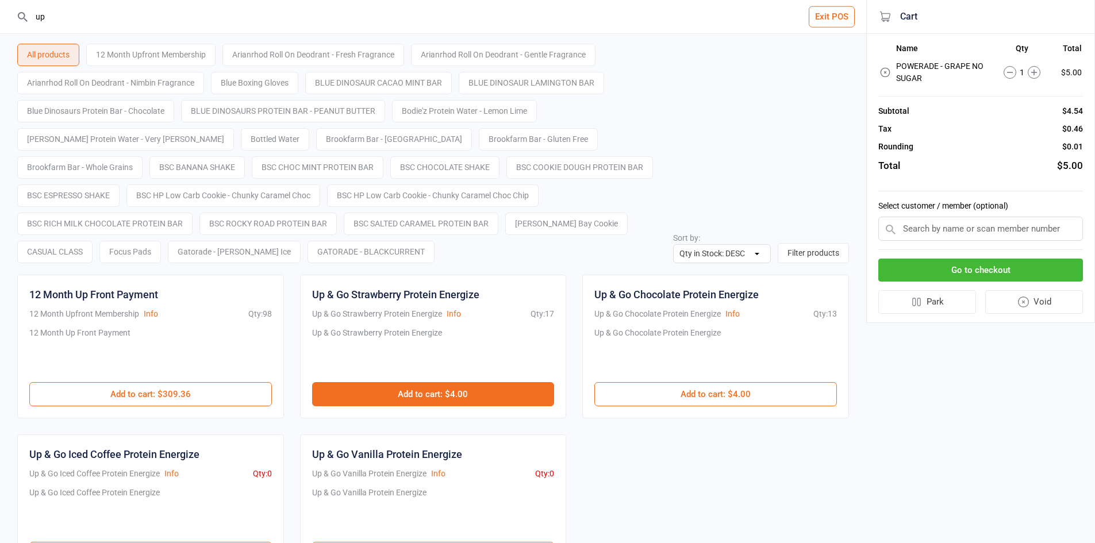
type input "up"
click at [402, 390] on button "Add to cart : $4.00" at bounding box center [433, 394] width 242 height 24
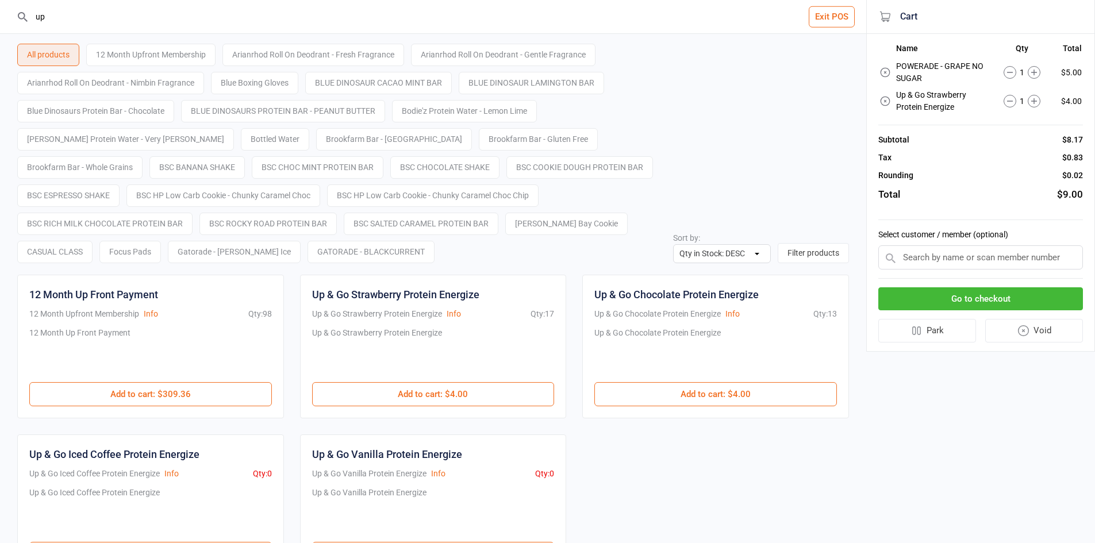
click at [959, 297] on button "Go to checkout" at bounding box center [980, 299] width 205 height 24
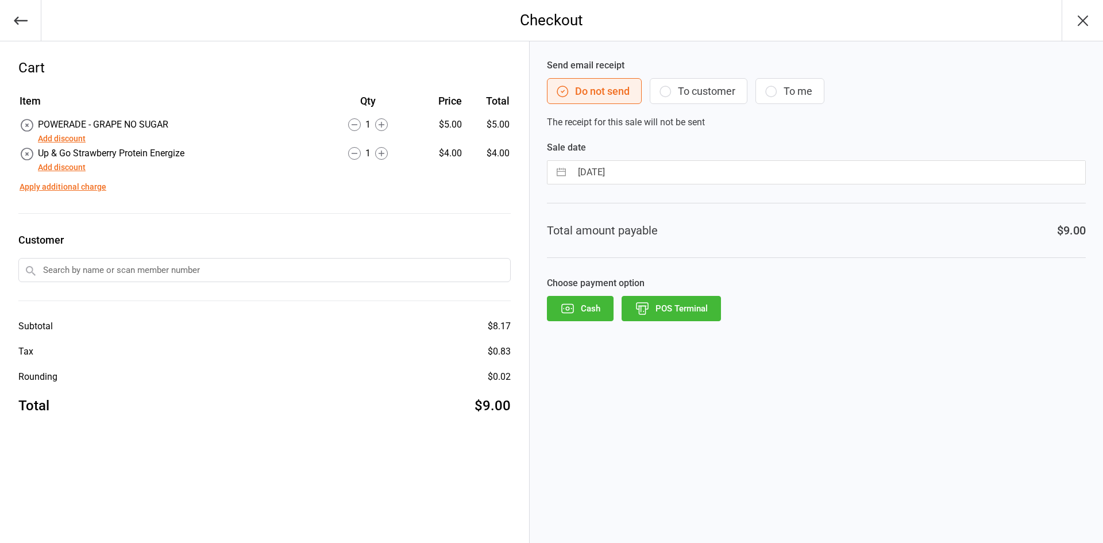
click at [704, 305] on button "POS Terminal" at bounding box center [671, 308] width 99 height 25
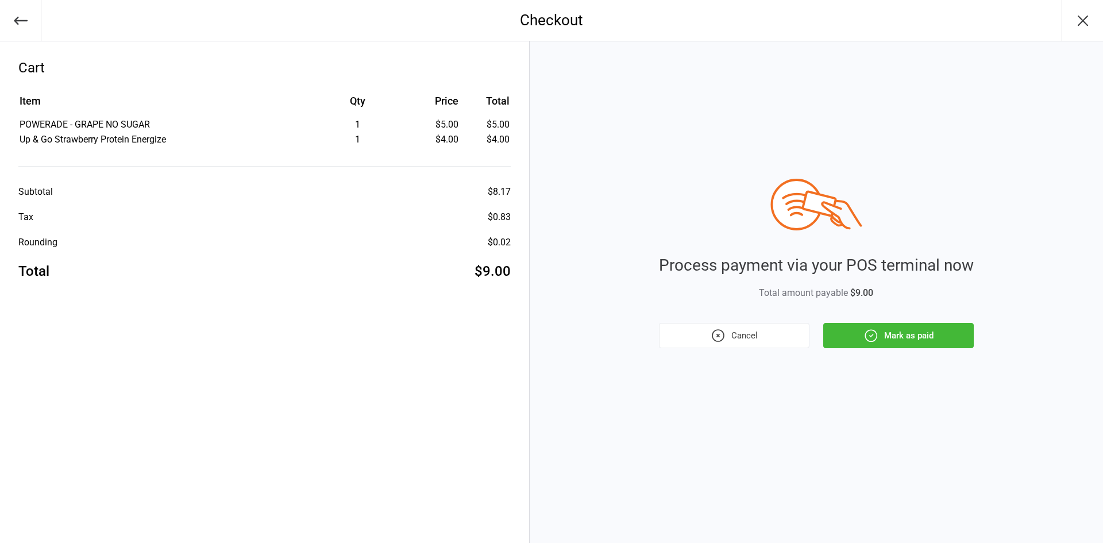
click at [912, 334] on button "Mark as paid" at bounding box center [898, 335] width 151 height 25
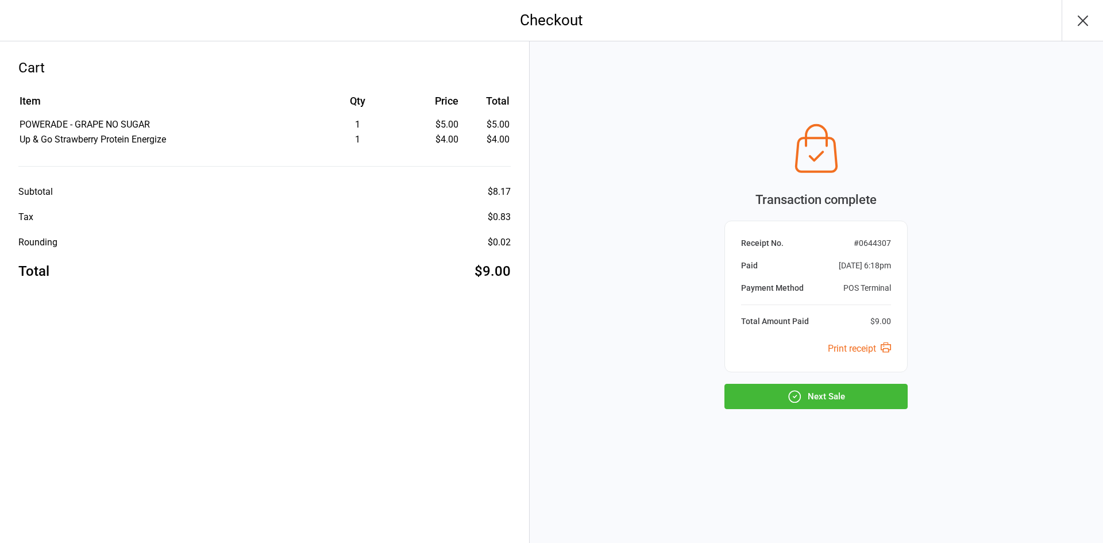
click at [1085, 18] on icon "button" at bounding box center [1083, 20] width 9 height 9
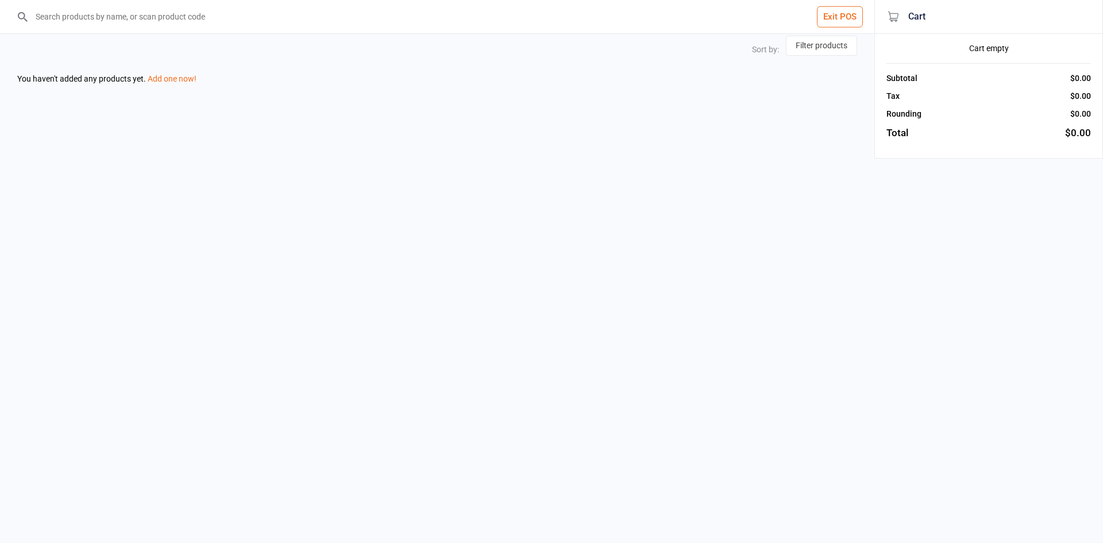
select select "stock_count-desc"
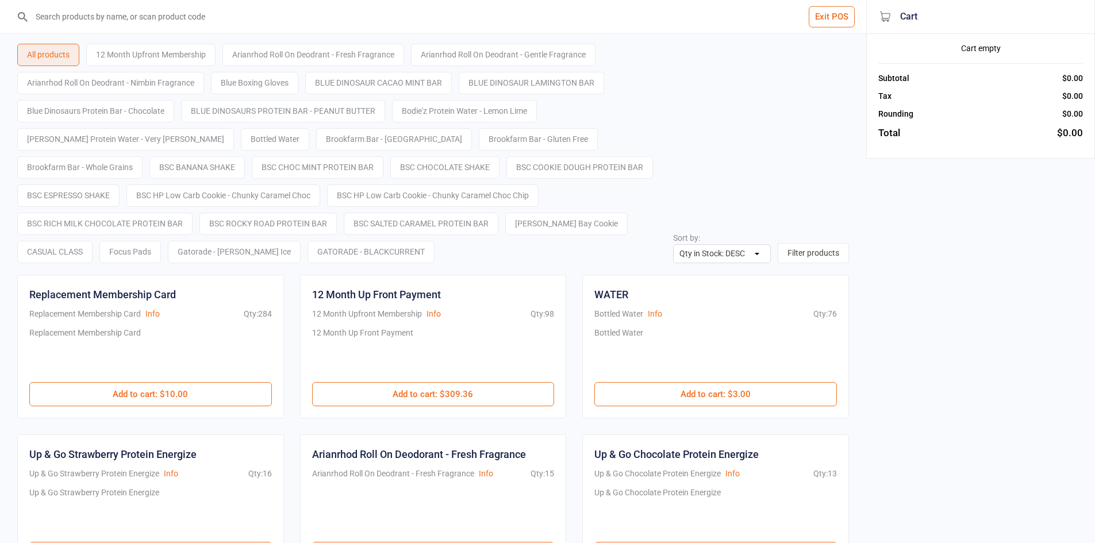
click at [838, 18] on button "Exit POS" at bounding box center [832, 16] width 46 height 21
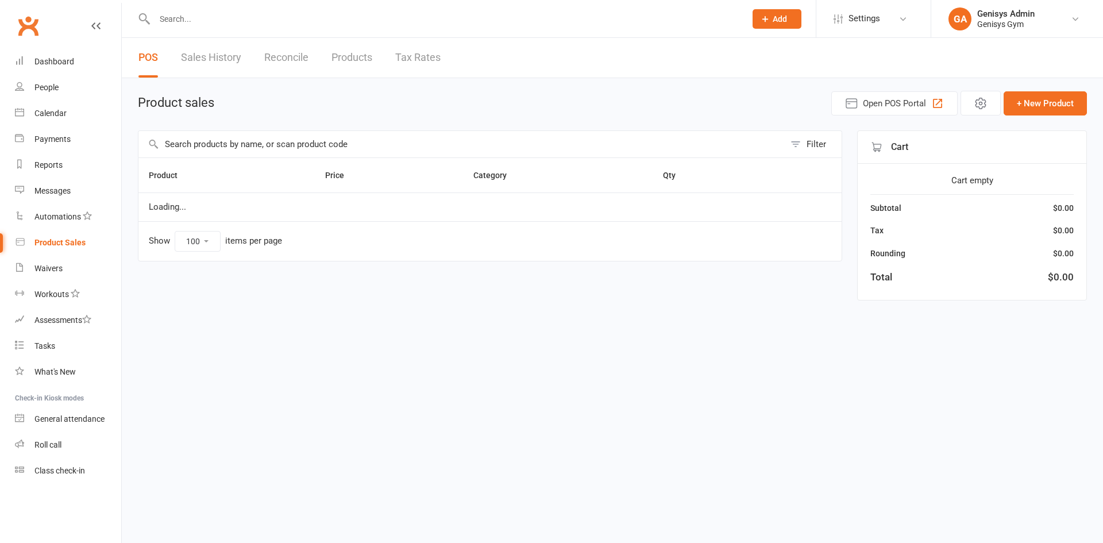
select select "100"
click at [49, 67] on link "Dashboard" at bounding box center [68, 62] width 106 height 26
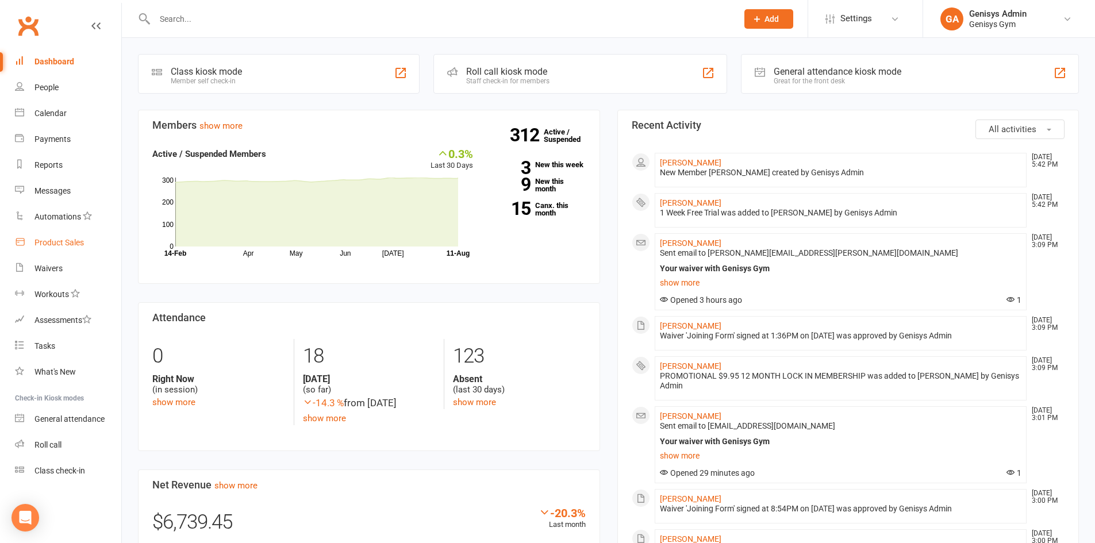
drag, startPoint x: 57, startPoint y: 246, endPoint x: 86, endPoint y: 237, distance: 30.0
click at [57, 246] on div "Product Sales" at bounding box center [58, 242] width 49 height 9
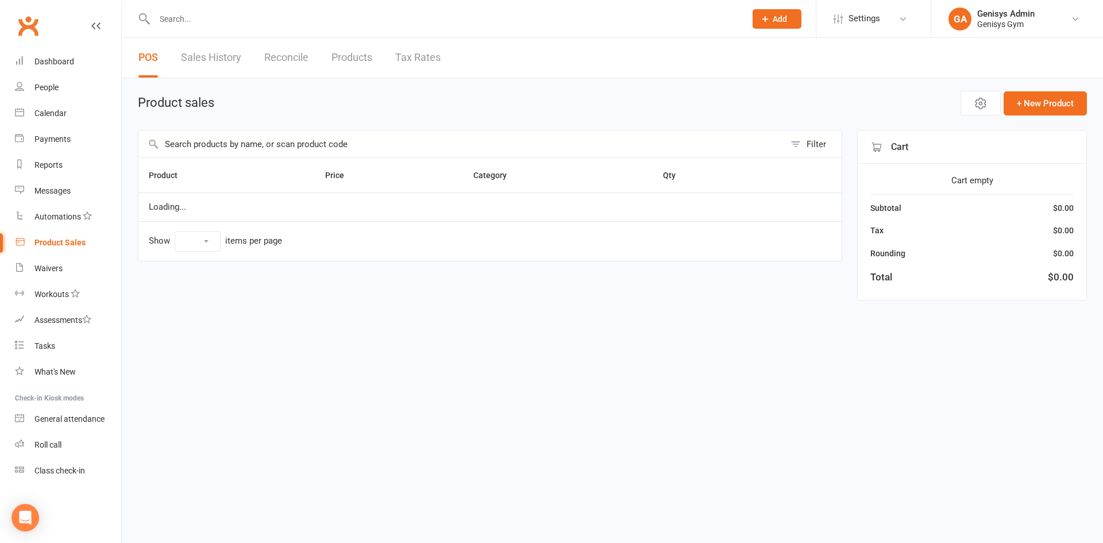
select select "100"
click at [910, 104] on span "Open POS Portal" at bounding box center [894, 104] width 63 height 14
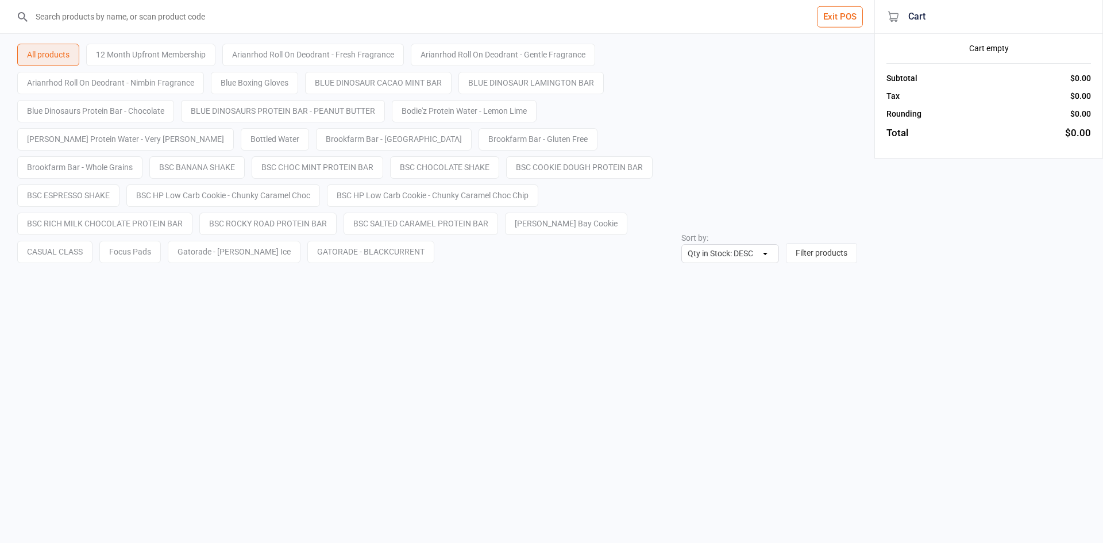
select select "stock_count-desc"
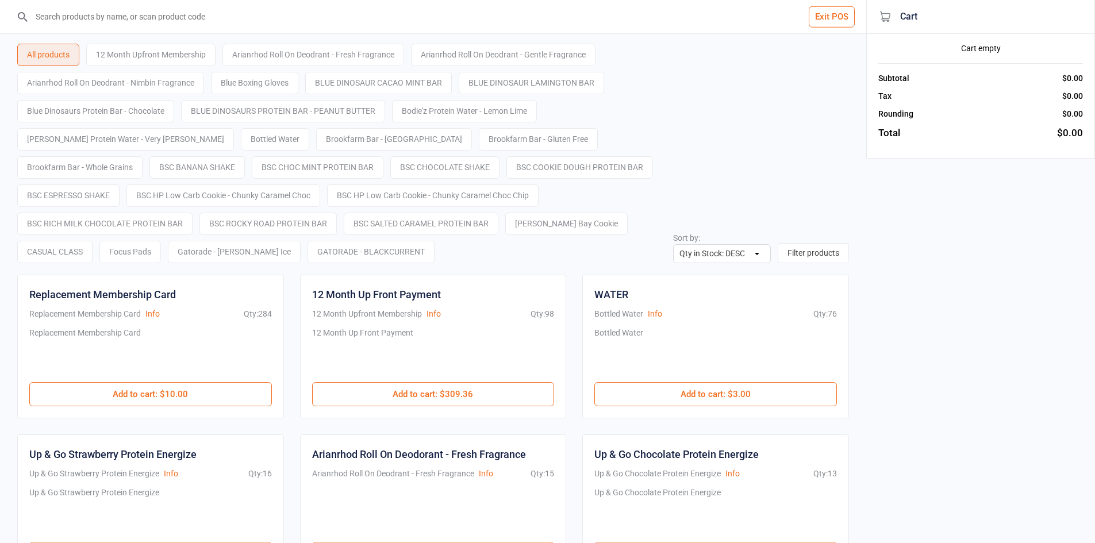
click at [315, 15] on input "search" at bounding box center [440, 16] width 820 height 33
click at [386, 15] on input "search" at bounding box center [440, 16] width 820 height 33
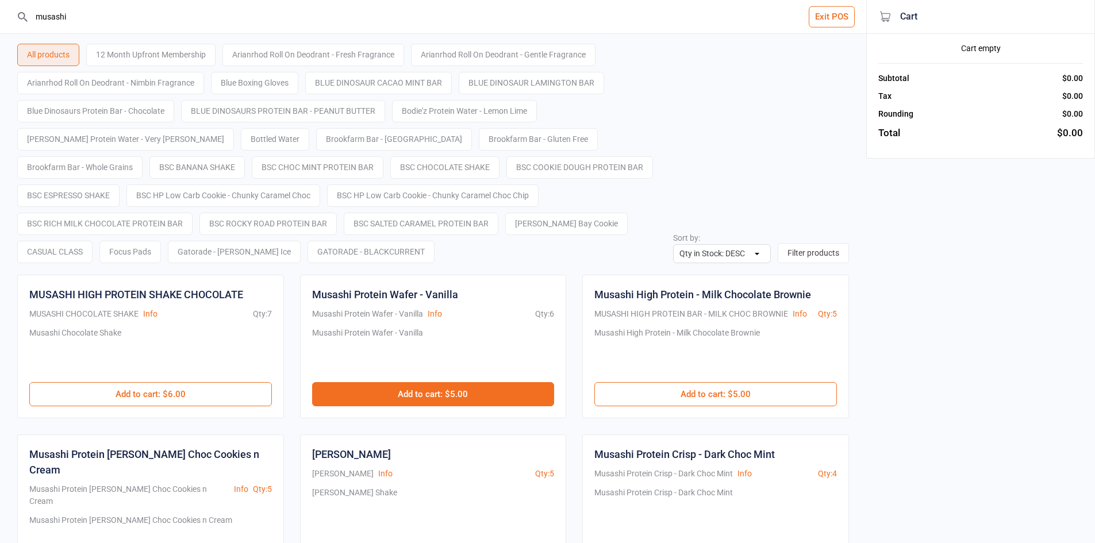
type input "musashi"
click at [484, 388] on button "Add to cart : $5.00" at bounding box center [433, 394] width 242 height 24
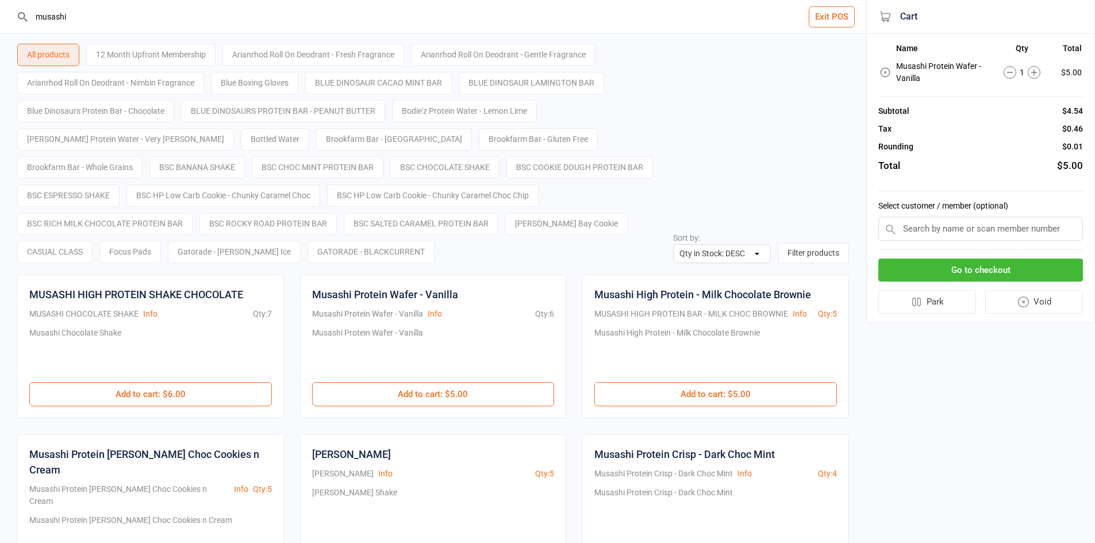
click at [952, 264] on button "Go to checkout" at bounding box center [980, 271] width 205 height 24
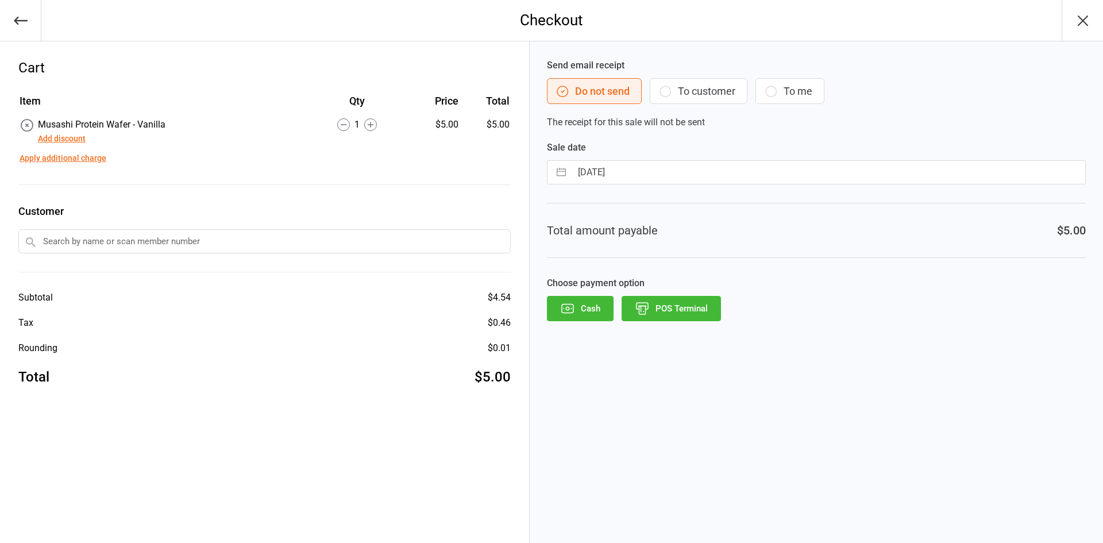
click at [648, 310] on icon "button" at bounding box center [642, 308] width 15 height 15
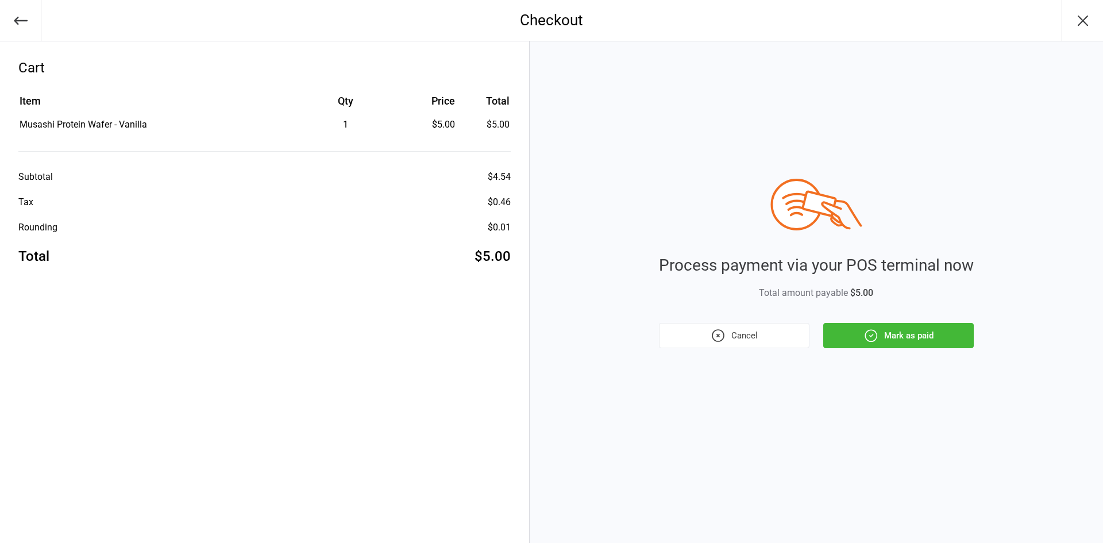
click at [840, 333] on button "Mark as paid" at bounding box center [898, 335] width 151 height 25
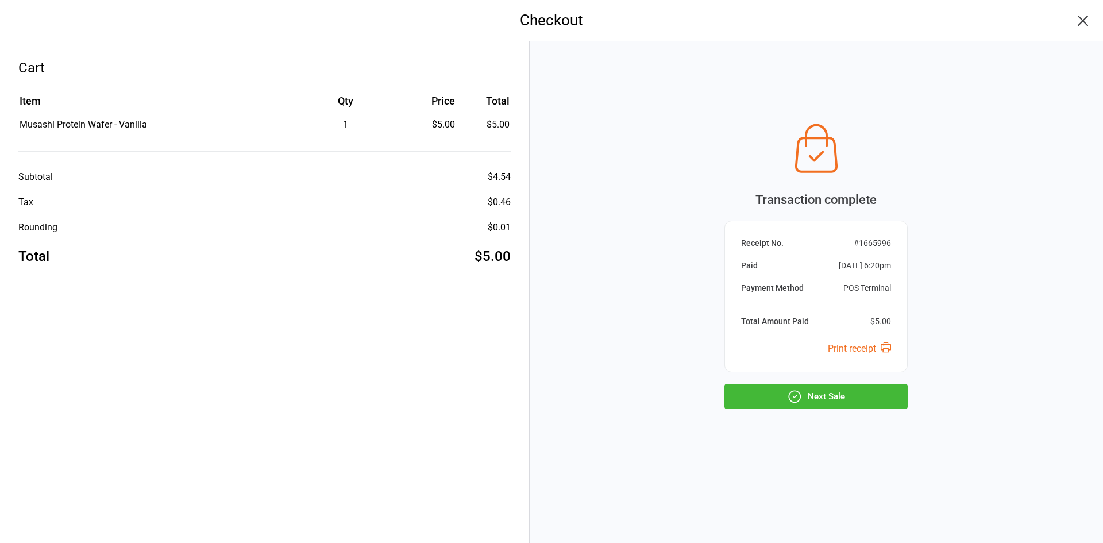
click at [814, 391] on button "Next Sale" at bounding box center [816, 396] width 183 height 25
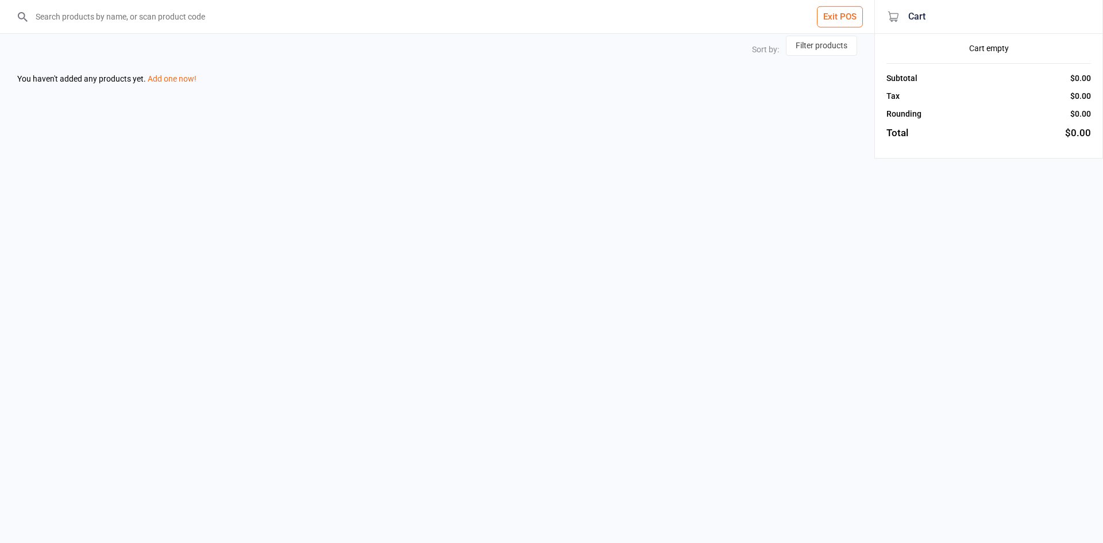
select select "stock_count-desc"
